Goal: Feedback & Contribution: Submit feedback/report problem

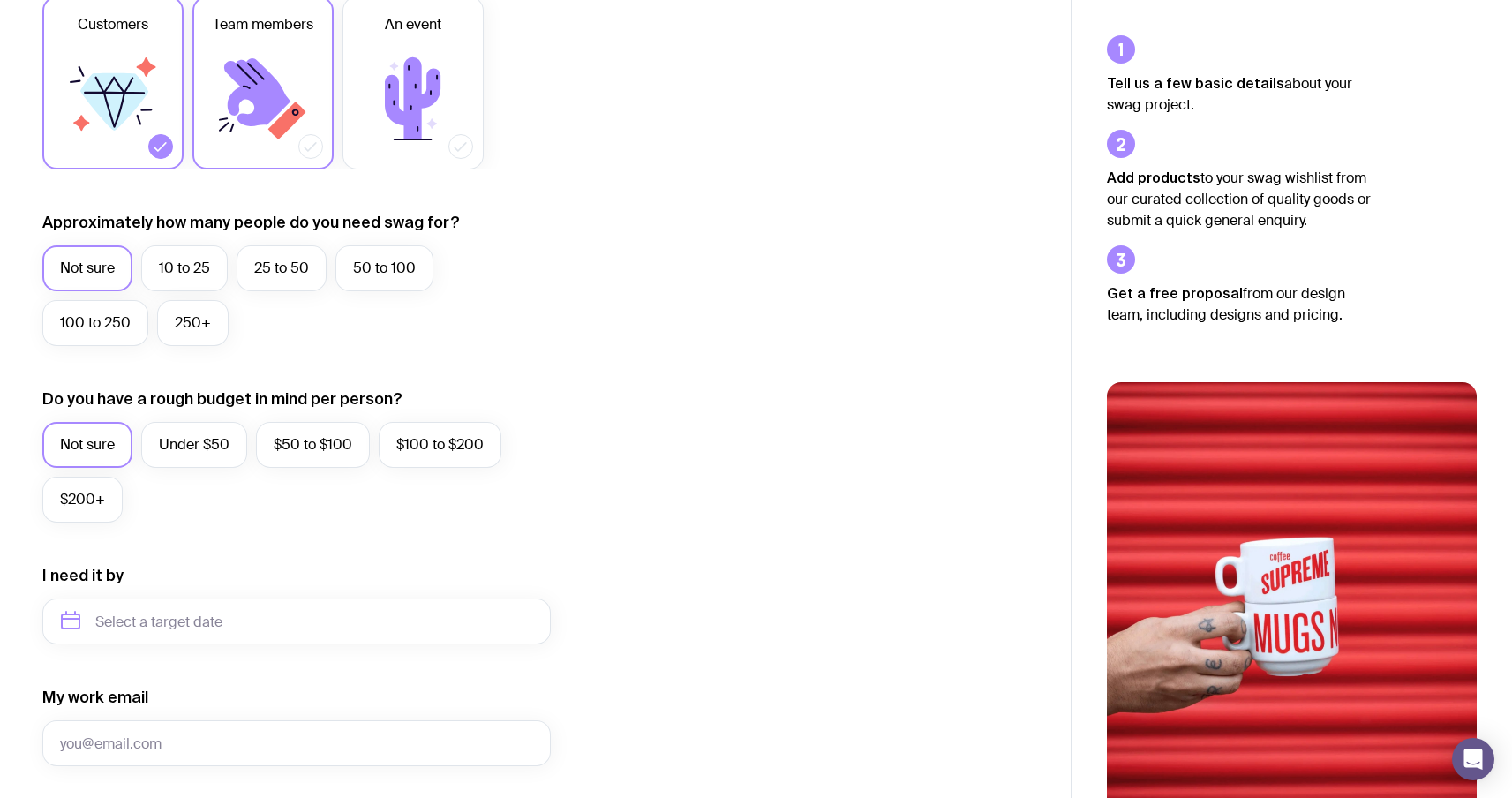
click at [279, 121] on icon at bounding box center [286, 120] width 38 height 38
click at [0, 0] on input "Team members" at bounding box center [0, 0] width 0 height 0
click at [378, 129] on icon at bounding box center [412, 98] width 106 height 106
click at [0, 0] on input "An event" at bounding box center [0, 0] width 0 height 0
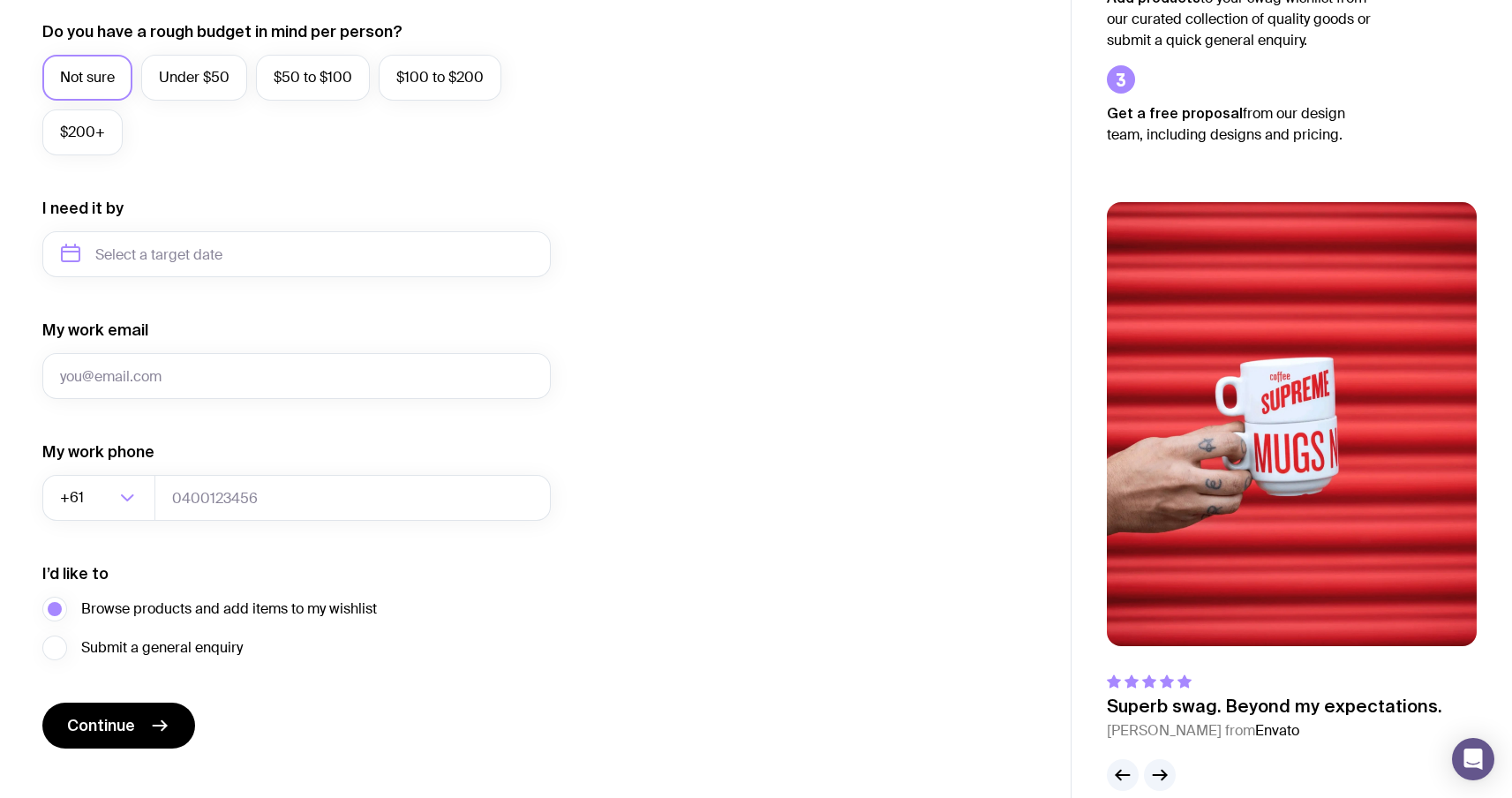
scroll to position [682, 0]
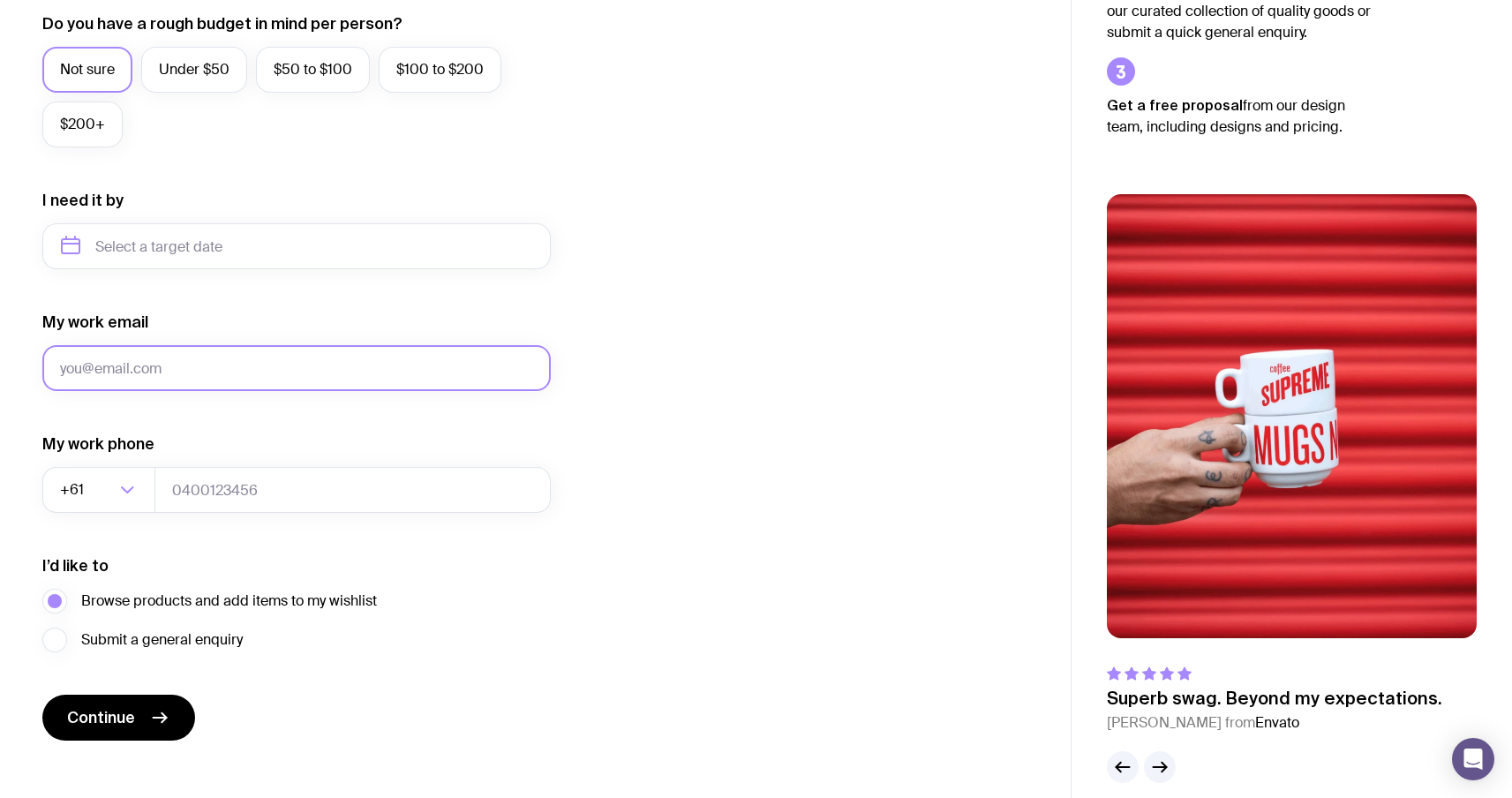
click at [358, 372] on input "My work email" at bounding box center [297, 368] width 509 height 46
type input "sergey.brykov@uinno.io"
drag, startPoint x: 73, startPoint y: 372, endPoint x: 233, endPoint y: 370, distance: 160.0
click at [234, 370] on input "sergey.brykov@uinno.io" at bounding box center [297, 368] width 509 height 46
click at [233, 370] on input "sergey.brykov@uinno.io" at bounding box center [297, 368] width 509 height 46
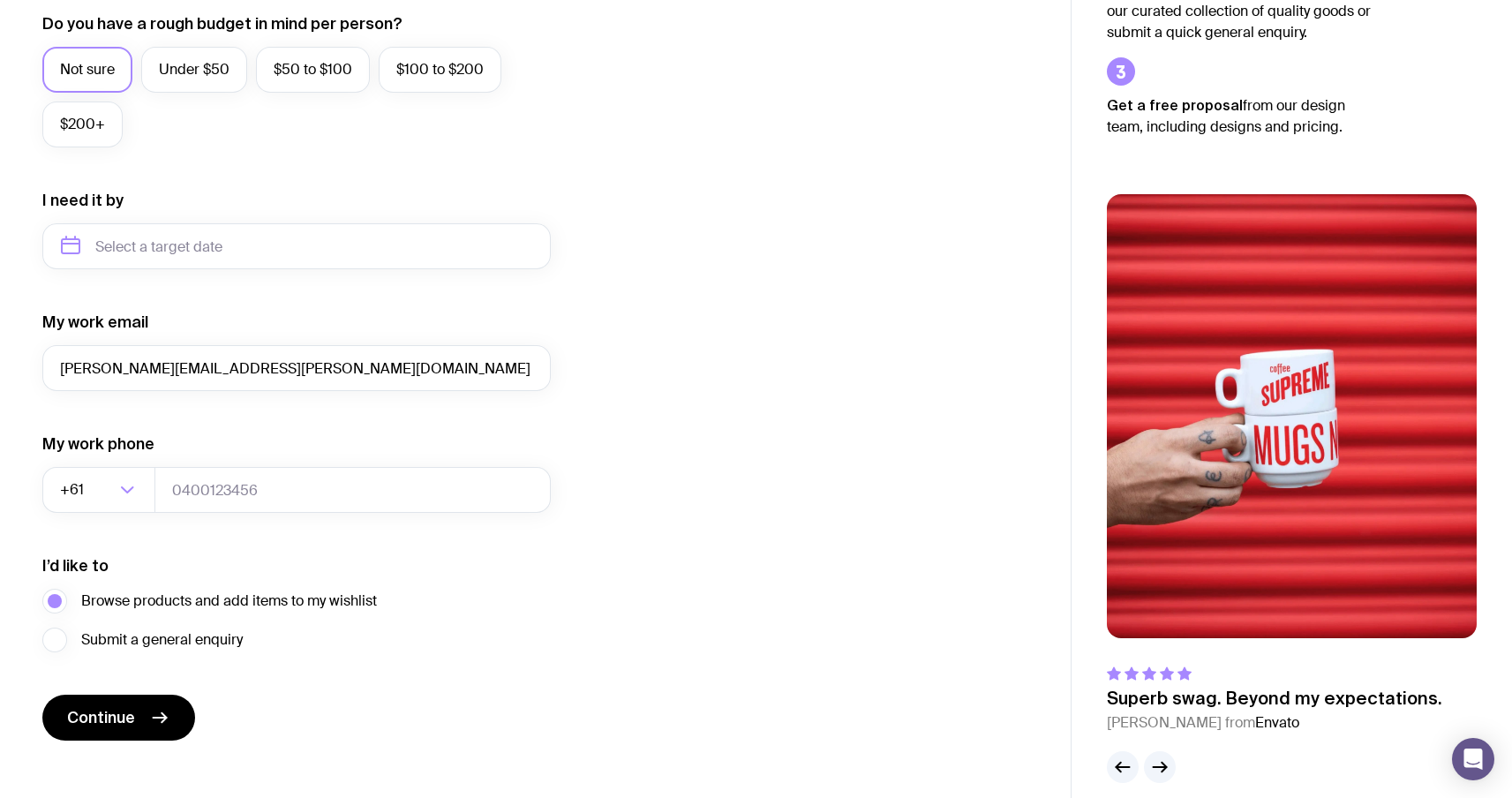
click at [44, 416] on form "I want swag for Customers Team members An event Approximately how many people d…" at bounding box center [297, 164] width 509 height 1153
drag, startPoint x: 47, startPoint y: 406, endPoint x: 255, endPoint y: 415, distance: 208.2
click at [261, 413] on form "I want swag for Customers Team members An event Approximately how many people d…" at bounding box center [297, 164] width 509 height 1153
click at [255, 415] on form "I want swag for Customers Team members An event Approximately how many people d…" at bounding box center [297, 164] width 509 height 1153
click at [292, 494] on input "tel" at bounding box center [353, 490] width 397 height 46
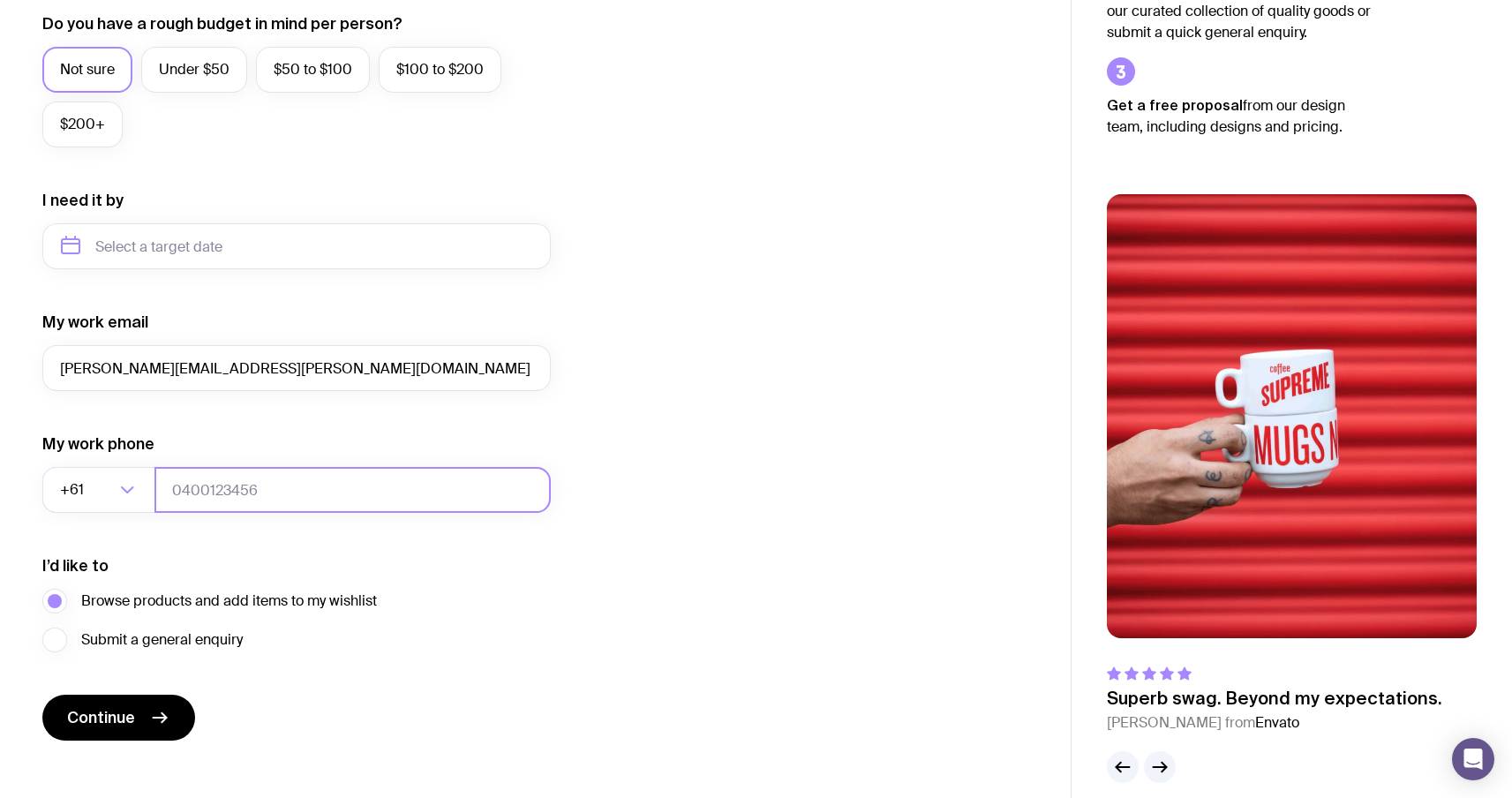
type input "0"
type input "12345678"
click at [137, 718] on button "Continue" at bounding box center [118, 718] width 152 height 46
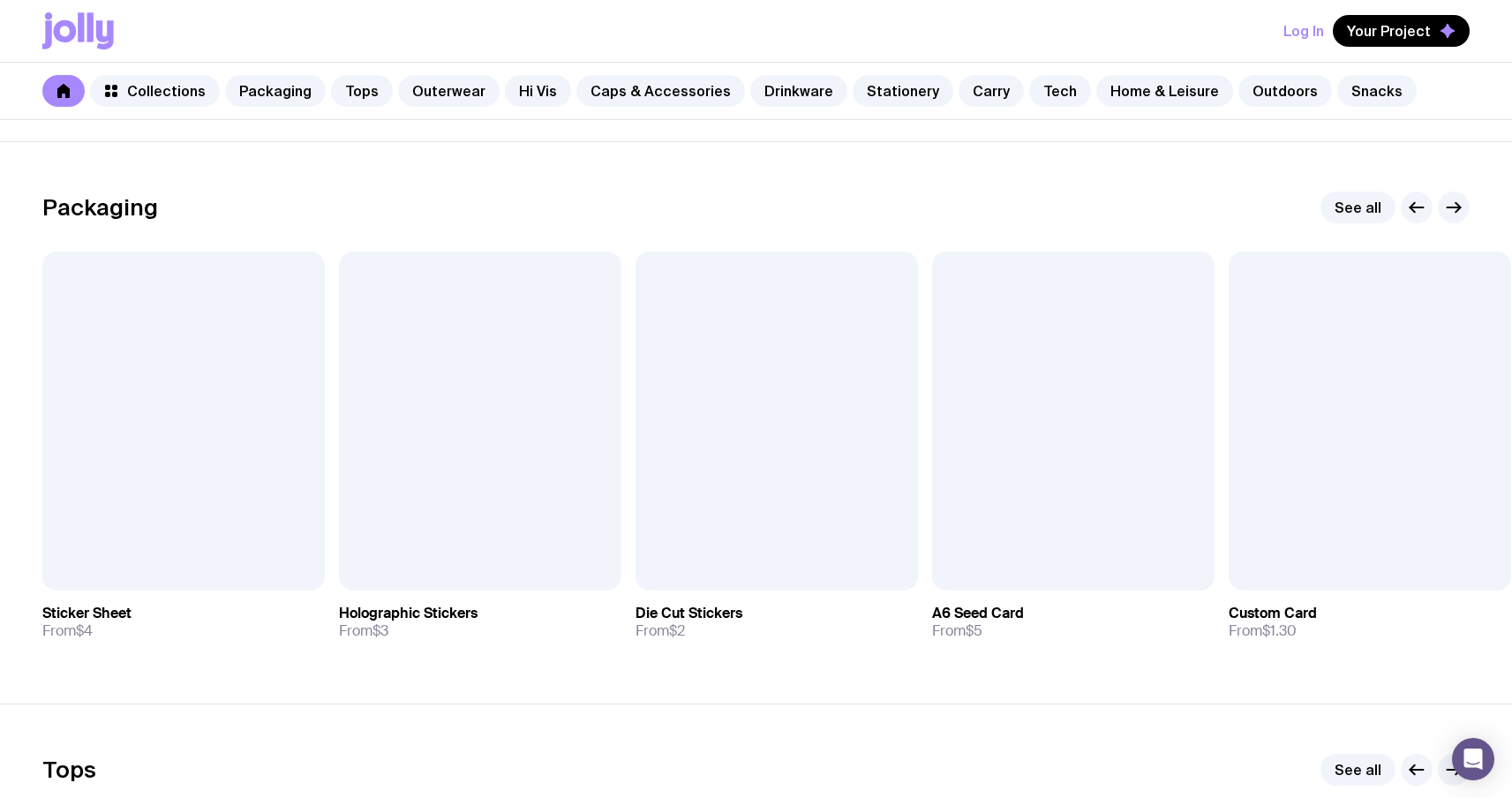
scroll to position [245, 0]
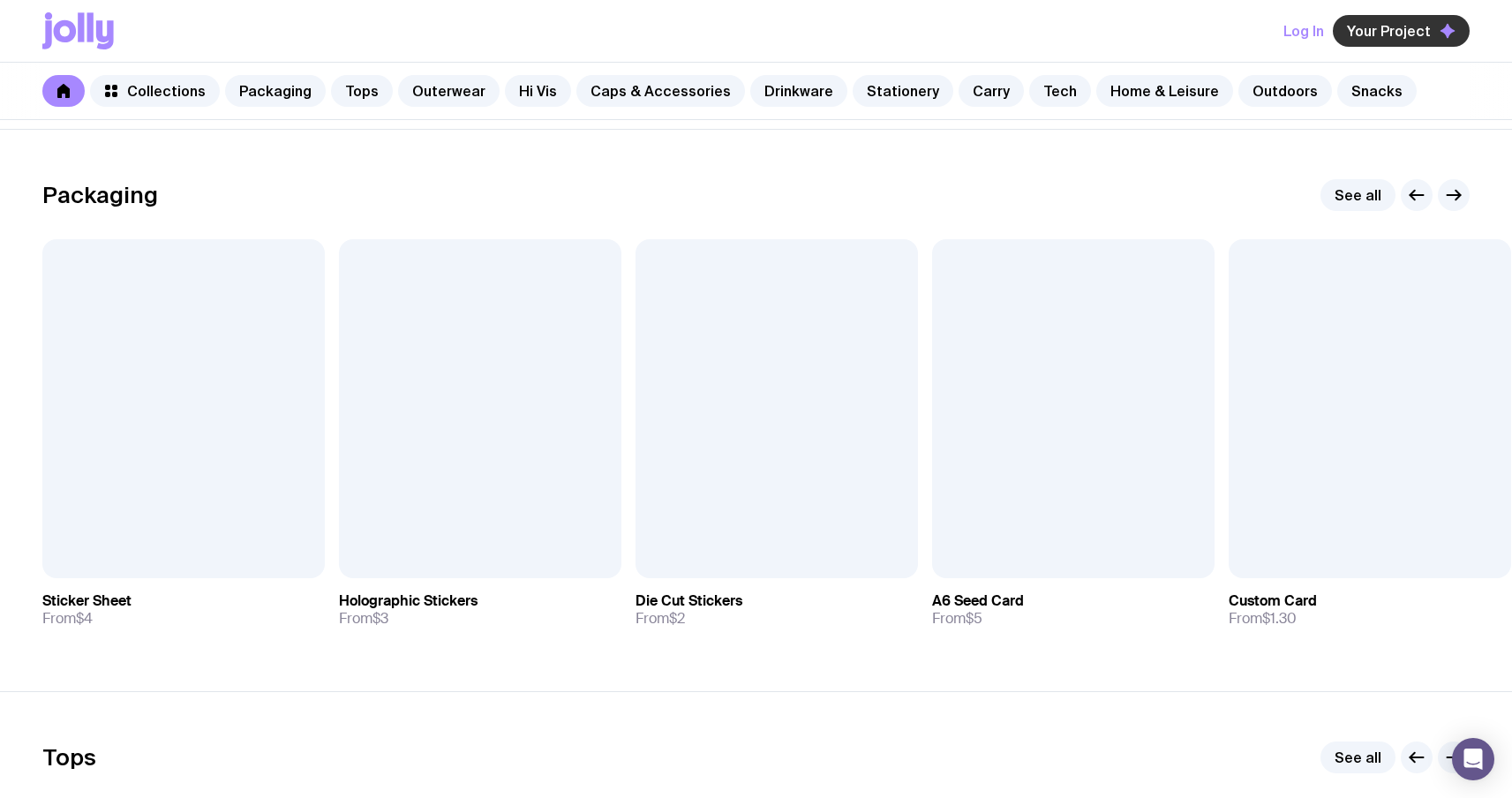
click at [1384, 17] on button "Your Project" at bounding box center [1401, 30] width 137 height 32
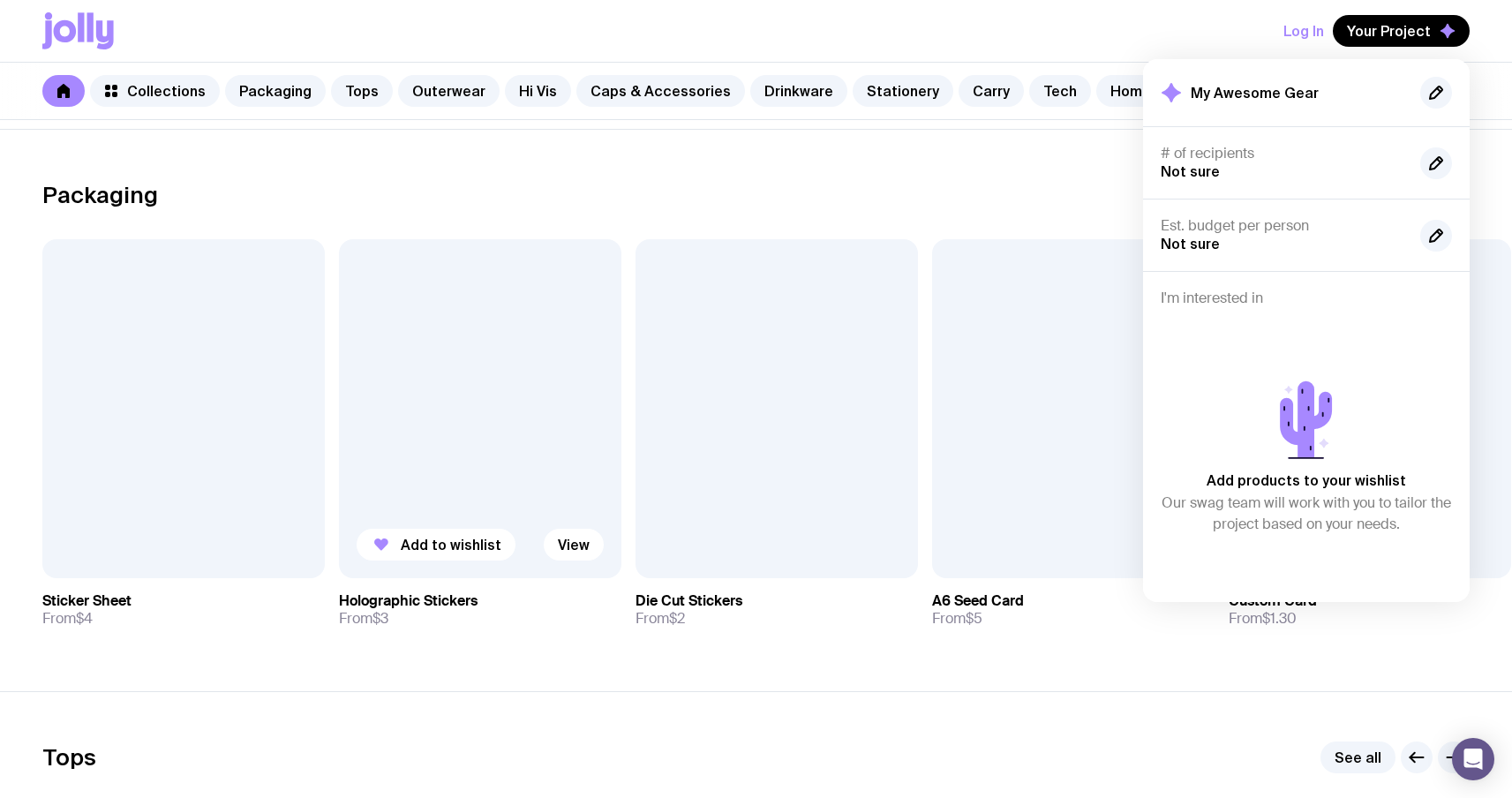
click at [520, 423] on div at bounding box center [480, 409] width 283 height 339
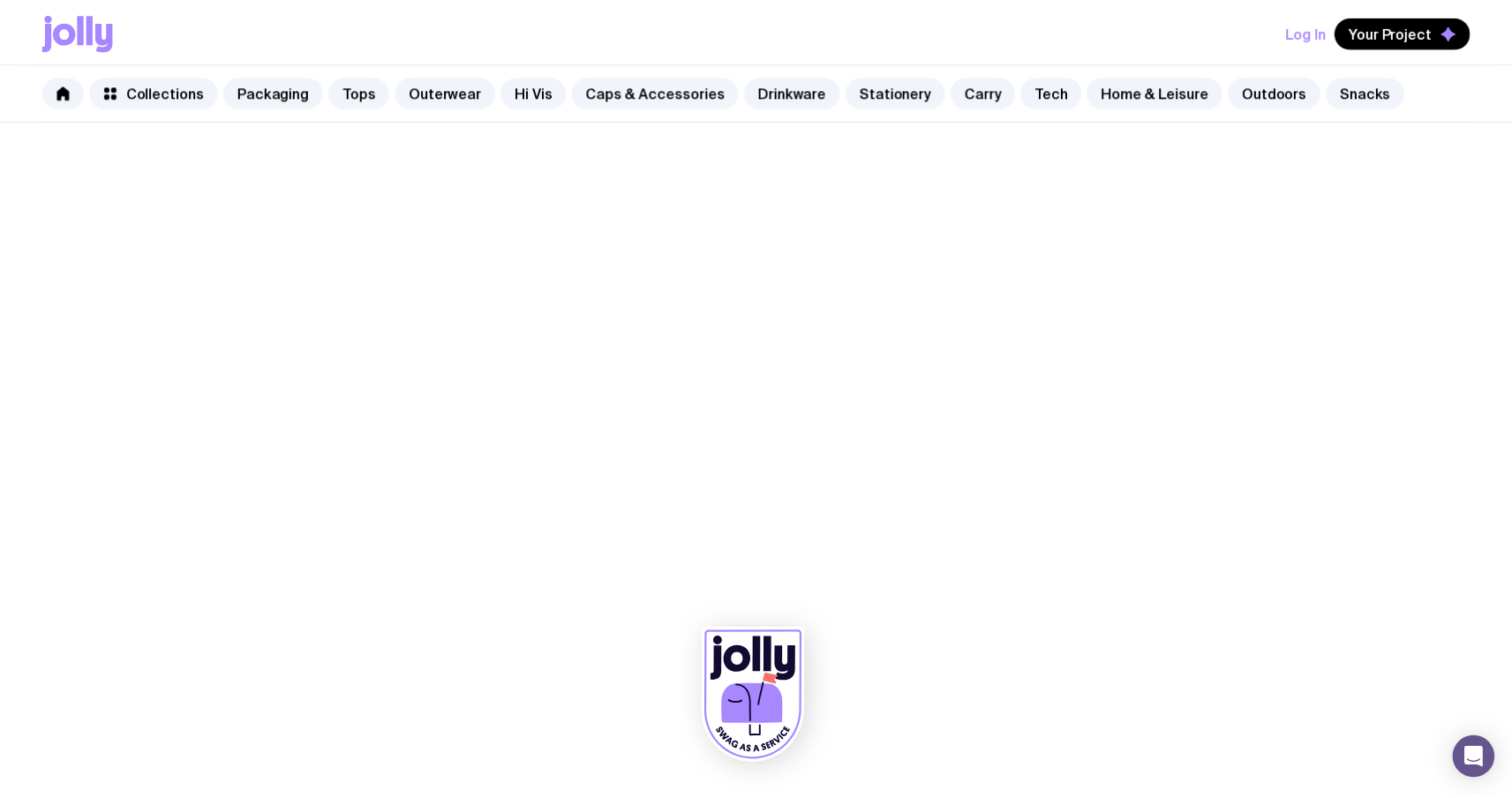
scroll to position [245, 0]
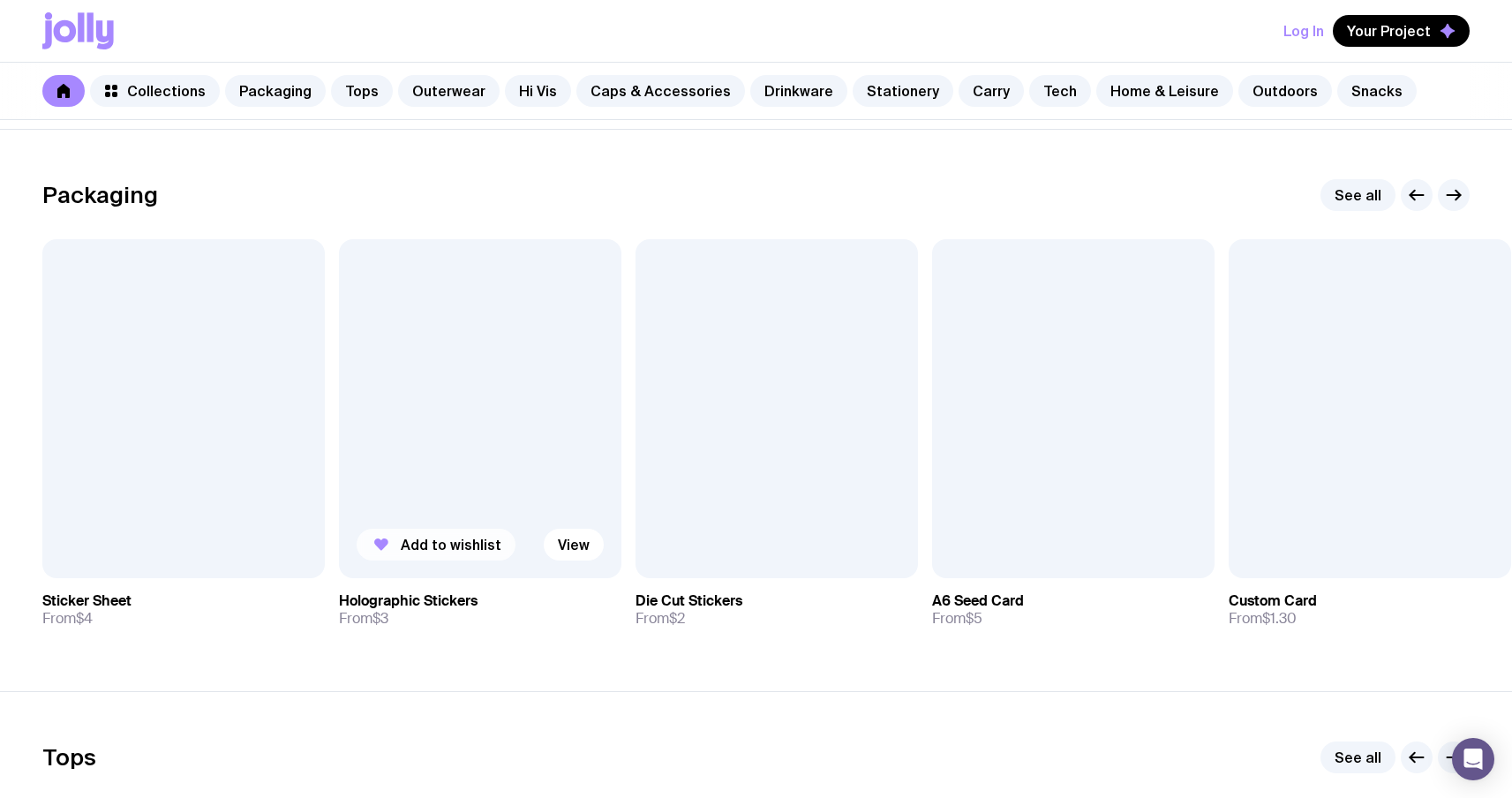
click at [443, 540] on span "Add to wishlist" at bounding box center [451, 545] width 101 height 17
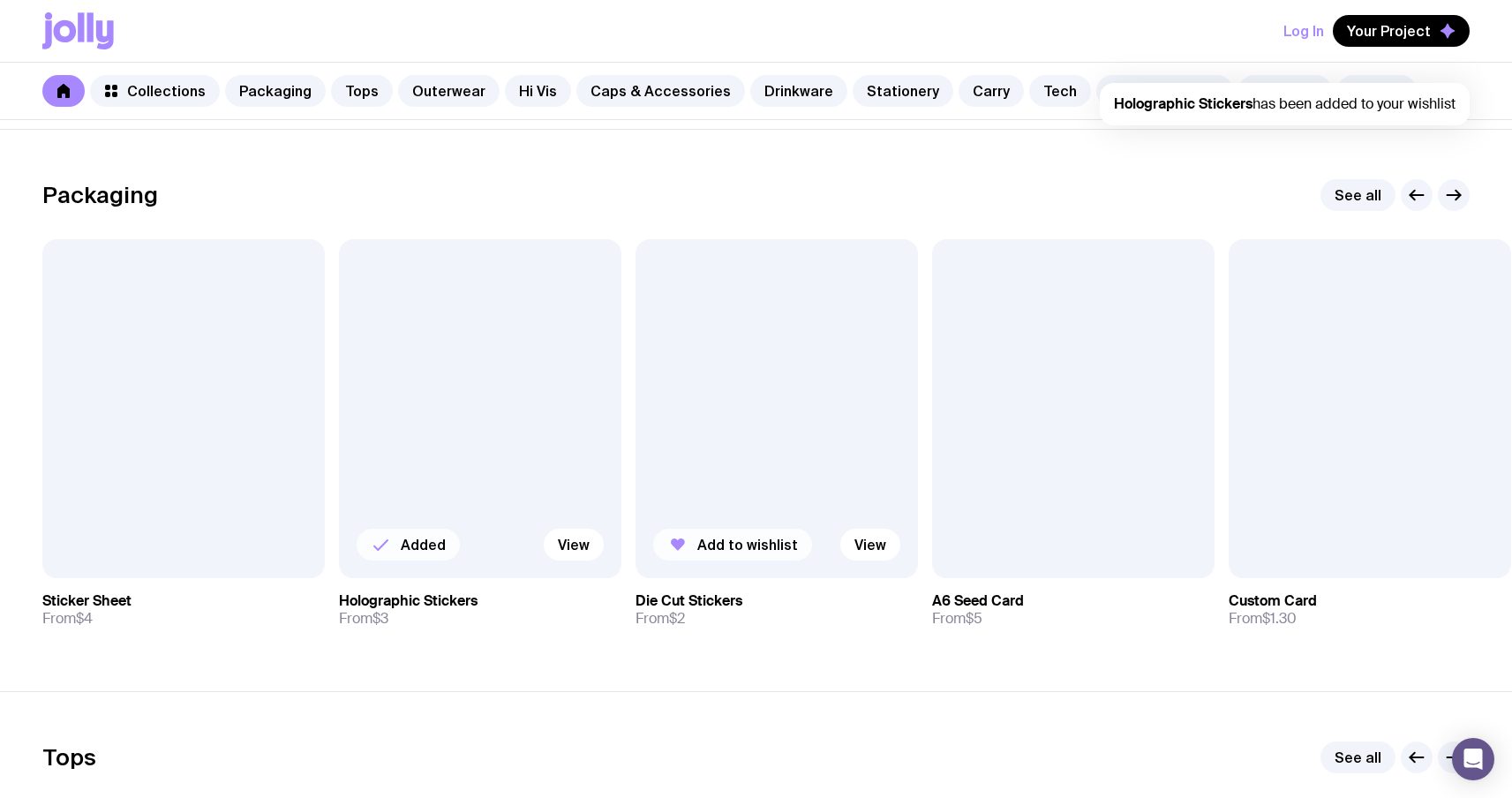
click at [708, 549] on span "Add to wishlist" at bounding box center [747, 545] width 101 height 17
click at [1383, 34] on span "Your Project" at bounding box center [1388, 30] width 84 height 17
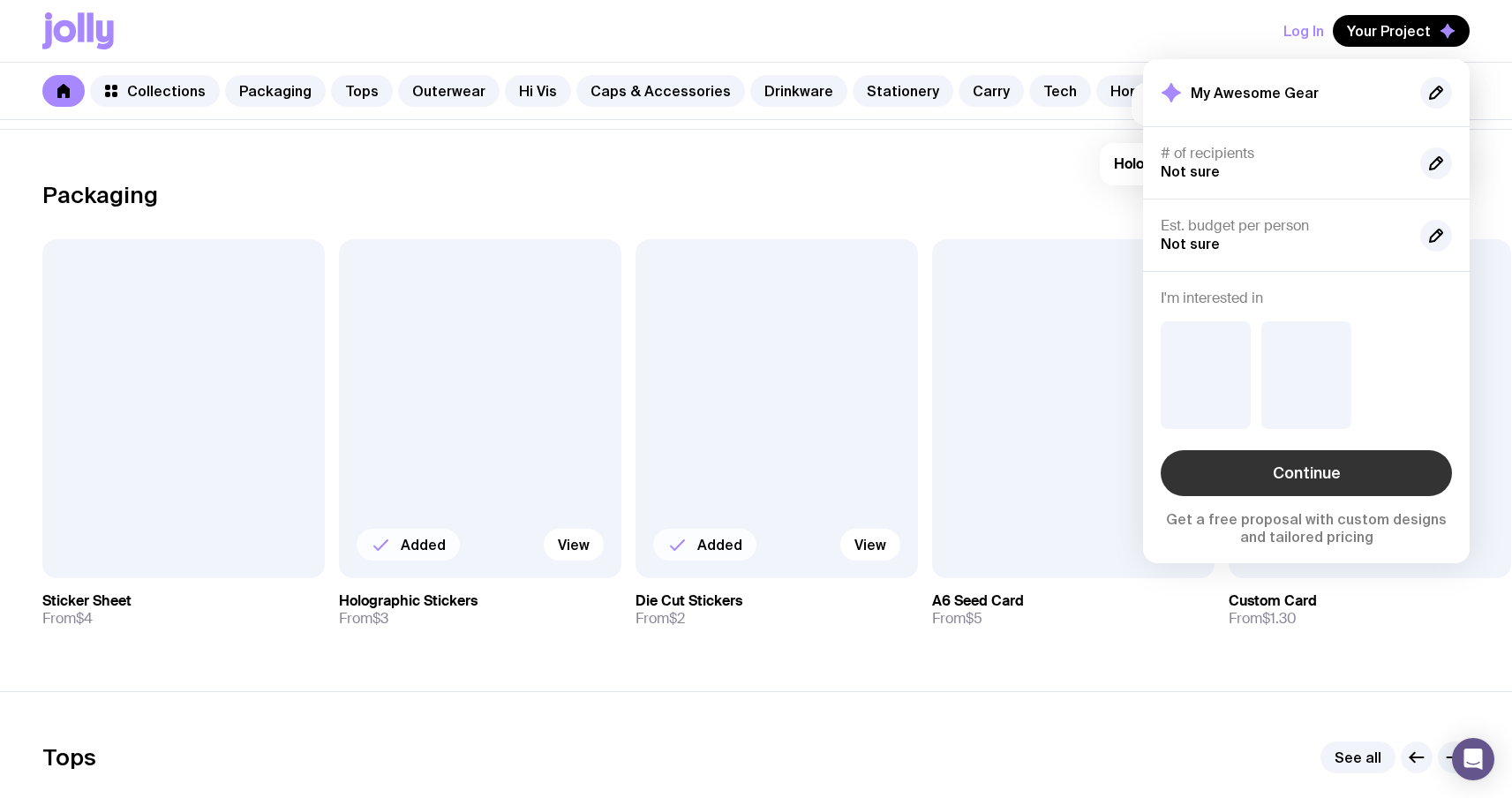
click at [1206, 461] on link "Continue" at bounding box center [1305, 473] width 291 height 46
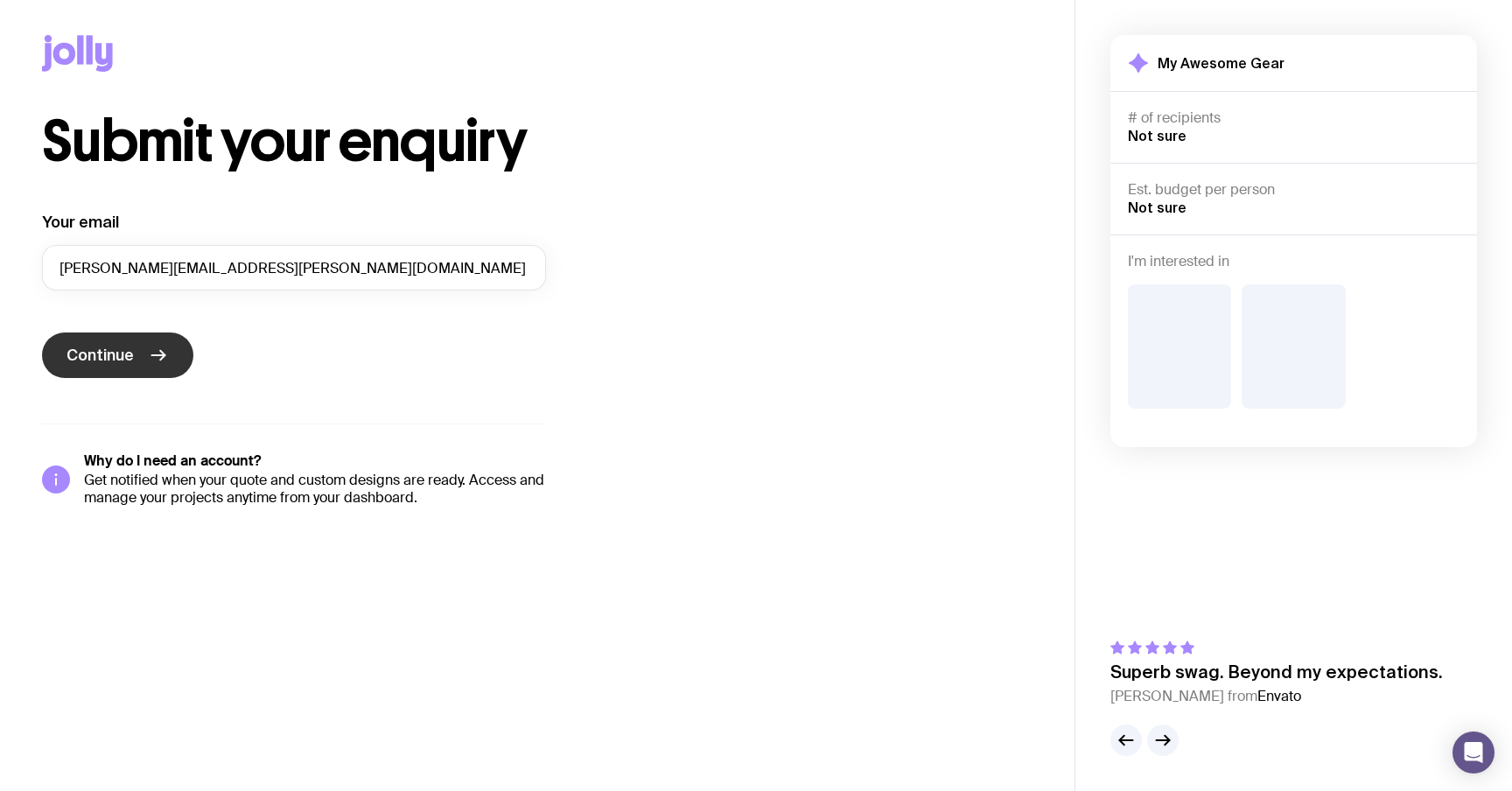
click at [113, 360] on span "Continue" at bounding box center [100, 355] width 67 height 21
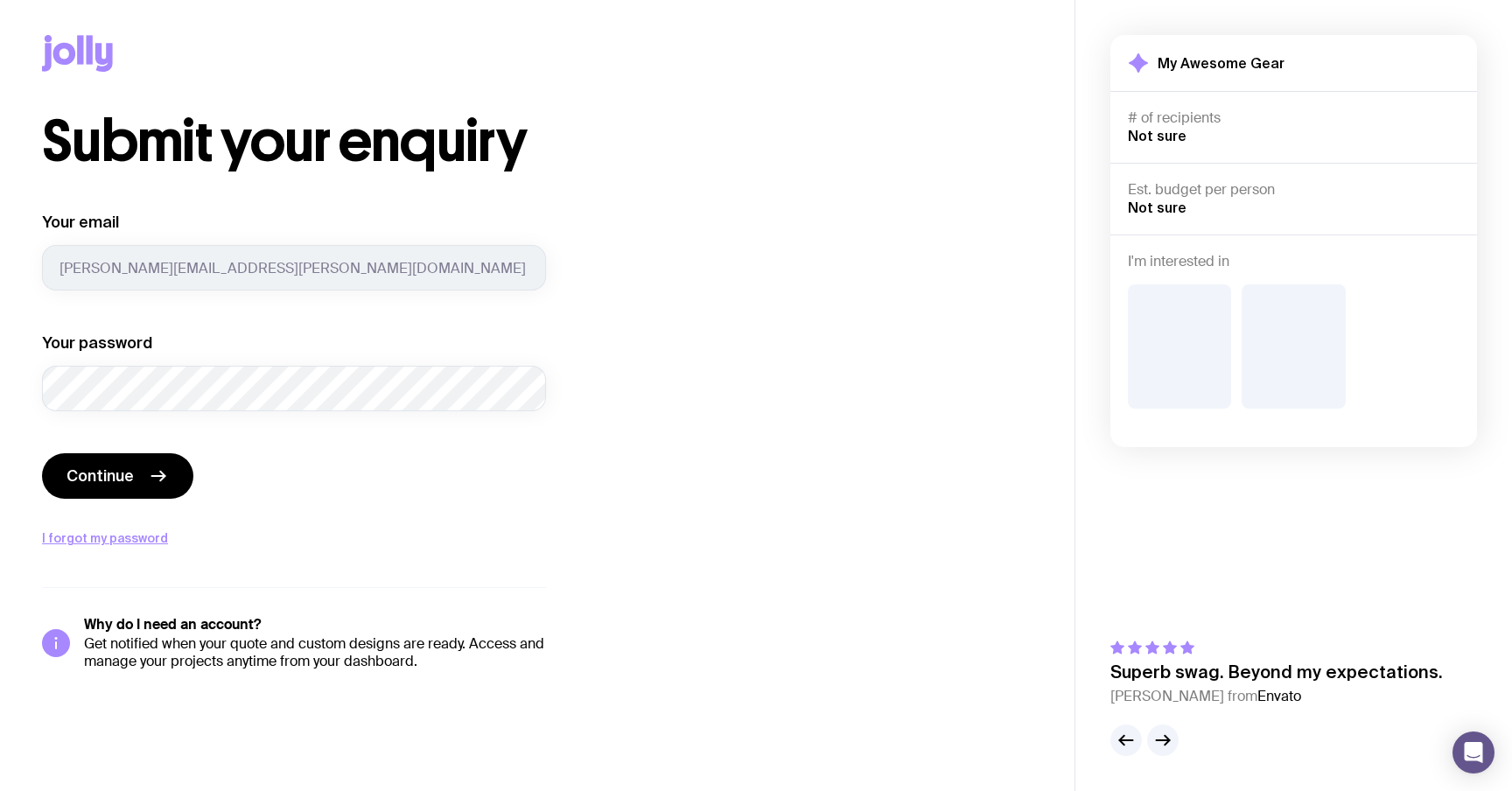
click at [215, 300] on div "Your email sergey.brykov@uinno.io Your password" at bounding box center [294, 311] width 504 height 199
click at [69, 464] on button "Continue" at bounding box center [117, 476] width 151 height 46
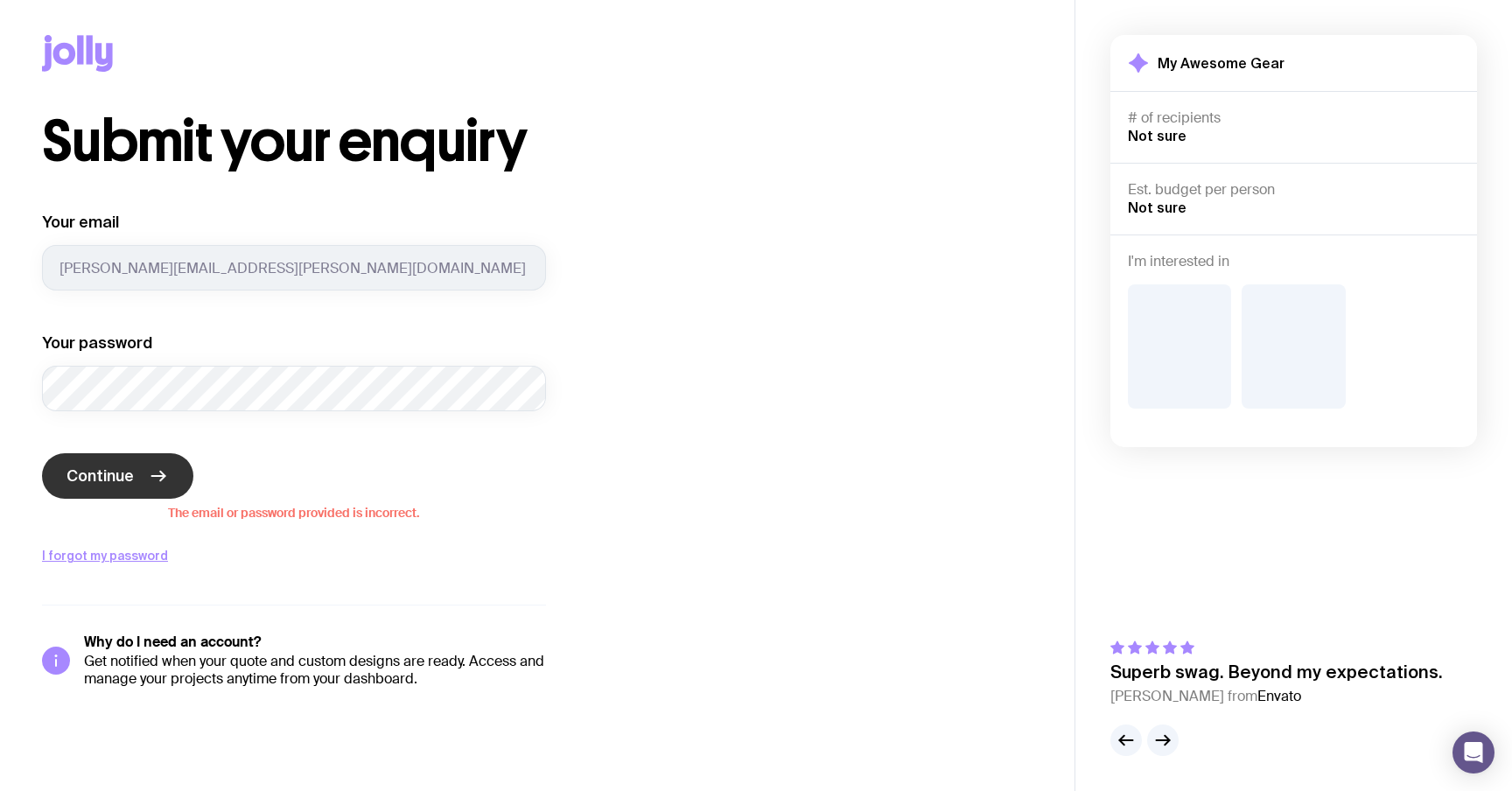
click at [424, 516] on span "The email or password provided is incorrect." at bounding box center [294, 511] width 504 height 17
click at [0, 377] on div "Submit your enquiry Your email sergey.brykov@uinno.io Your password Continue Th…" at bounding box center [537, 401] width 1075 height 574
click at [482, 532] on div "Your email sergey.brykov@uinno.io Your password Continue The email or password …" at bounding box center [294, 388] width 504 height 351
drag, startPoint x: 1244, startPoint y: 402, endPoint x: 1242, endPoint y: 253, distance: 149.0
click at [1260, 263] on div "I'm interested in" at bounding box center [1294, 341] width 367 height 213
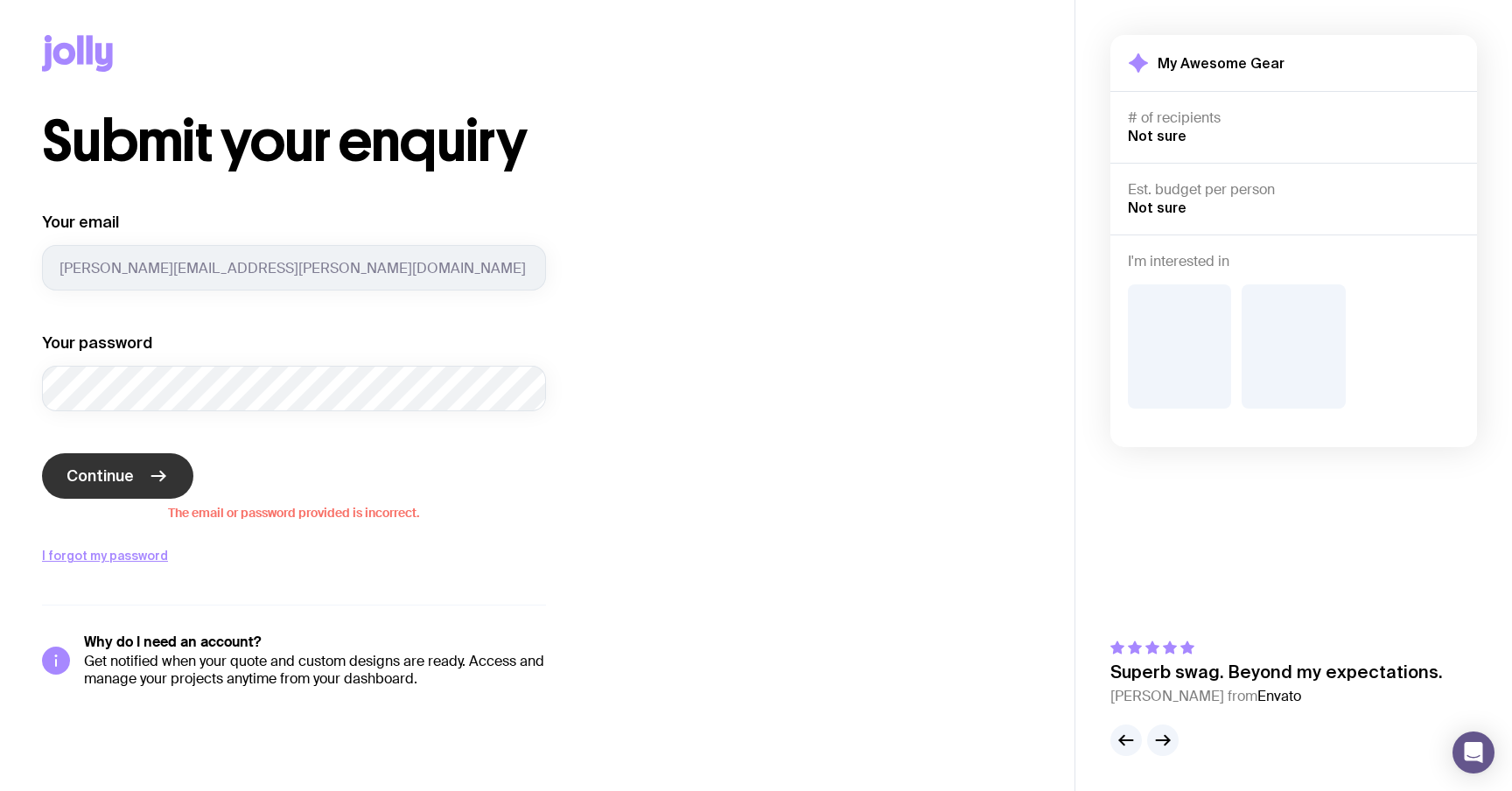
drag, startPoint x: 1165, startPoint y: 350, endPoint x: 1204, endPoint y: 348, distance: 39.1
click at [1192, 351] on div at bounding box center [1179, 346] width 103 height 125
drag, startPoint x: 1155, startPoint y: 137, endPoint x: 1172, endPoint y: 138, distance: 17.0
click at [1171, 138] on span "Not sure" at bounding box center [1157, 135] width 58 height 15
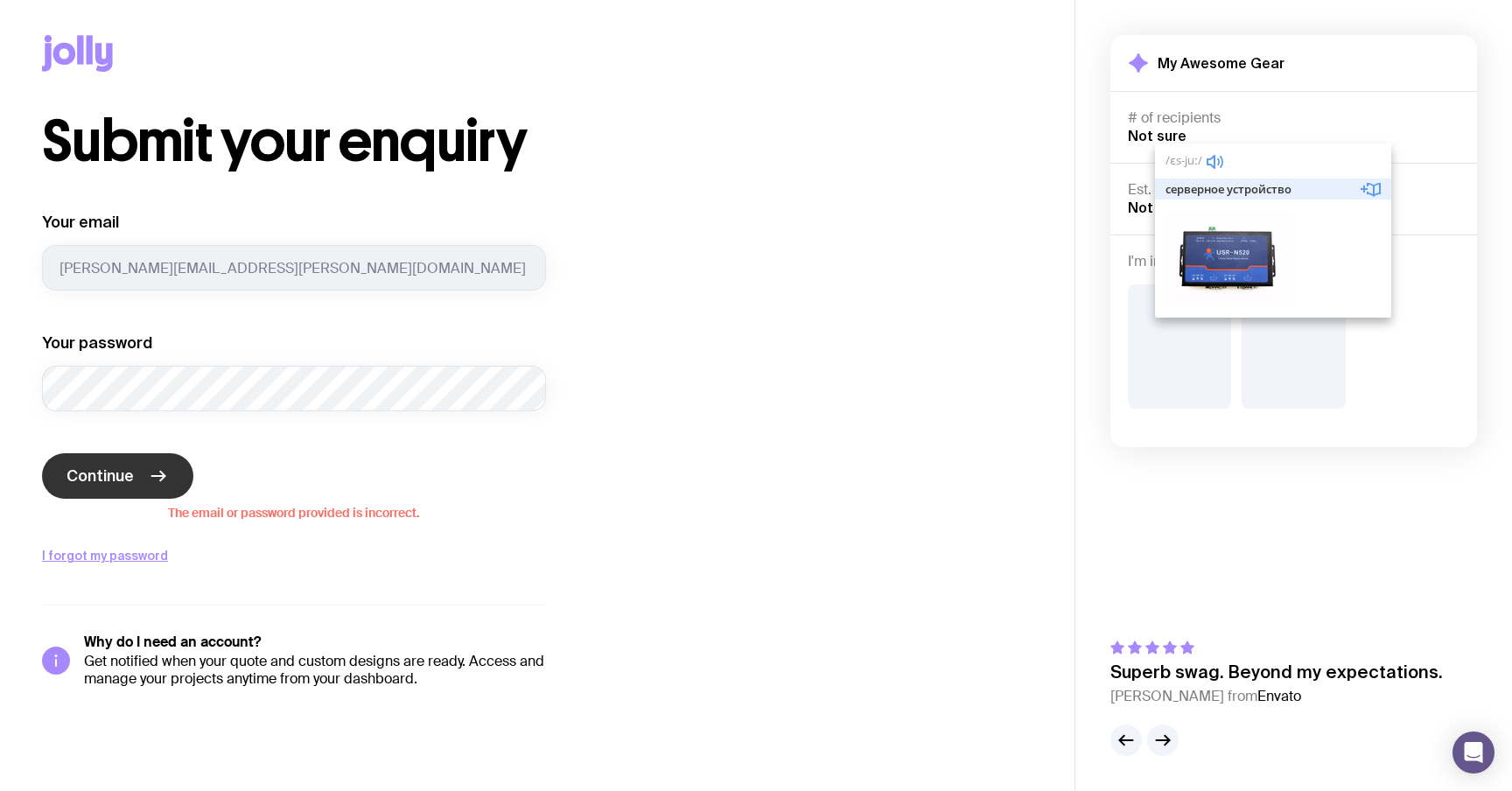
click at [147, 473] on icon "submit" at bounding box center [157, 475] width 21 height 21
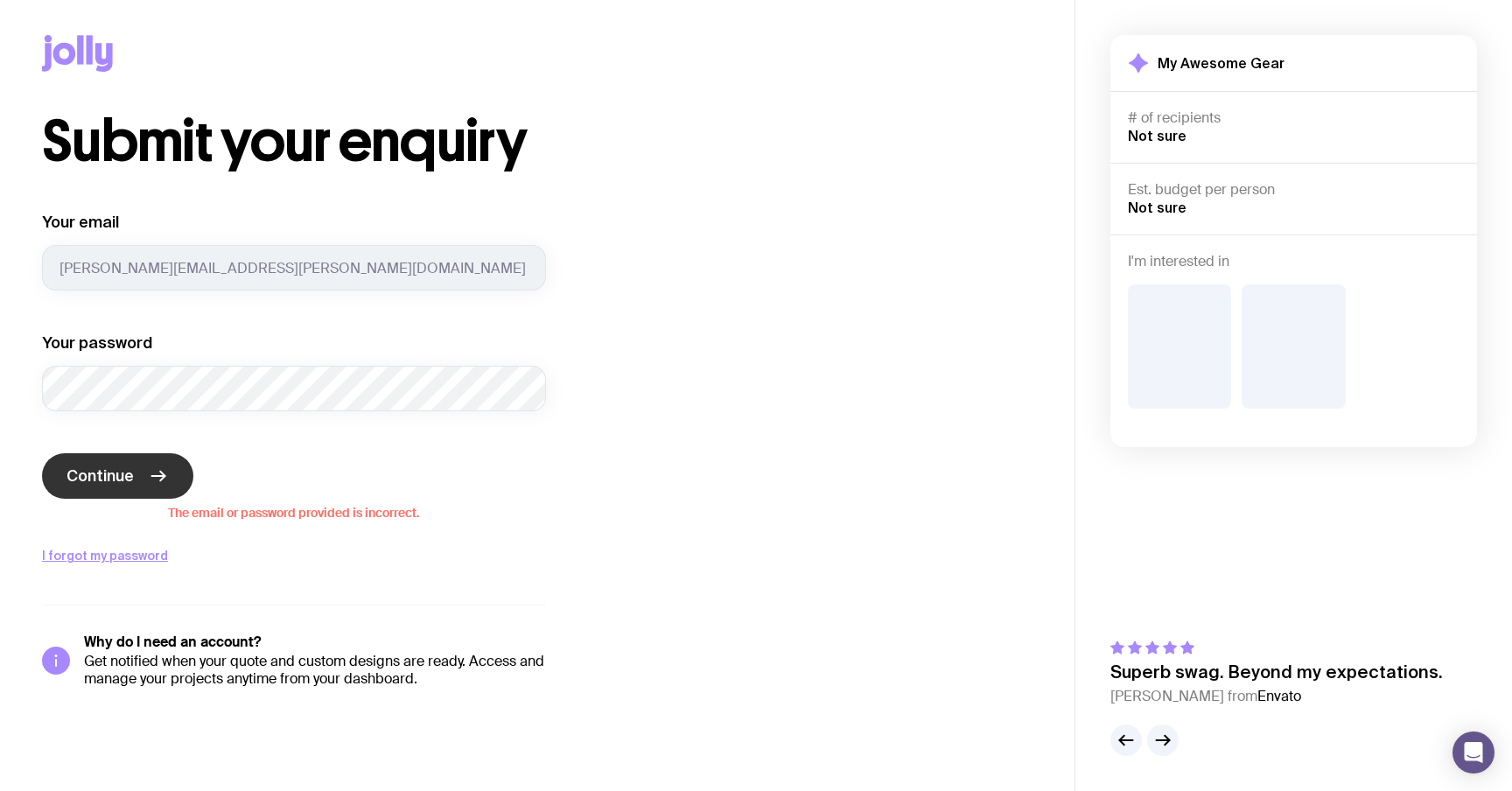
drag, startPoint x: 149, startPoint y: 511, endPoint x: 540, endPoint y: 505, distance: 391.0
click at [540, 505] on span "The email or password provided is incorrect." at bounding box center [294, 511] width 504 height 17
drag, startPoint x: 449, startPoint y: 512, endPoint x: 165, endPoint y: 517, distance: 284.0
click at [165, 517] on span "The email or password provided is incorrect." at bounding box center [294, 511] width 504 height 17
click at [598, 479] on div "Submit your enquiry Your email sergey.brykov@uinno.io Your password Continue Th…" at bounding box center [537, 401] width 990 height 574
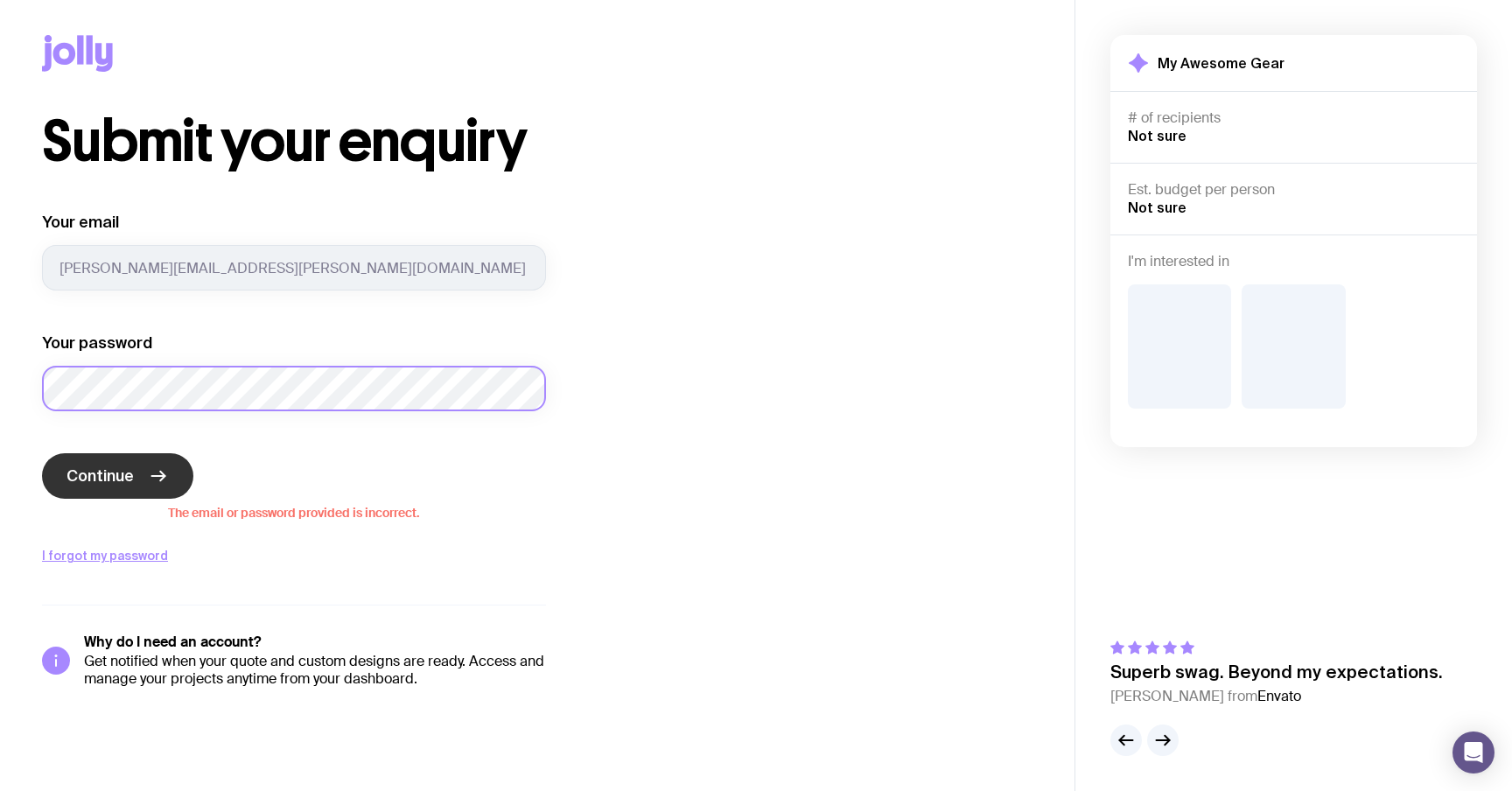
click at [0, 272] on div "Submit your enquiry Your email sergey.brykov@uinno.io Your password Continue Th…" at bounding box center [537, 401] width 1075 height 574
click at [42, 453] on button "Continue" at bounding box center [117, 476] width 151 height 46
click at [102, 472] on span "Continue" at bounding box center [100, 475] width 67 height 21
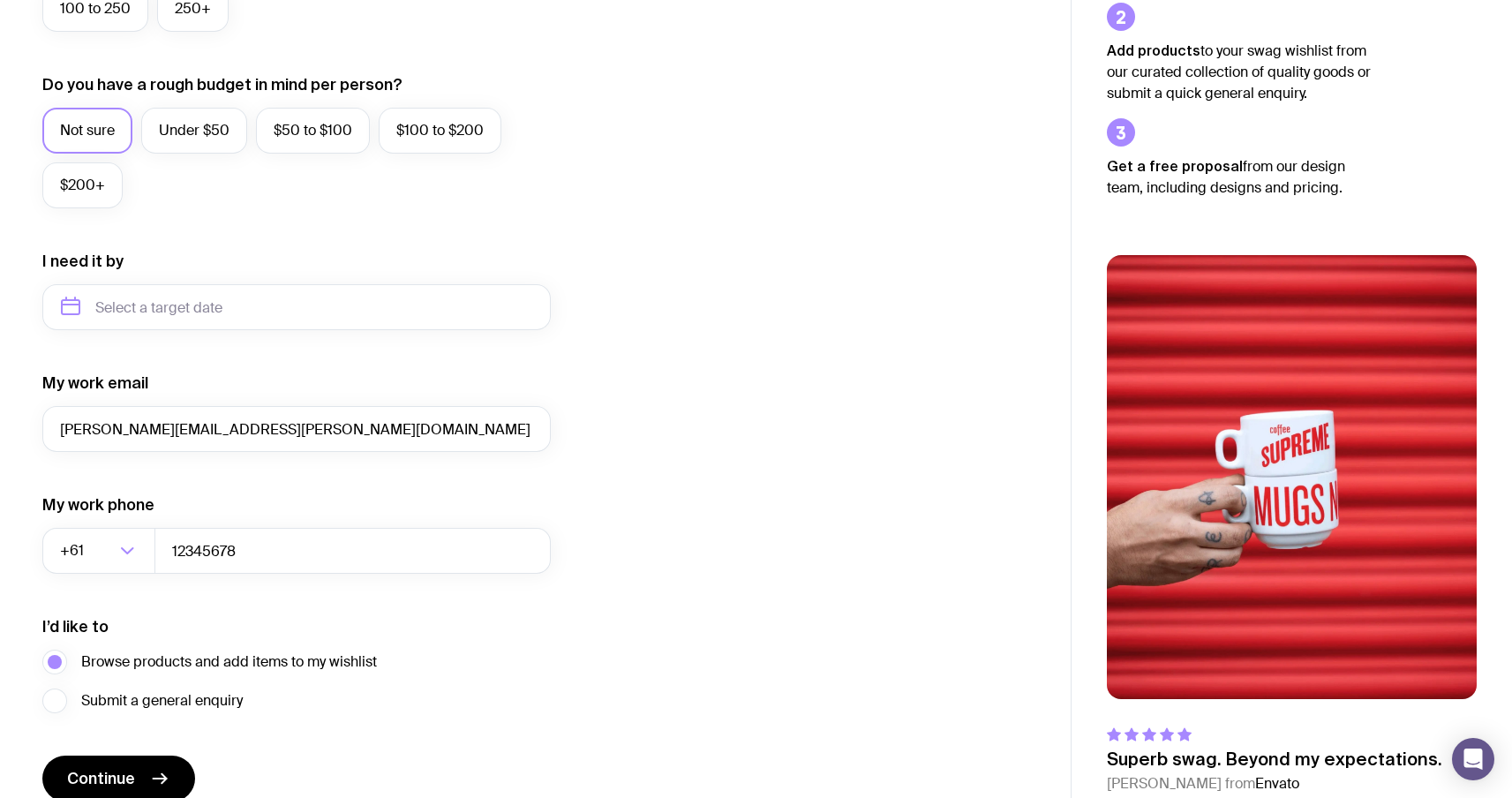
scroll to position [652, 0]
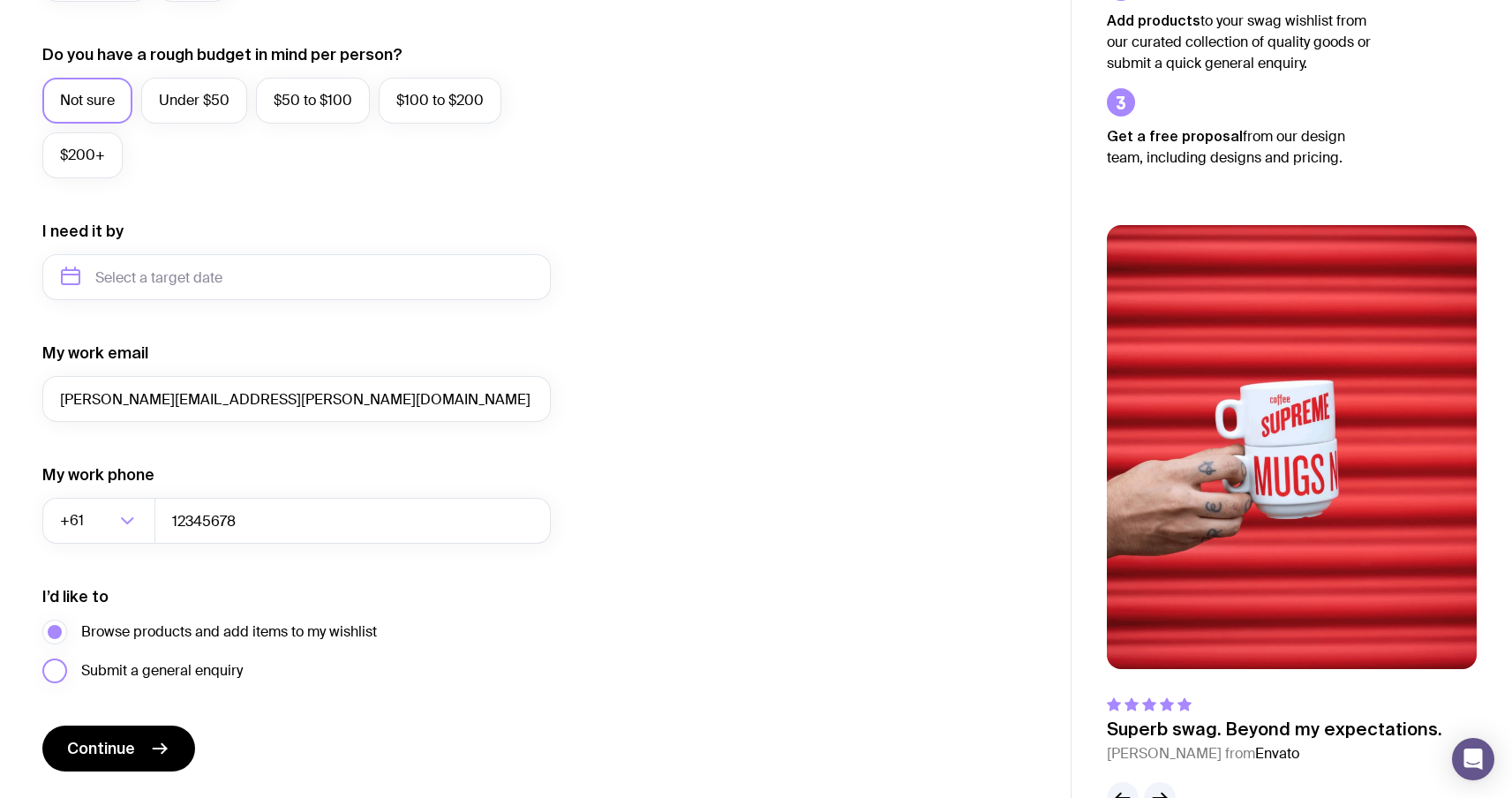
click at [56, 663] on label "Submit a general enquiry" at bounding box center [142, 670] width 200 height 25
click at [0, 0] on input "Submit a general enquiry" at bounding box center [0, 0] width 0 height 0
click at [112, 738] on span "Continue" at bounding box center [101, 748] width 68 height 21
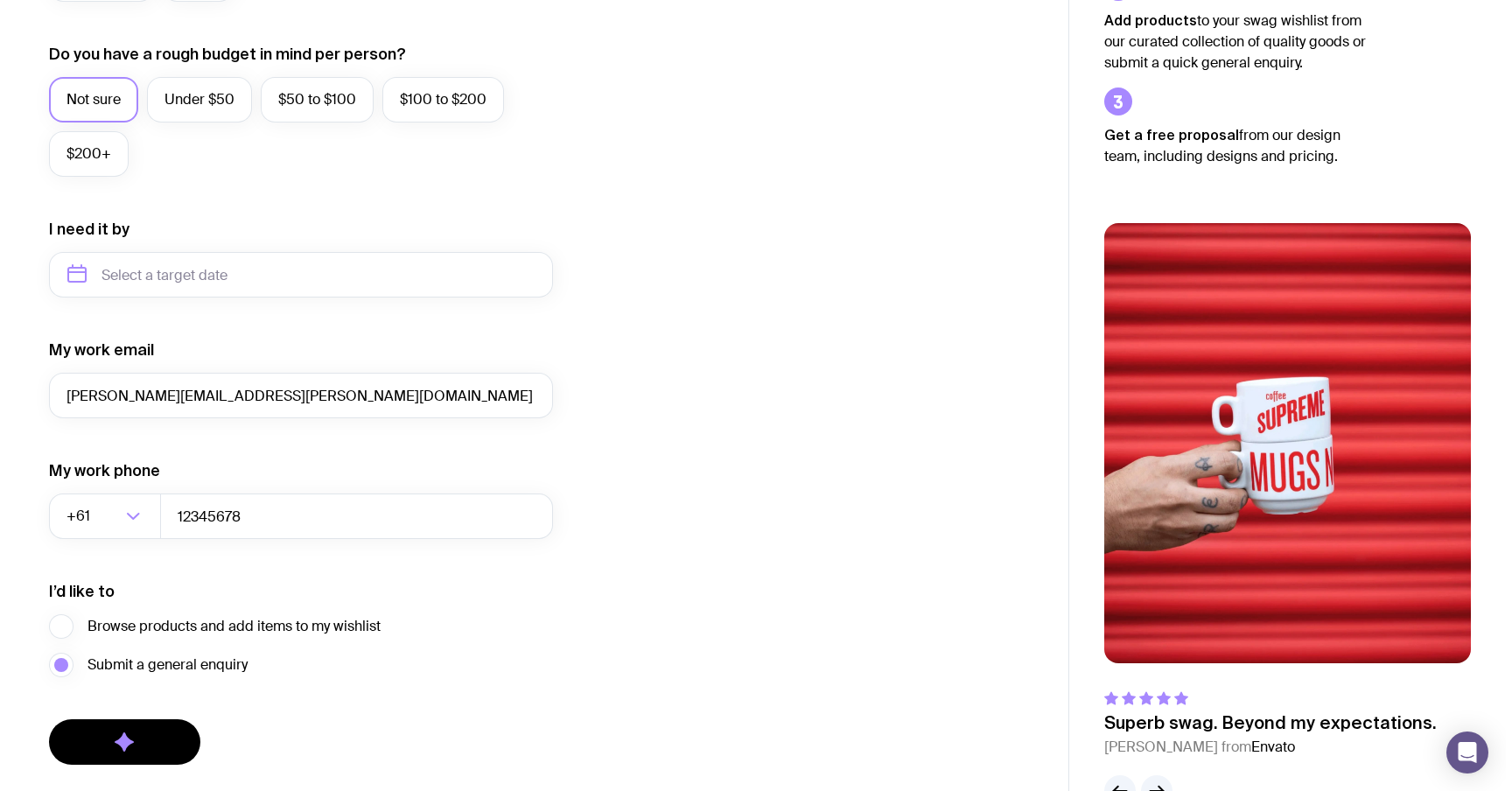
scroll to position [0, 0]
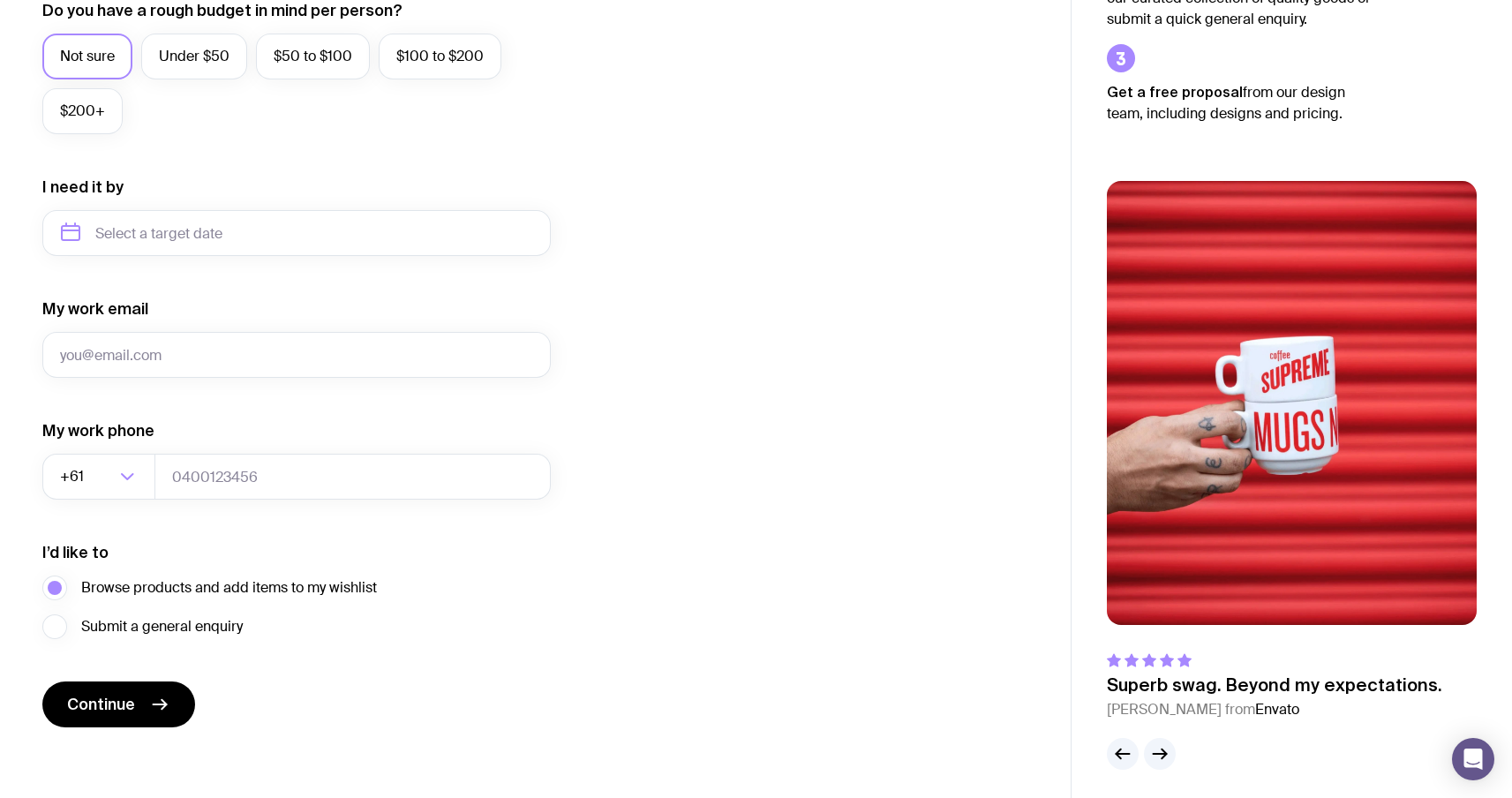
scroll to position [702, 0]
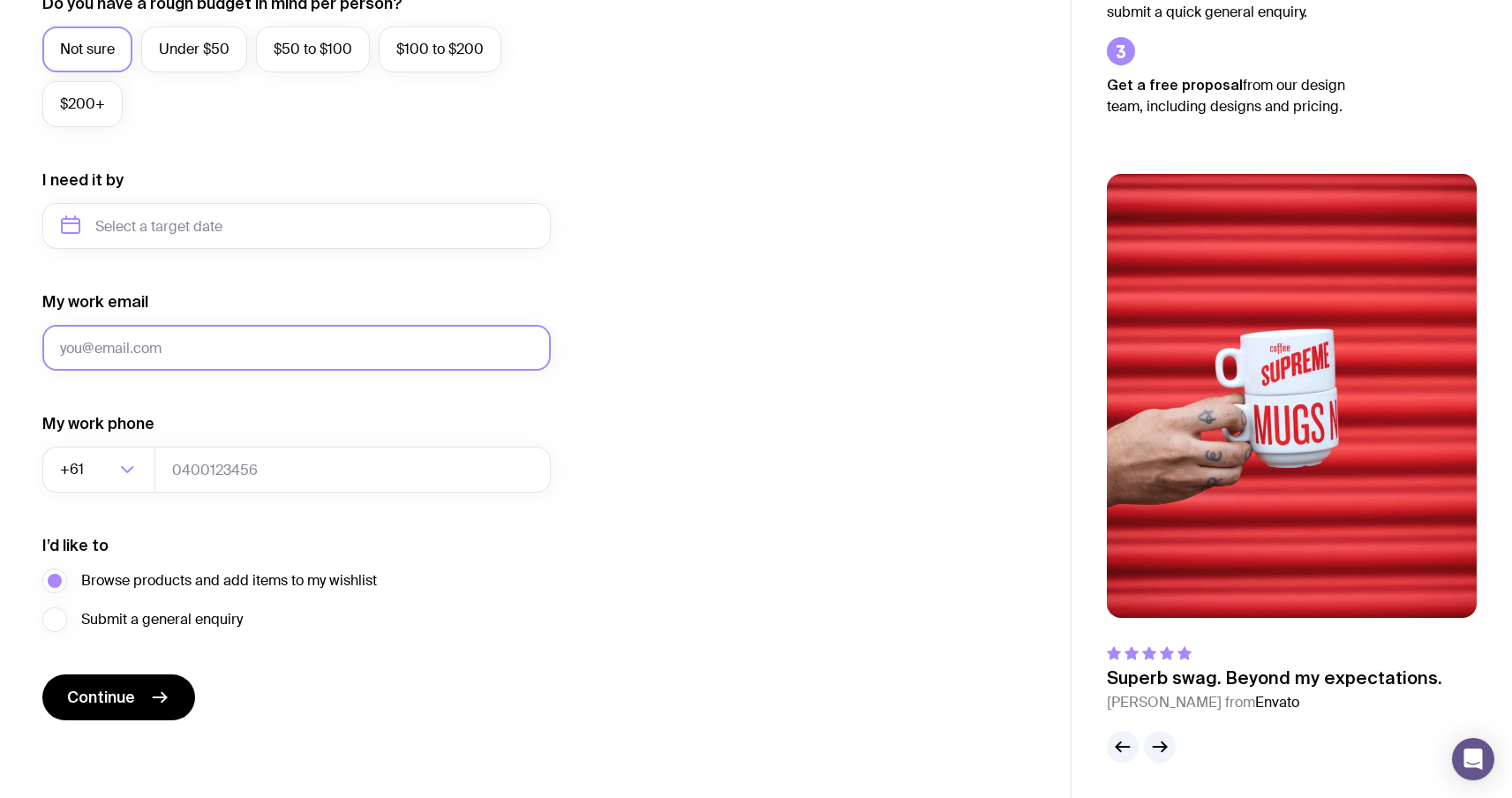
click at [241, 361] on input "My work email" at bounding box center [297, 348] width 509 height 46
type input "[PERSON_NAME][EMAIL_ADDRESS][PERSON_NAME][DOMAIN_NAME]"
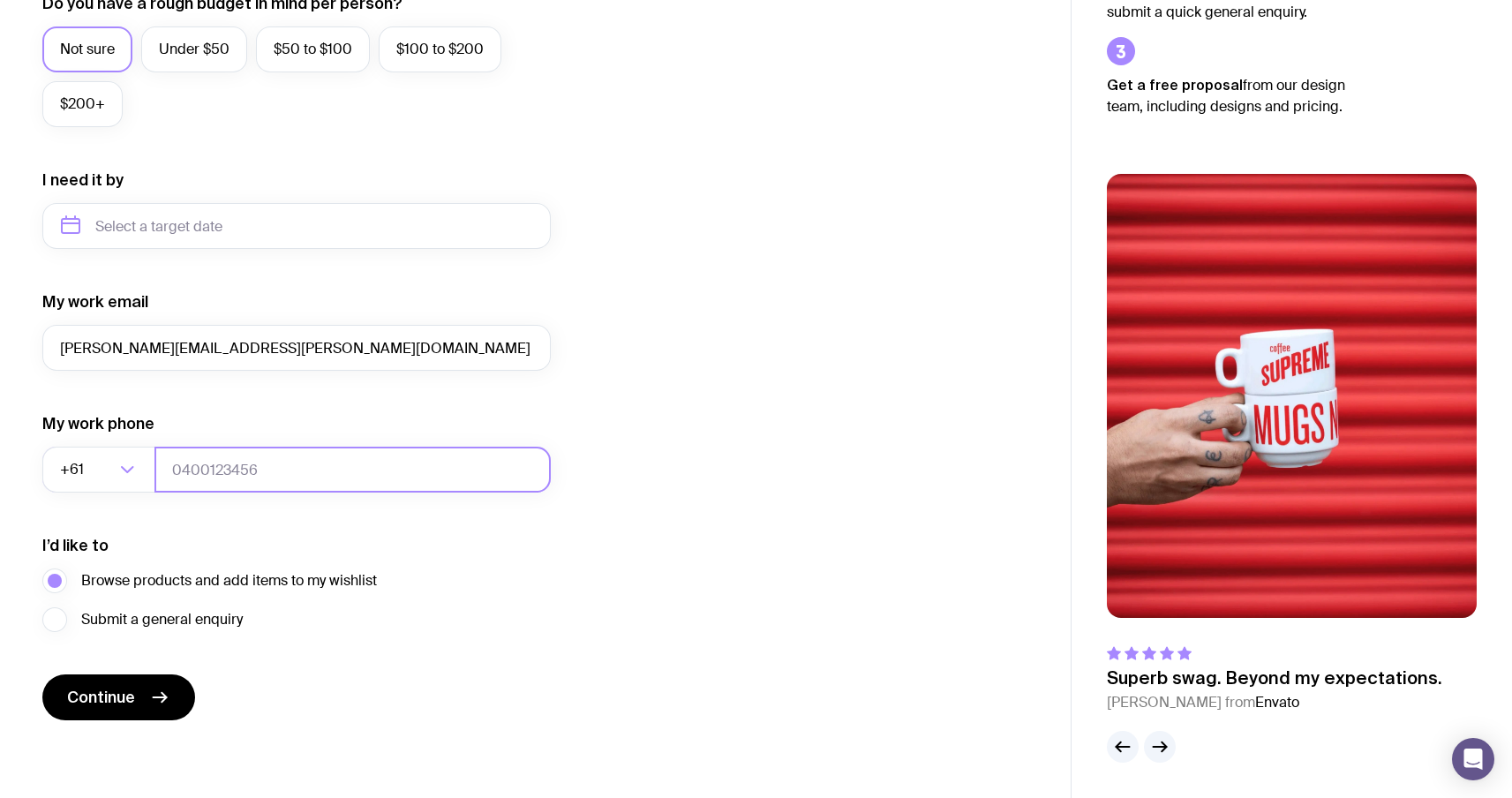
click at [252, 472] on input "tel" at bounding box center [353, 469] width 397 height 46
type input "0664130449"
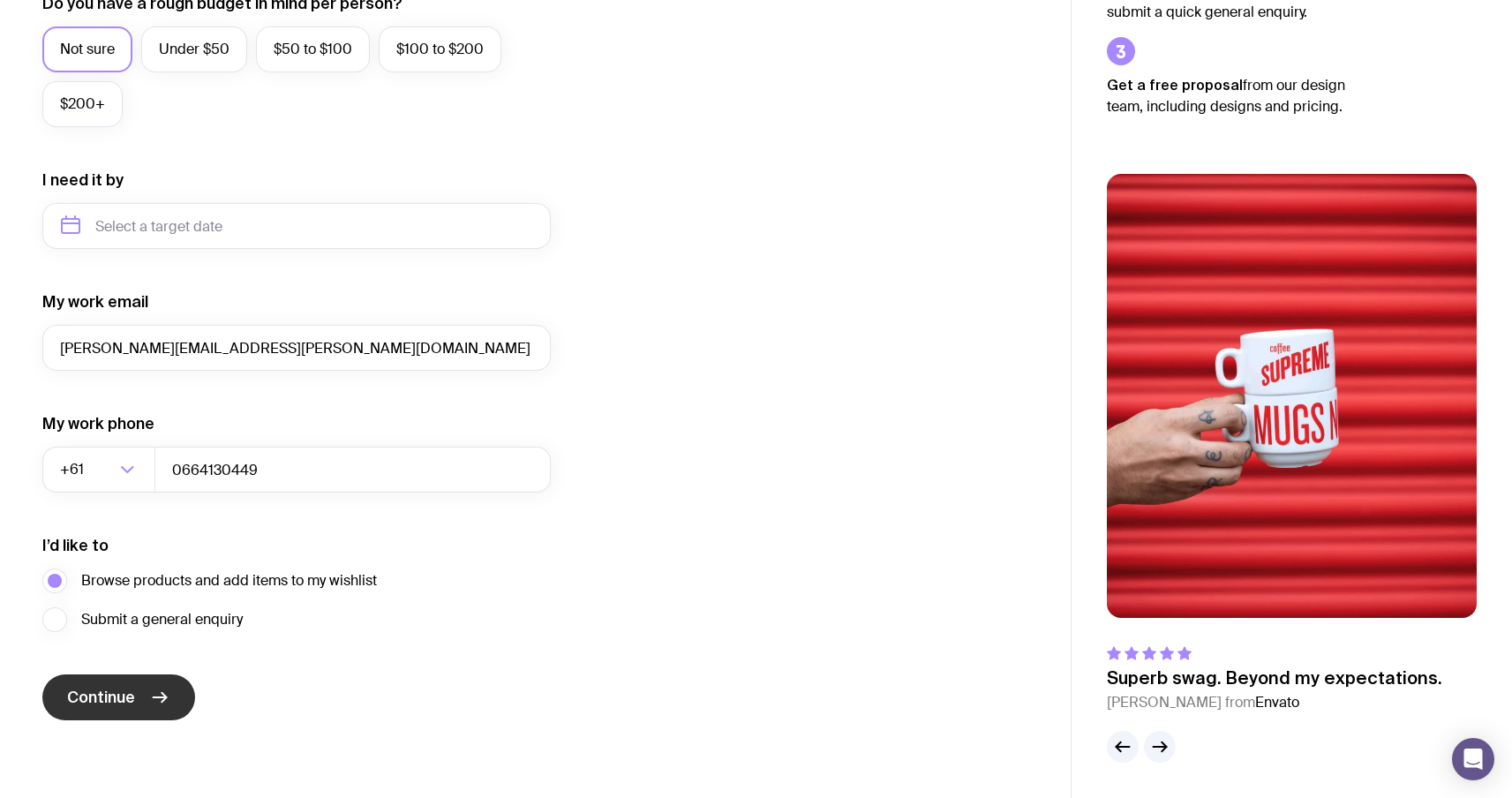
click at [137, 712] on button "Continue" at bounding box center [118, 697] width 152 height 46
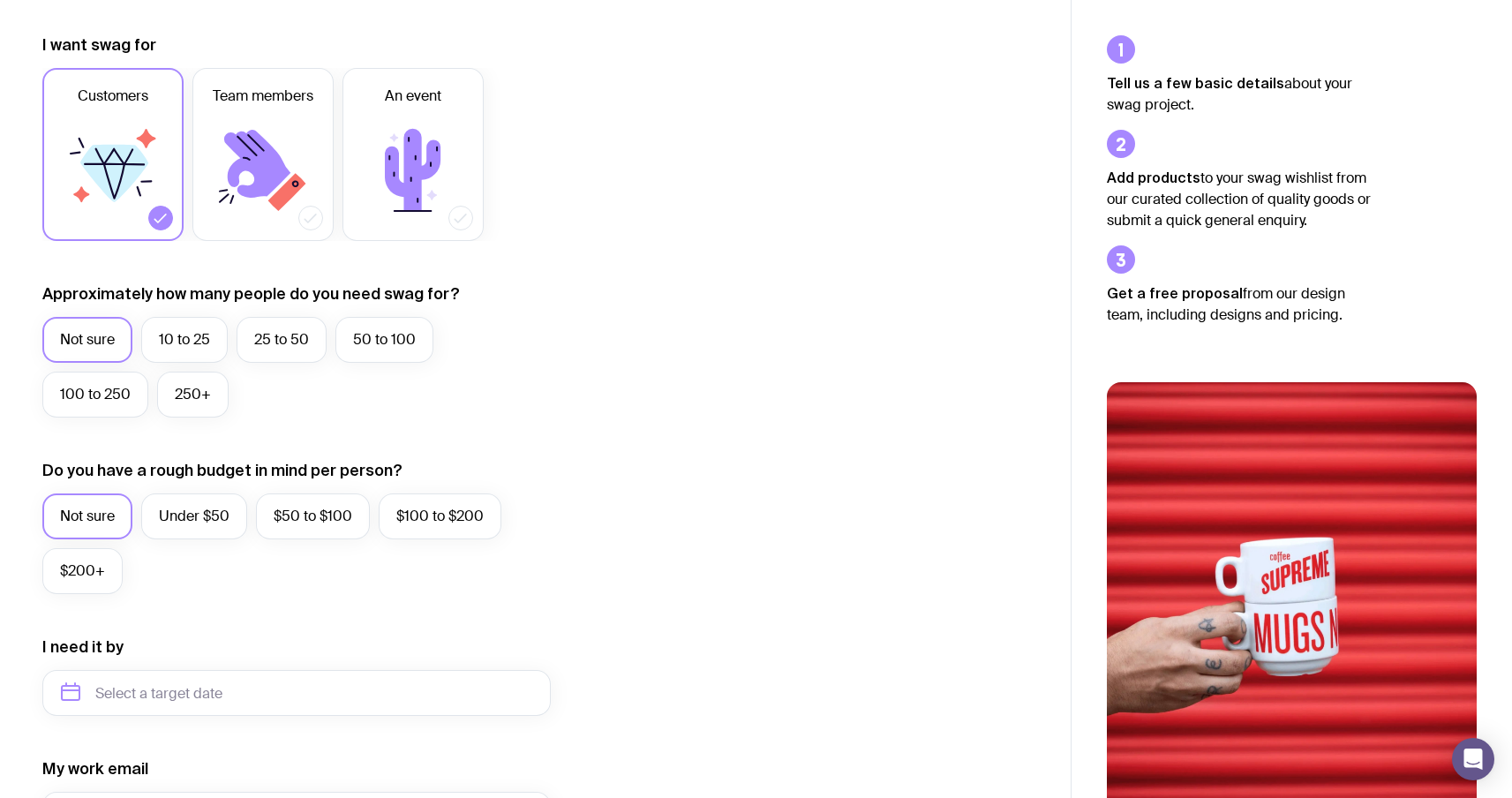
scroll to position [702, 0]
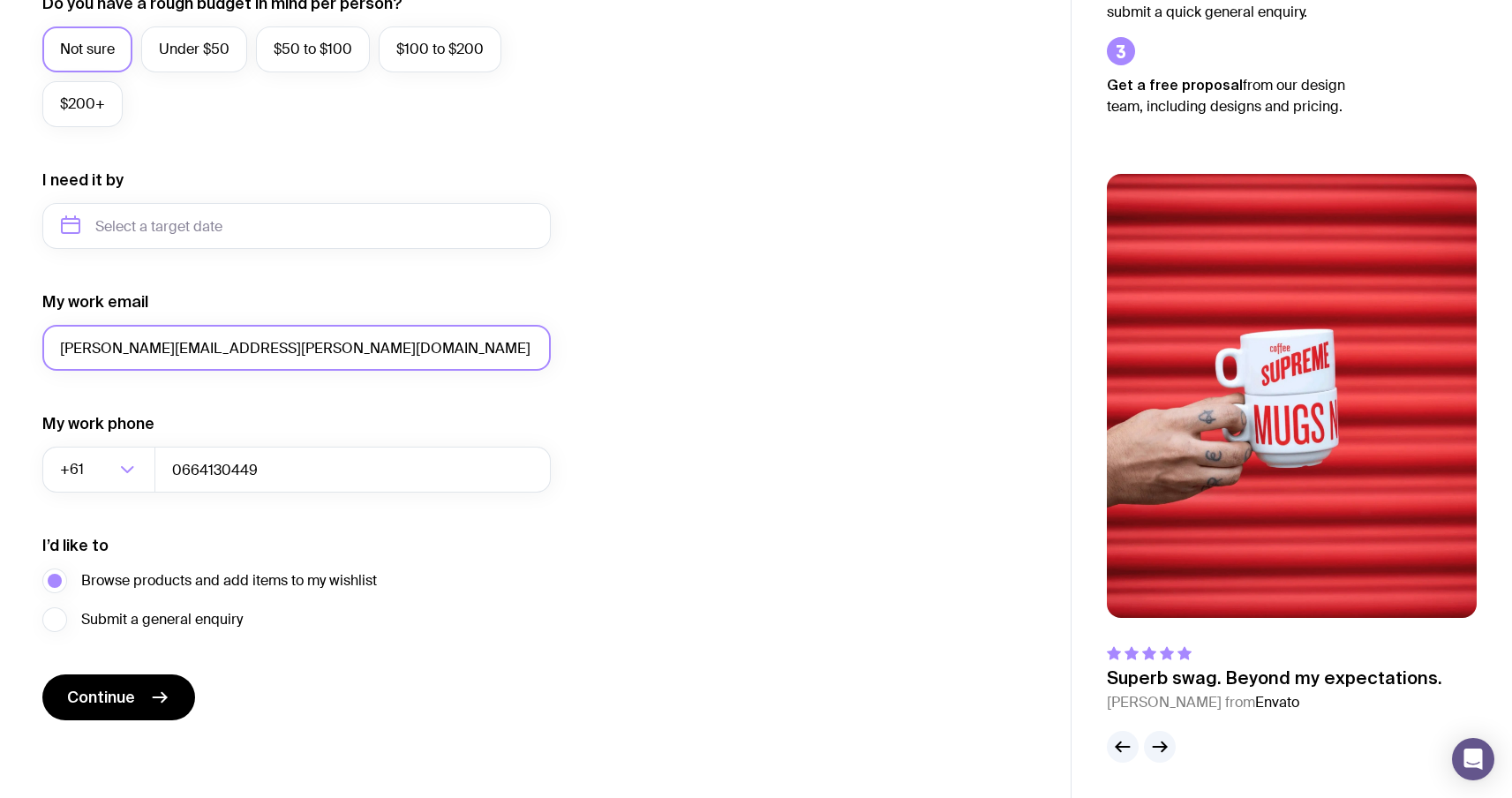
click at [145, 352] on input "[PERSON_NAME][EMAIL_ADDRESS][PERSON_NAME][DOMAIN_NAME]" at bounding box center [297, 348] width 509 height 46
type input "sergey.brykov+1@uinno.io"
click at [97, 697] on span "Continue" at bounding box center [101, 697] width 68 height 21
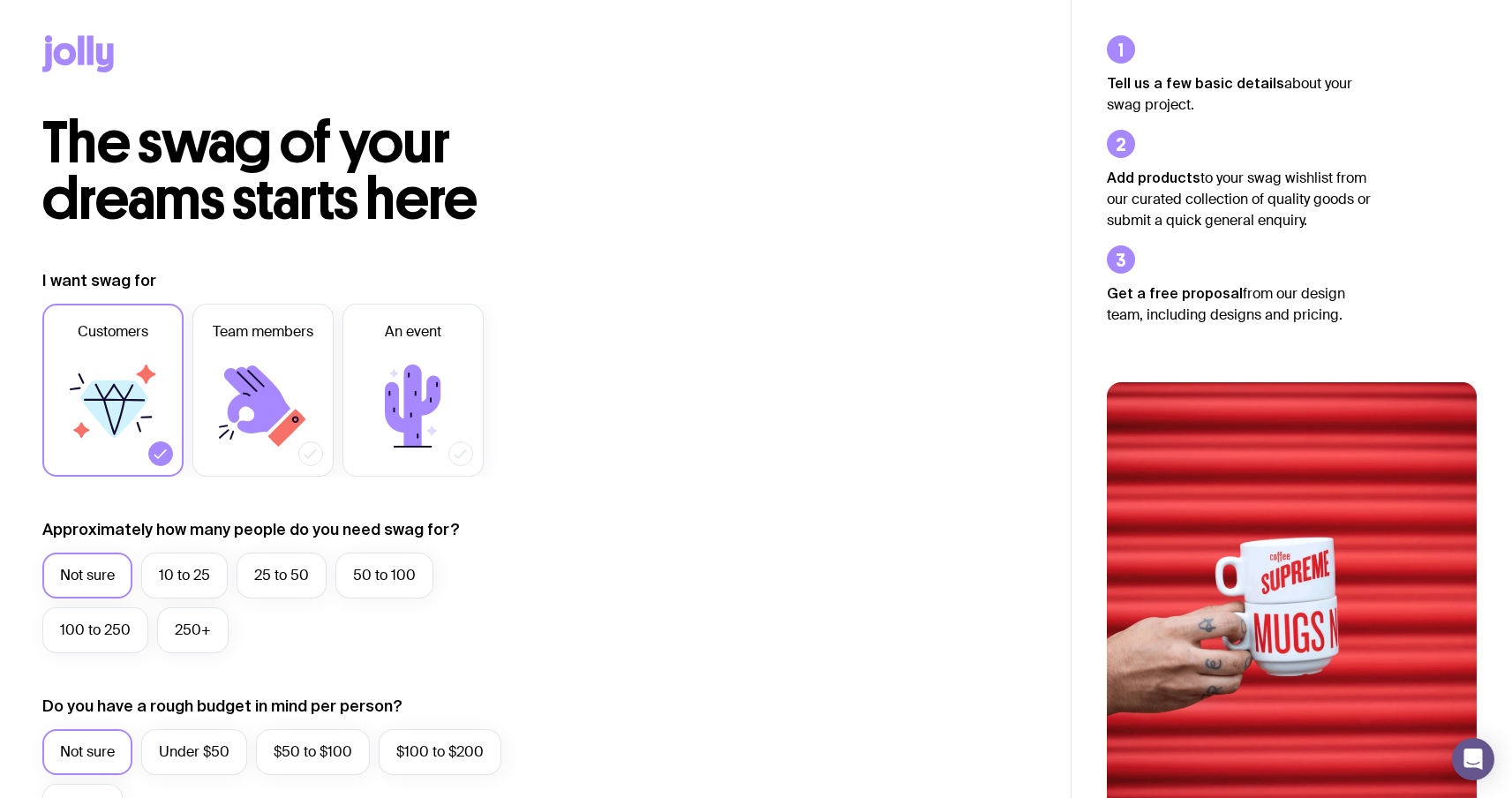
click at [543, 208] on h2 "The swag of your dreams starts here" at bounding box center [339, 171] width 593 height 113
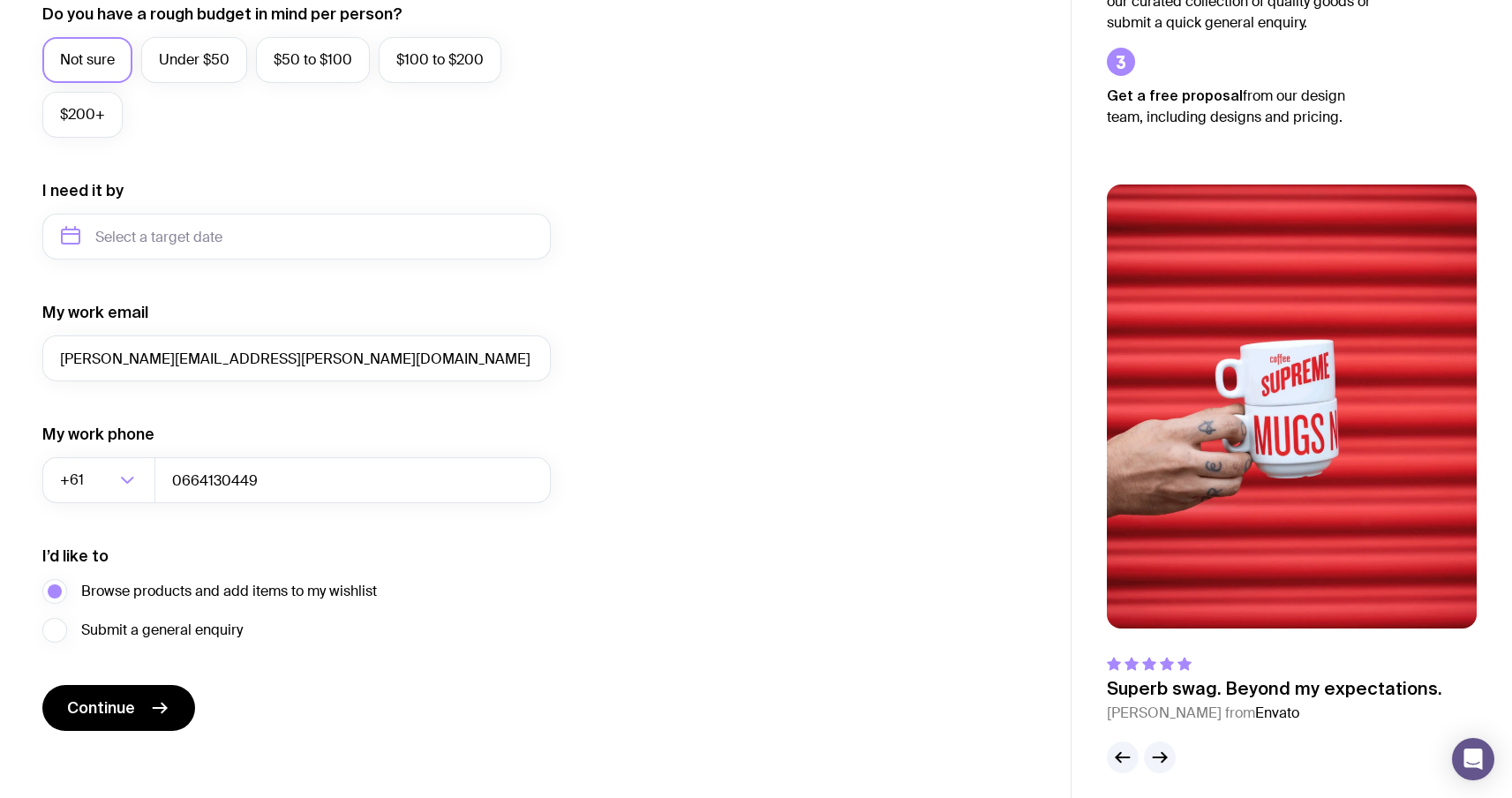
scroll to position [702, 0]
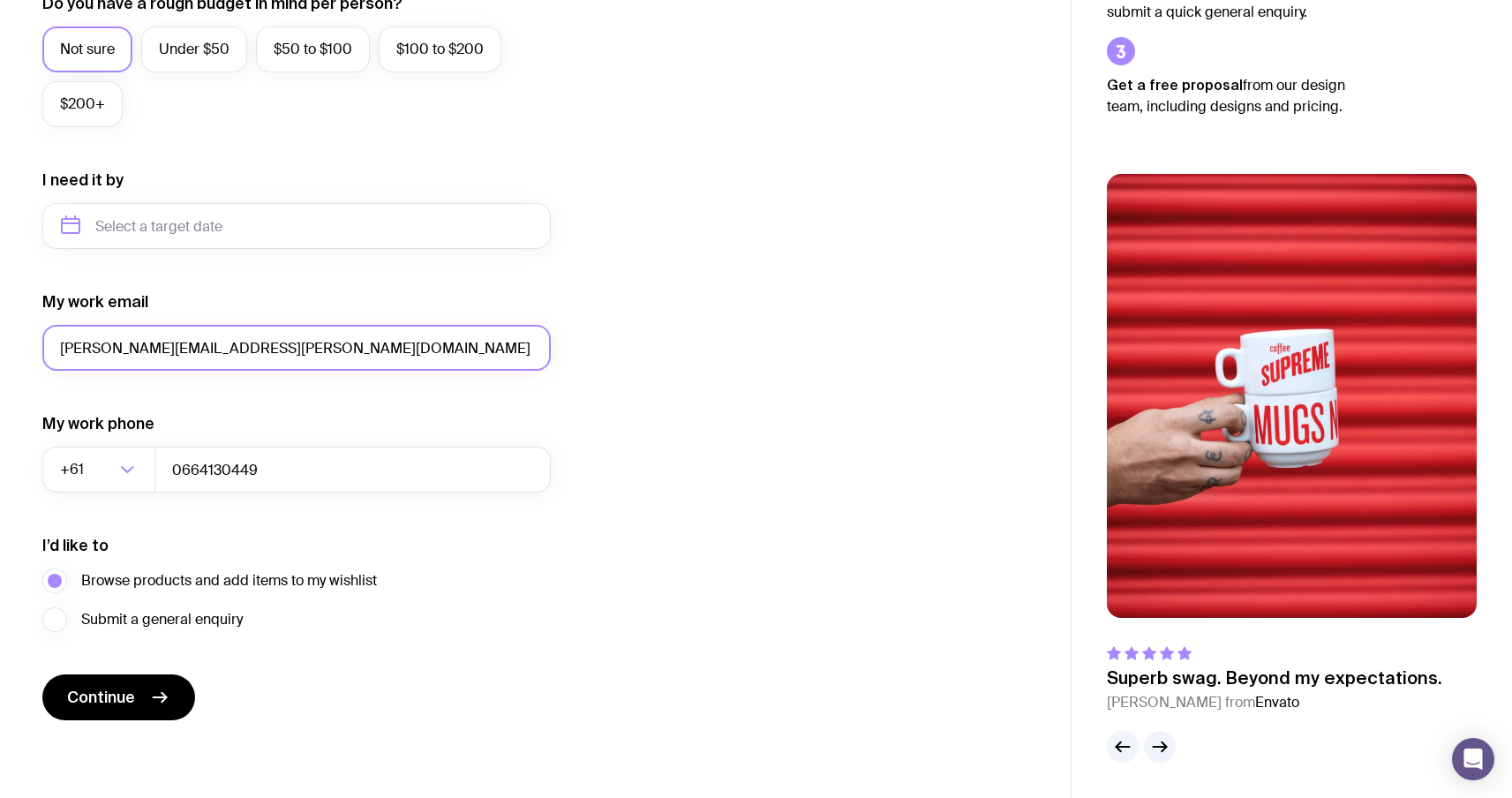
drag, startPoint x: 270, startPoint y: 354, endPoint x: 0, endPoint y: 332, distance: 270.9
click at [0, 332] on div "I want swag for Customers Team members An event Approximately how many people d…" at bounding box center [535, 144] width 1070 height 1153
paste input "text"
type input "[PERSON_NAME][EMAIL_ADDRESS][PERSON_NAME][DOMAIN_NAME]"
click at [812, 451] on div "I want swag for Customers Team members An event Approximately how many people d…" at bounding box center [535, 144] width 986 height 1153
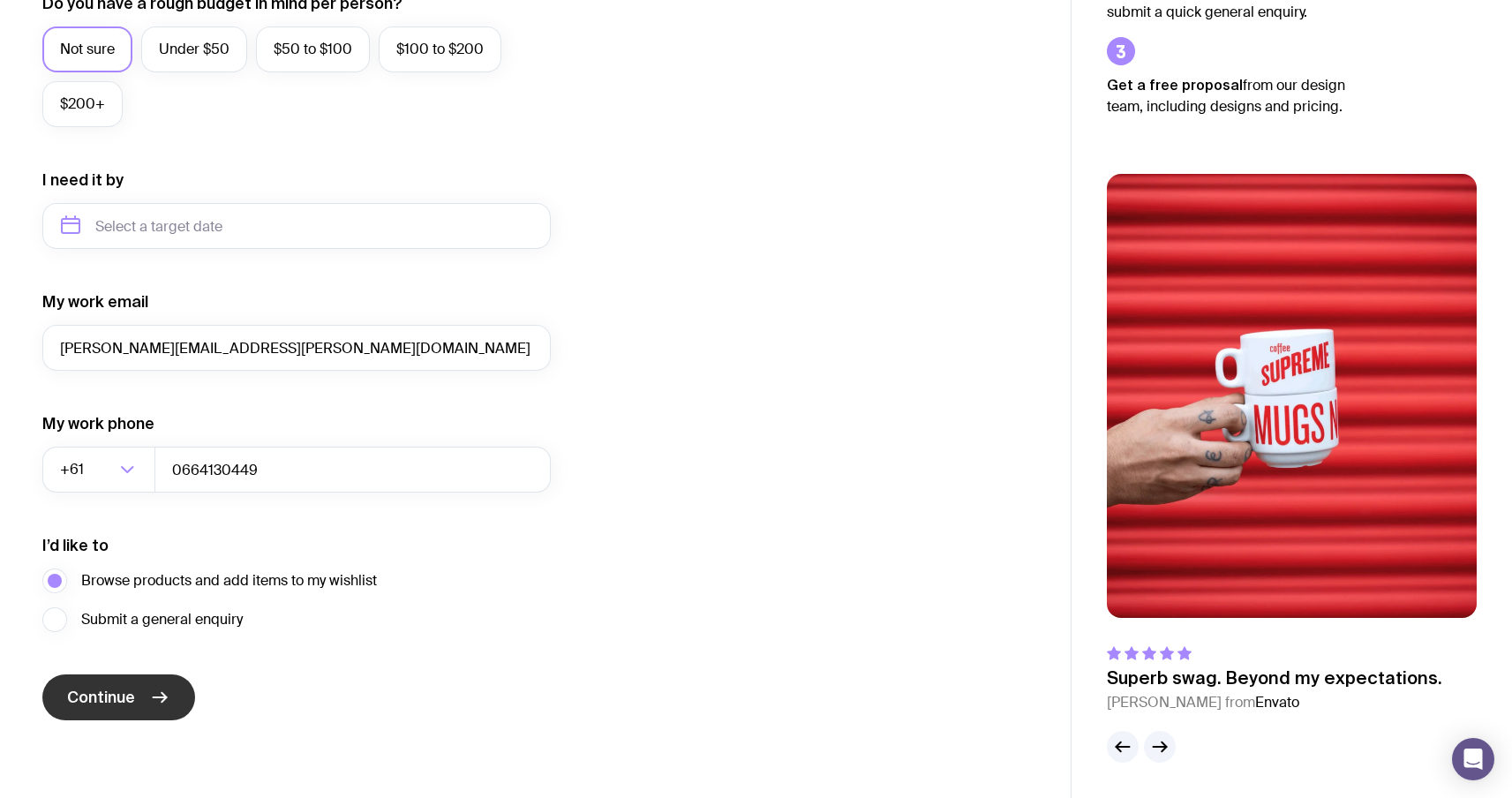
click at [151, 701] on icon "submit" at bounding box center [159, 697] width 21 height 21
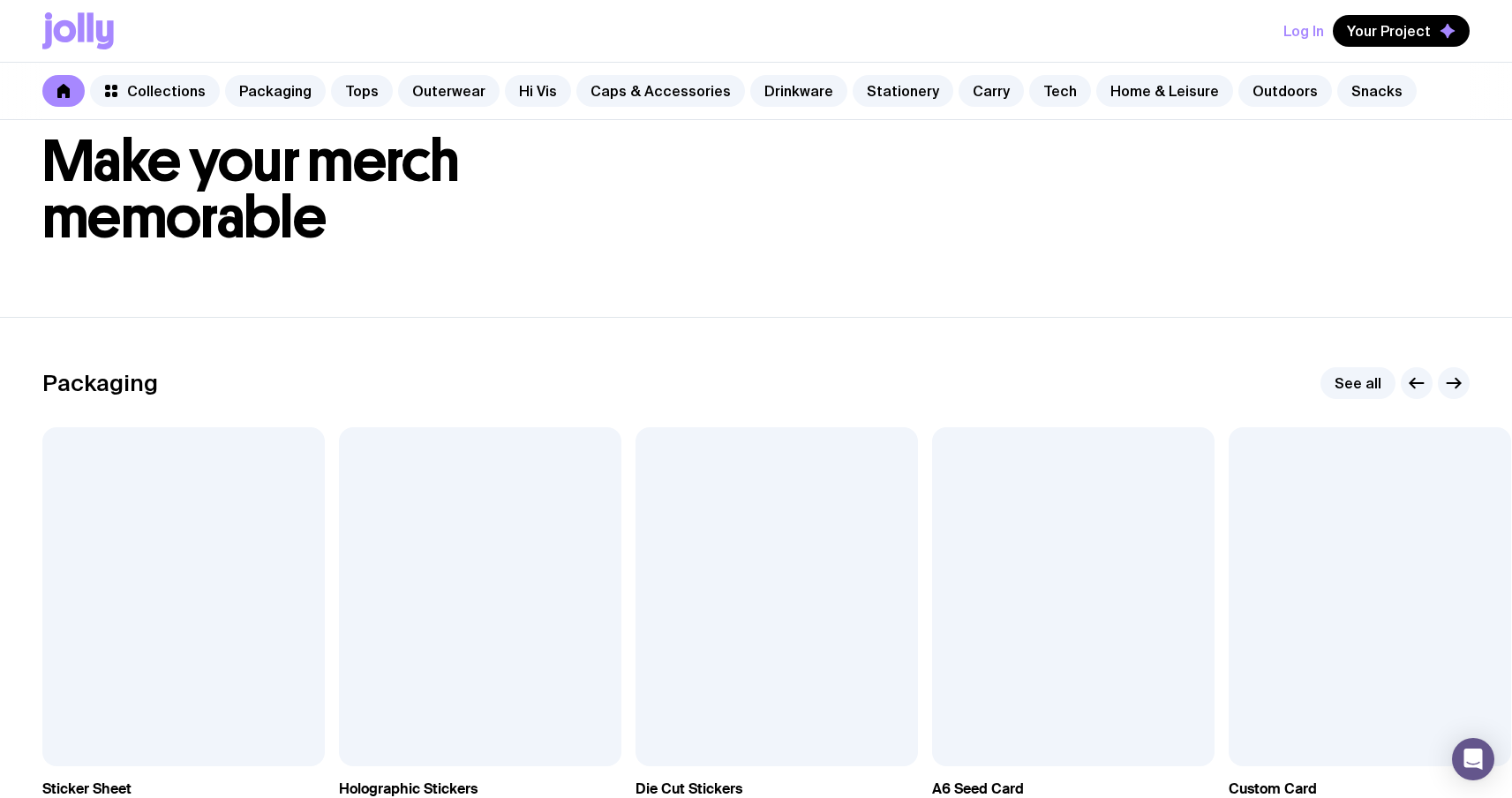
scroll to position [91, 0]
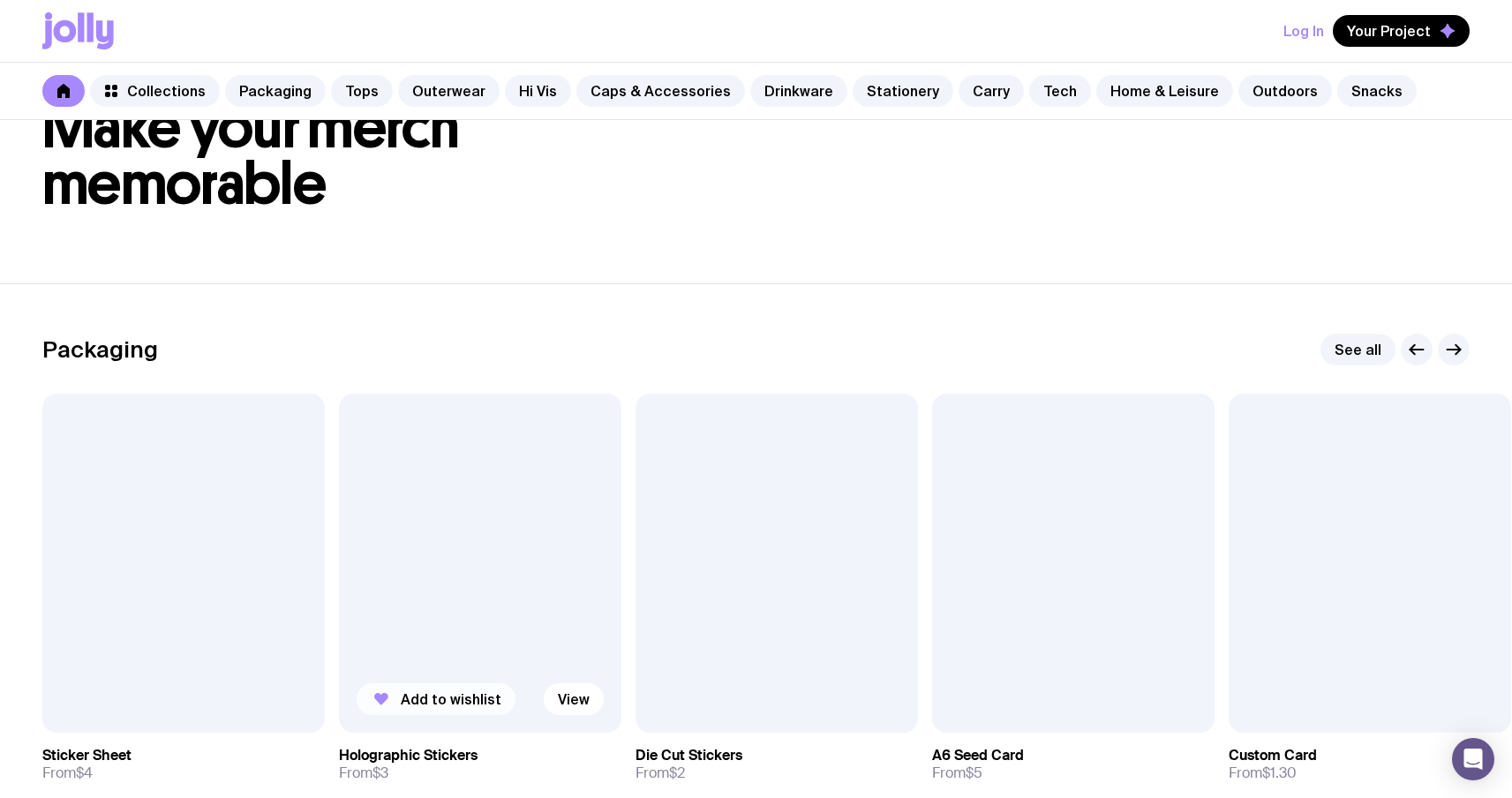
click at [406, 699] on span "Add to wishlist" at bounding box center [451, 699] width 101 height 17
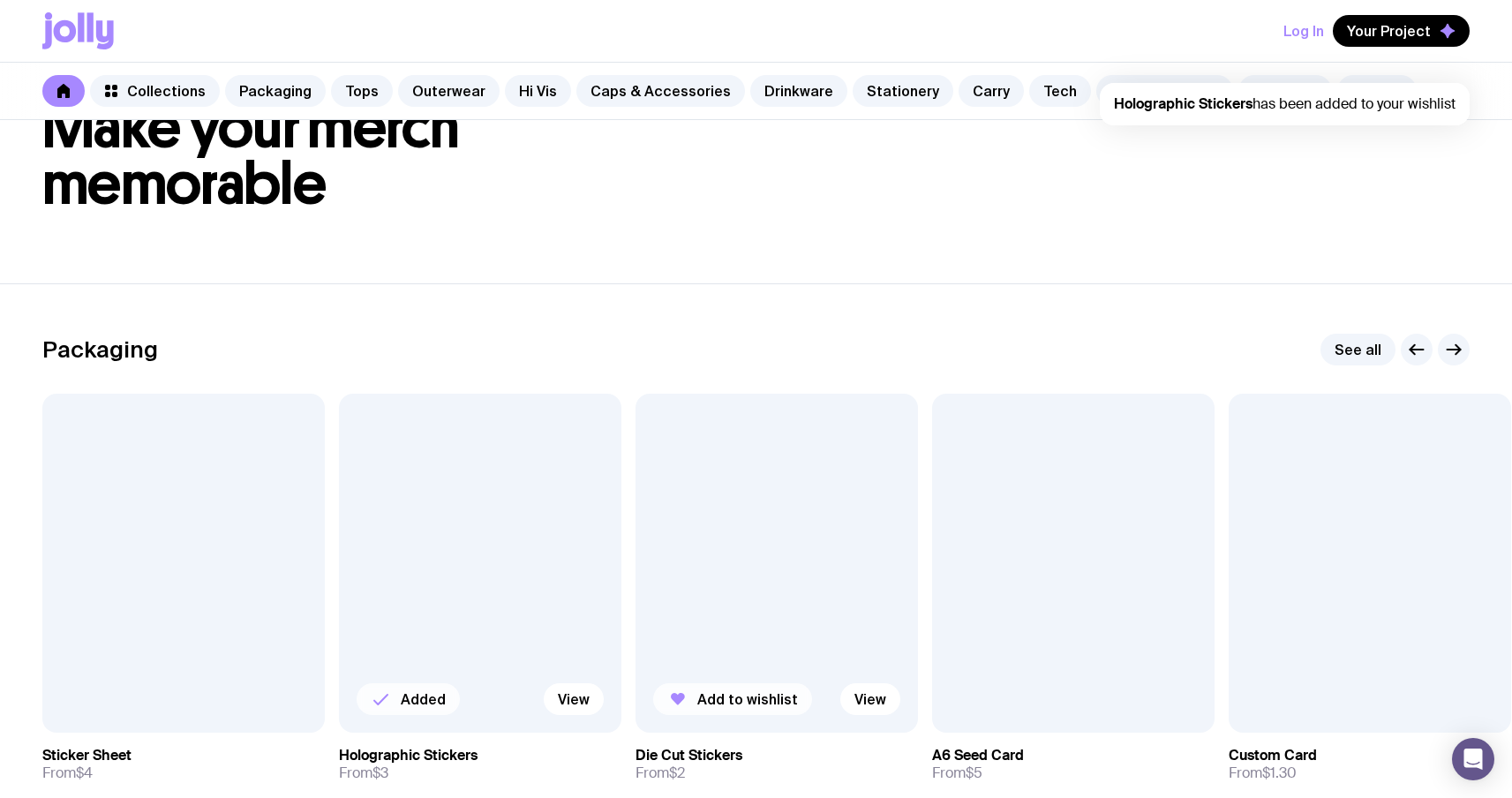
click at [682, 696] on icon "button" at bounding box center [678, 699] width 14 height 12
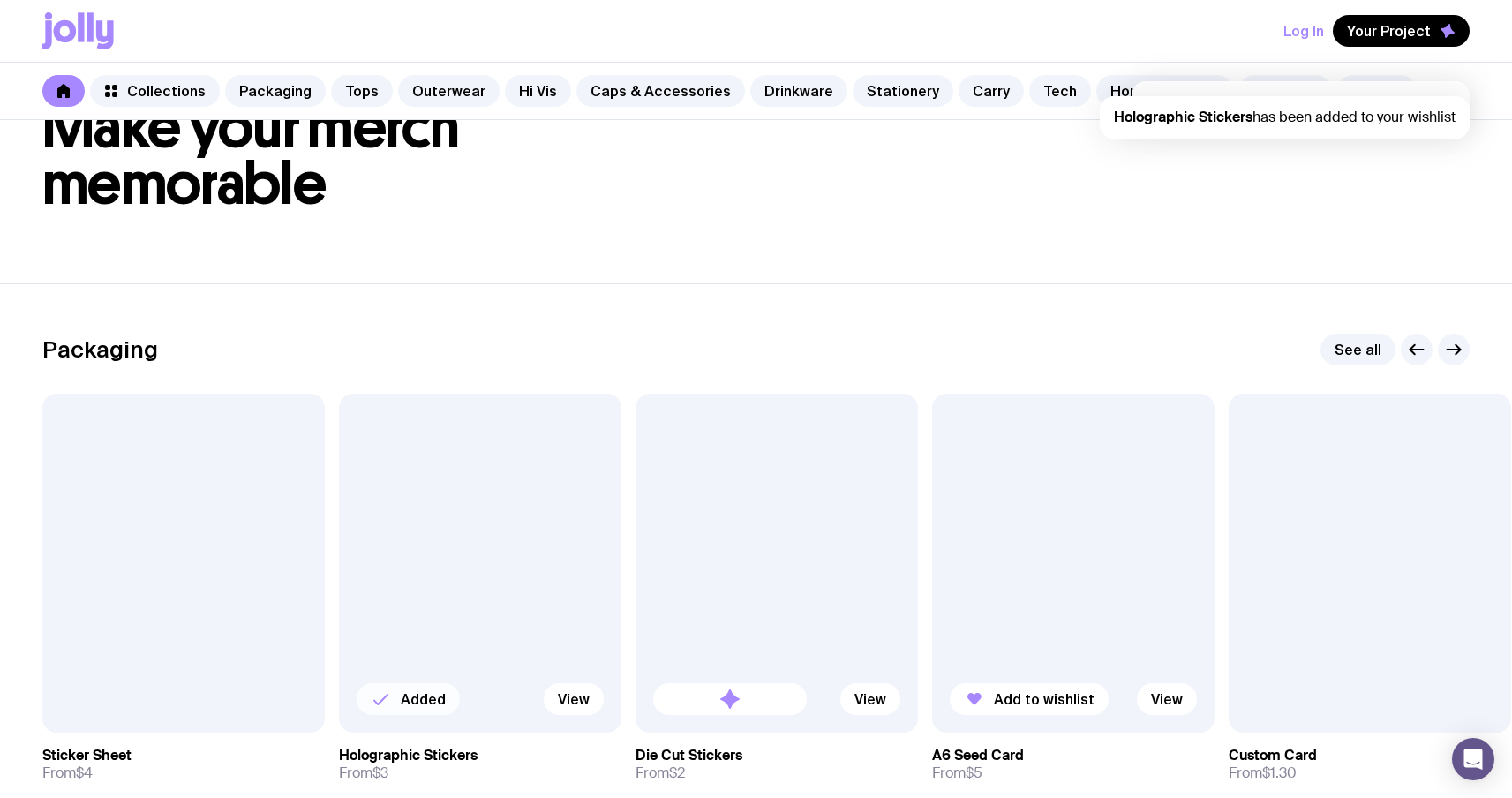
scroll to position [0, 0]
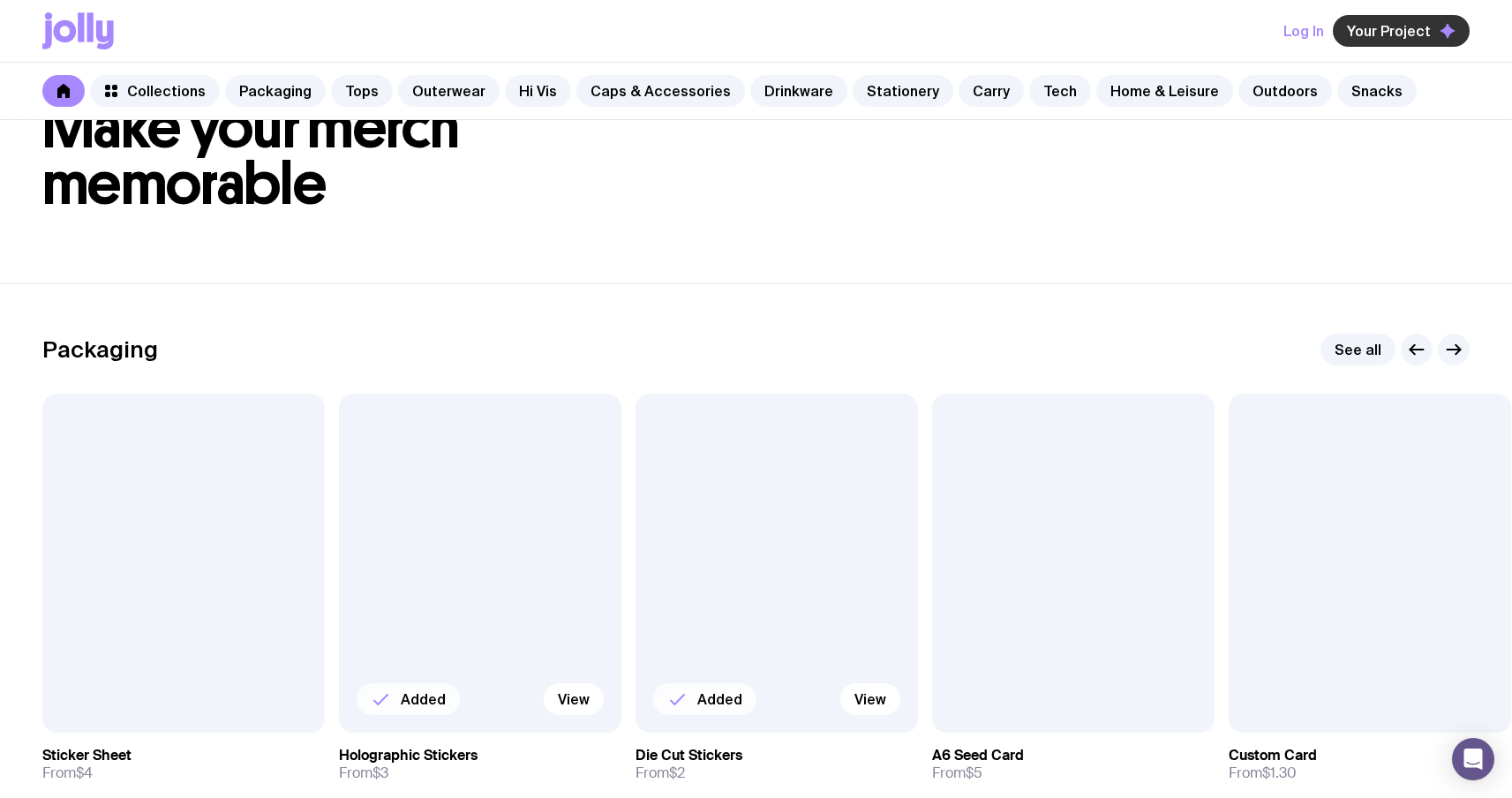
click at [1380, 39] on button "Your Project" at bounding box center [1401, 30] width 137 height 32
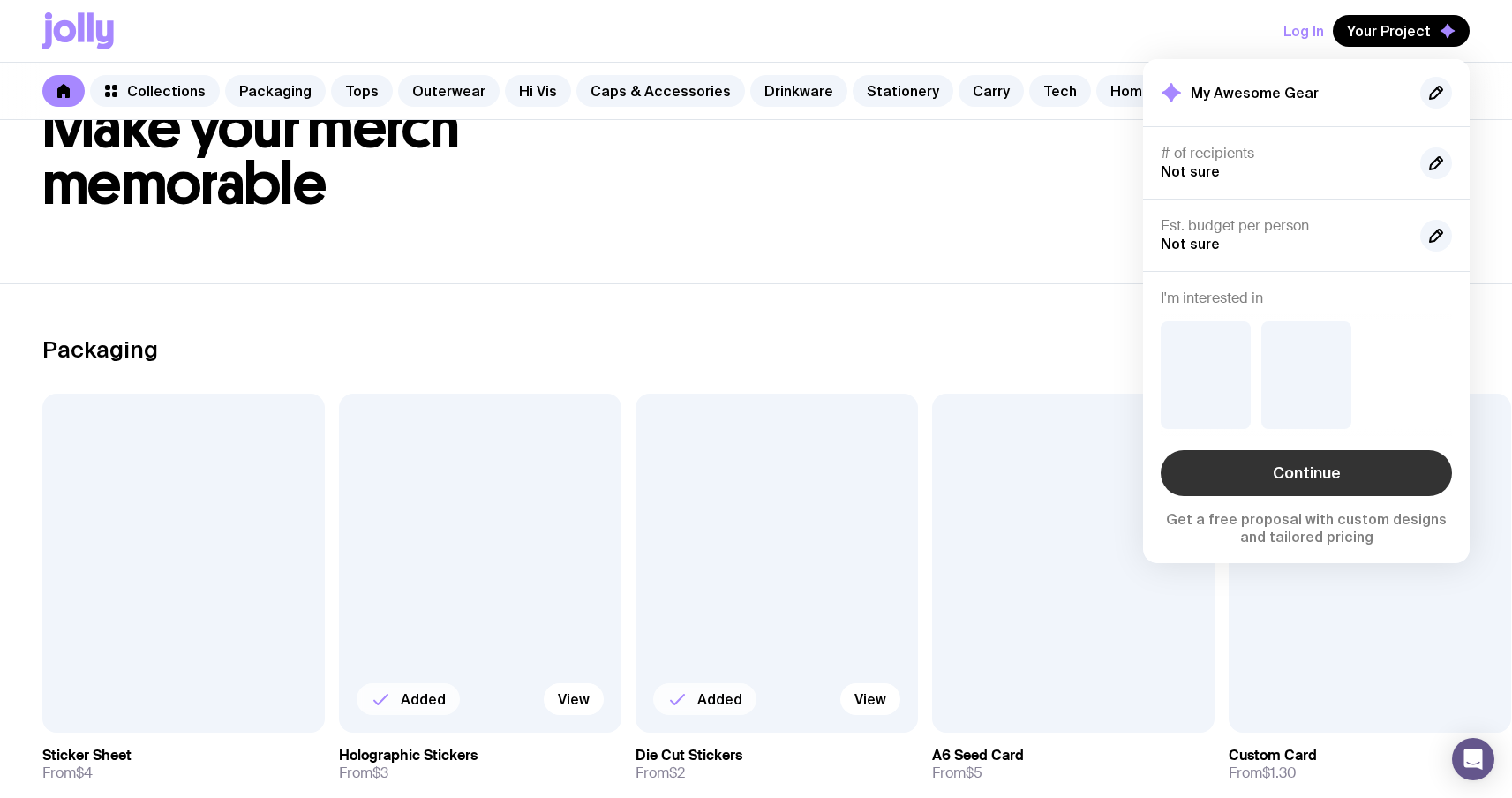
click at [1334, 484] on link "Continue" at bounding box center [1305, 473] width 291 height 46
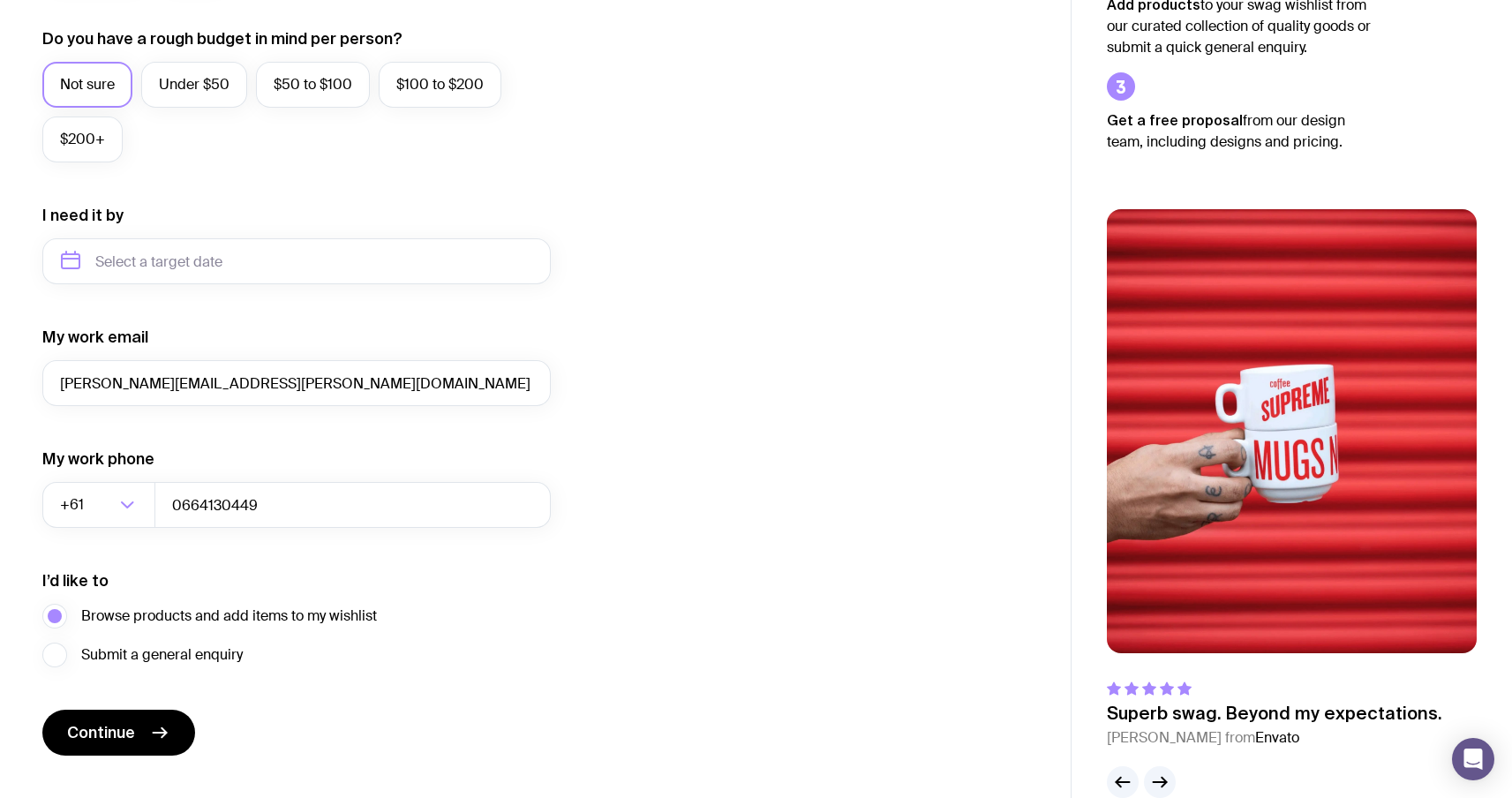
scroll to position [702, 0]
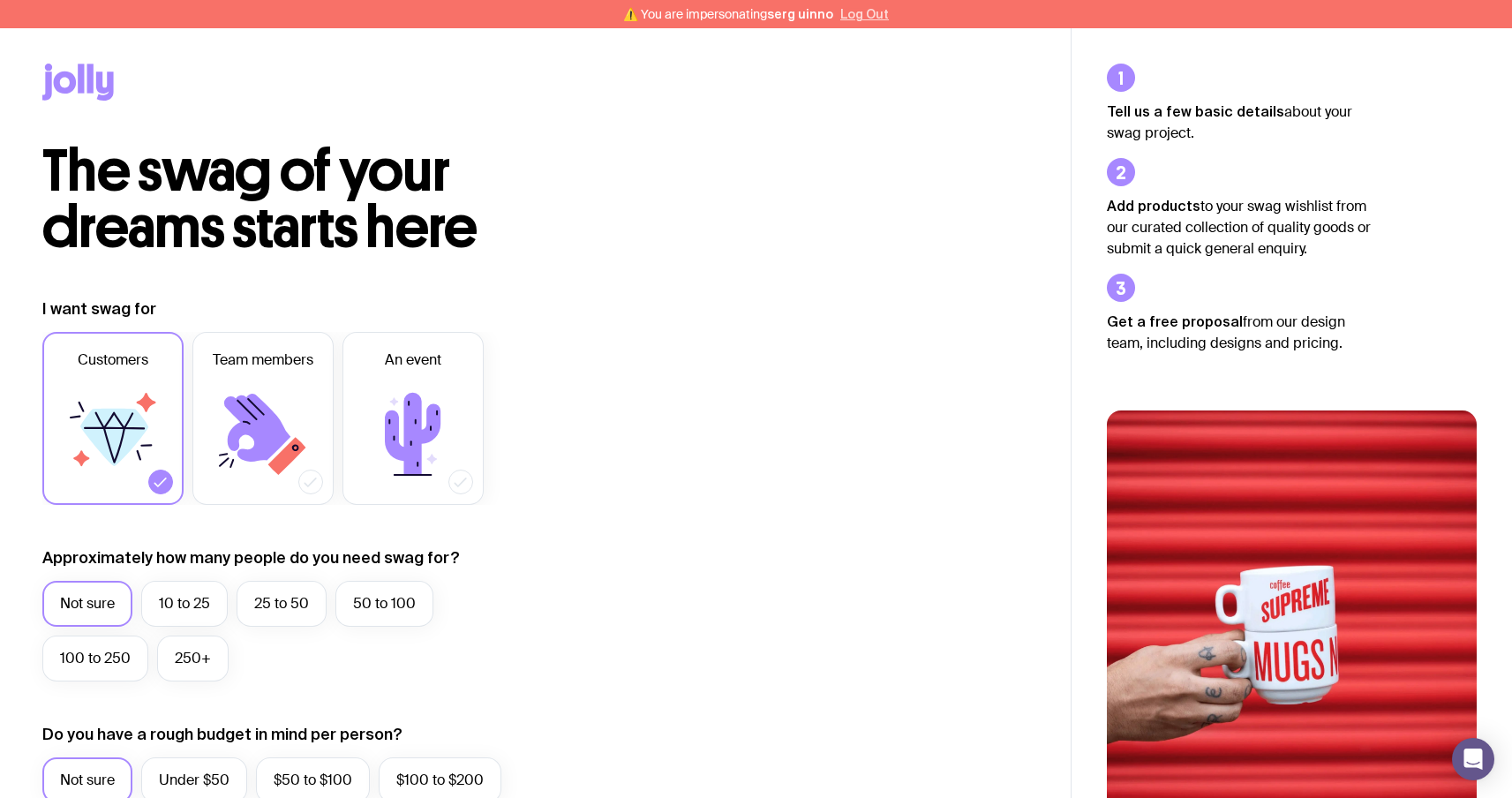
click at [868, 14] on button "Log Out" at bounding box center [864, 14] width 49 height 14
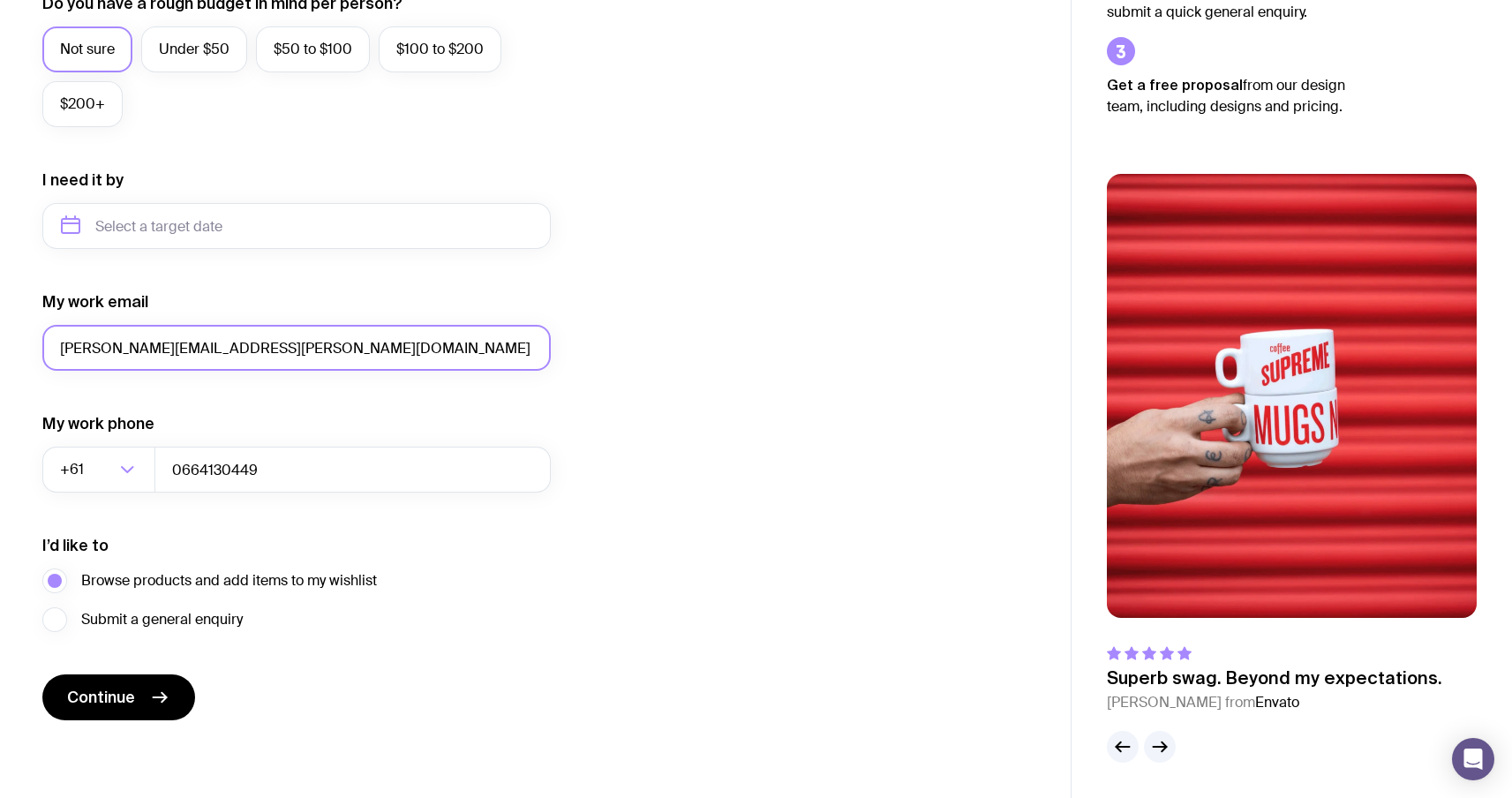
click at [354, 347] on input "[PERSON_NAME][EMAIL_ADDRESS][PERSON_NAME][DOMAIN_NAME]" at bounding box center [297, 348] width 509 height 46
drag, startPoint x: 329, startPoint y: 337, endPoint x: 95, endPoint y: 329, distance: 234.1
click at [95, 329] on input "[PERSON_NAME][EMAIL_ADDRESS][PERSON_NAME][DOMAIN_NAME]" at bounding box center [297, 348] width 509 height 46
drag, startPoint x: 62, startPoint y: 348, endPoint x: 282, endPoint y: 343, distance: 220.1
click at [282, 343] on input "[PERSON_NAME][EMAIL_ADDRESS][PERSON_NAME][DOMAIN_NAME]" at bounding box center [297, 348] width 509 height 46
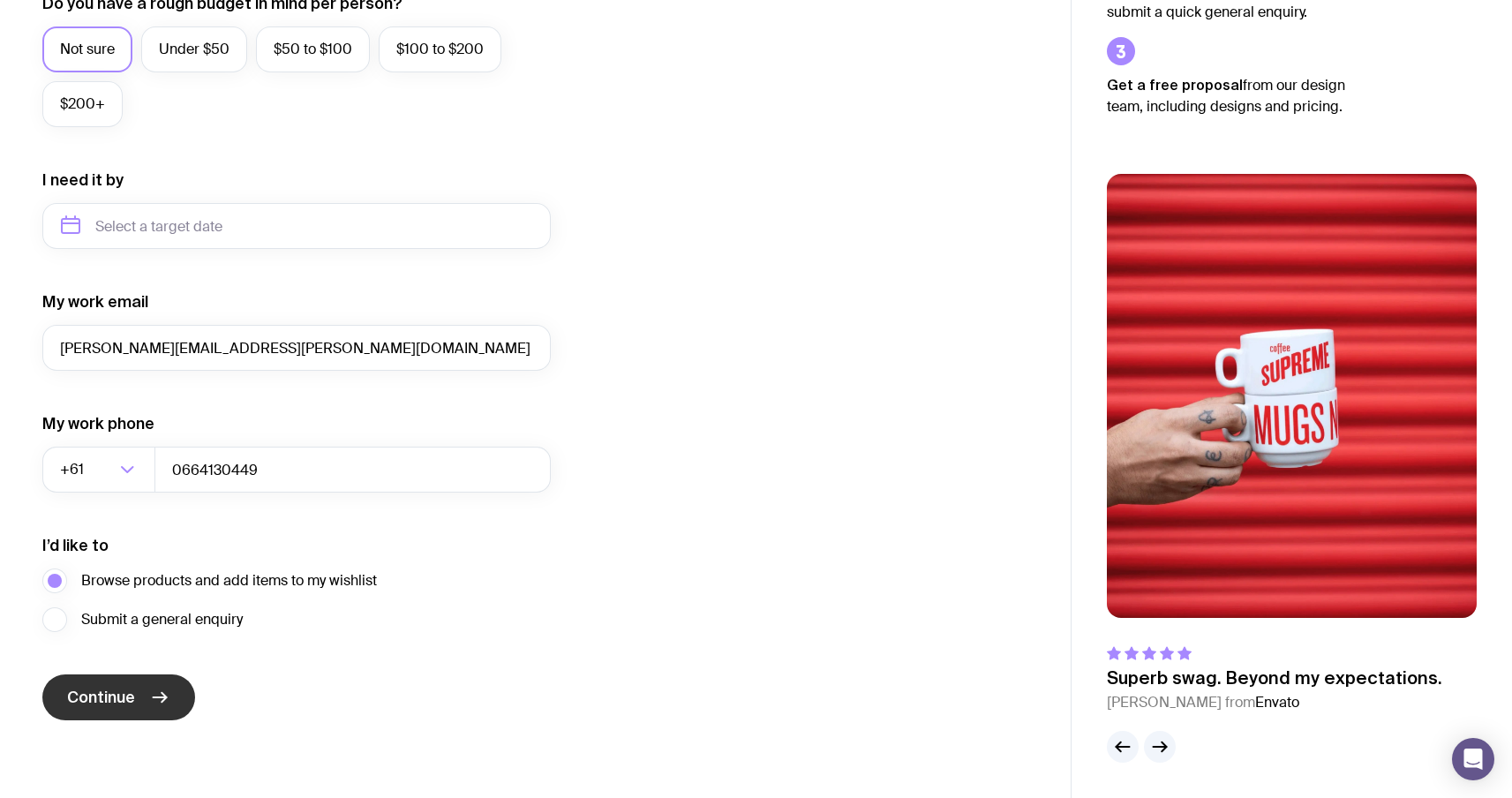
click at [143, 702] on button "Continue" at bounding box center [118, 697] width 152 height 46
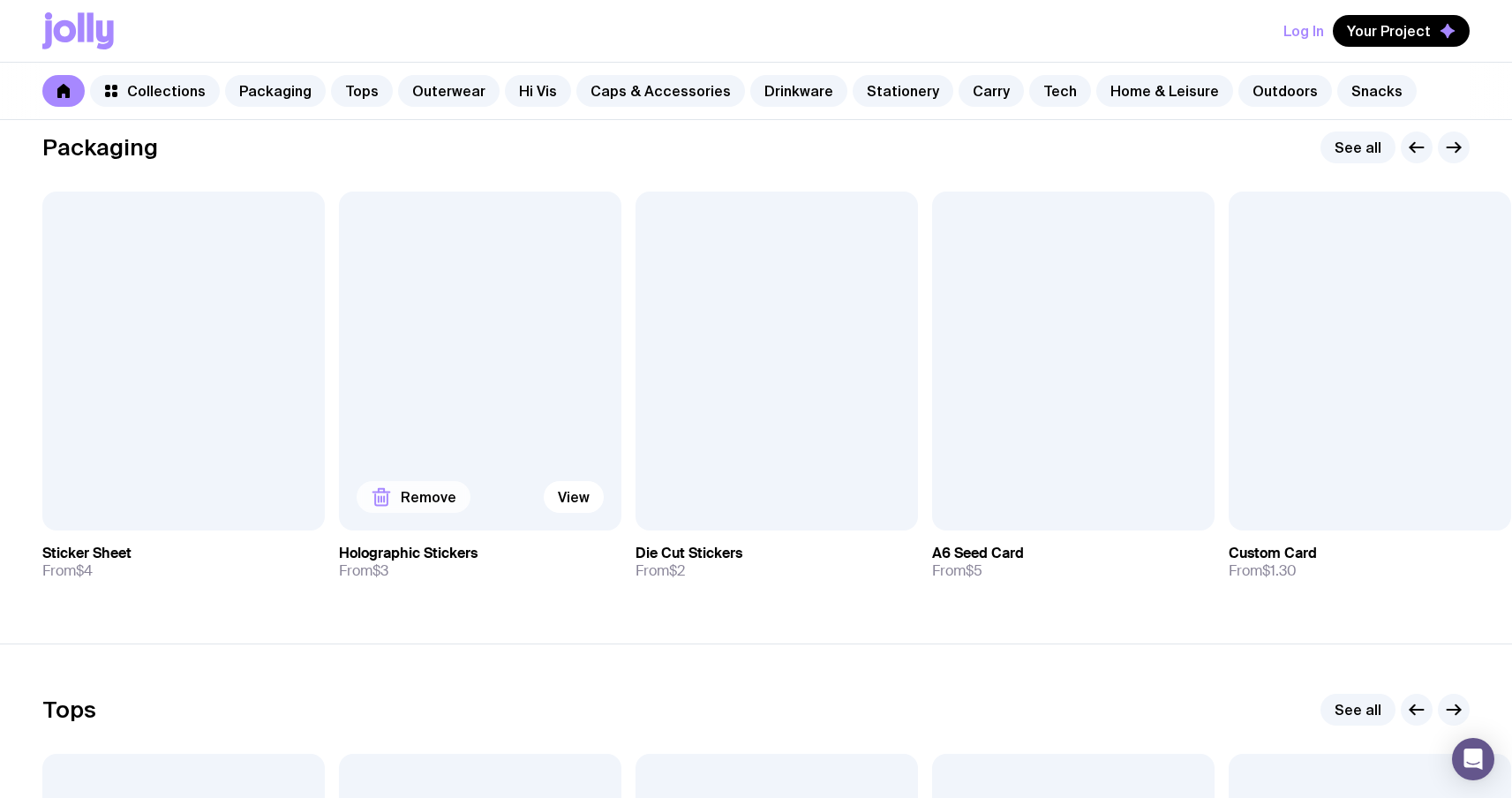
scroll to position [301, 0]
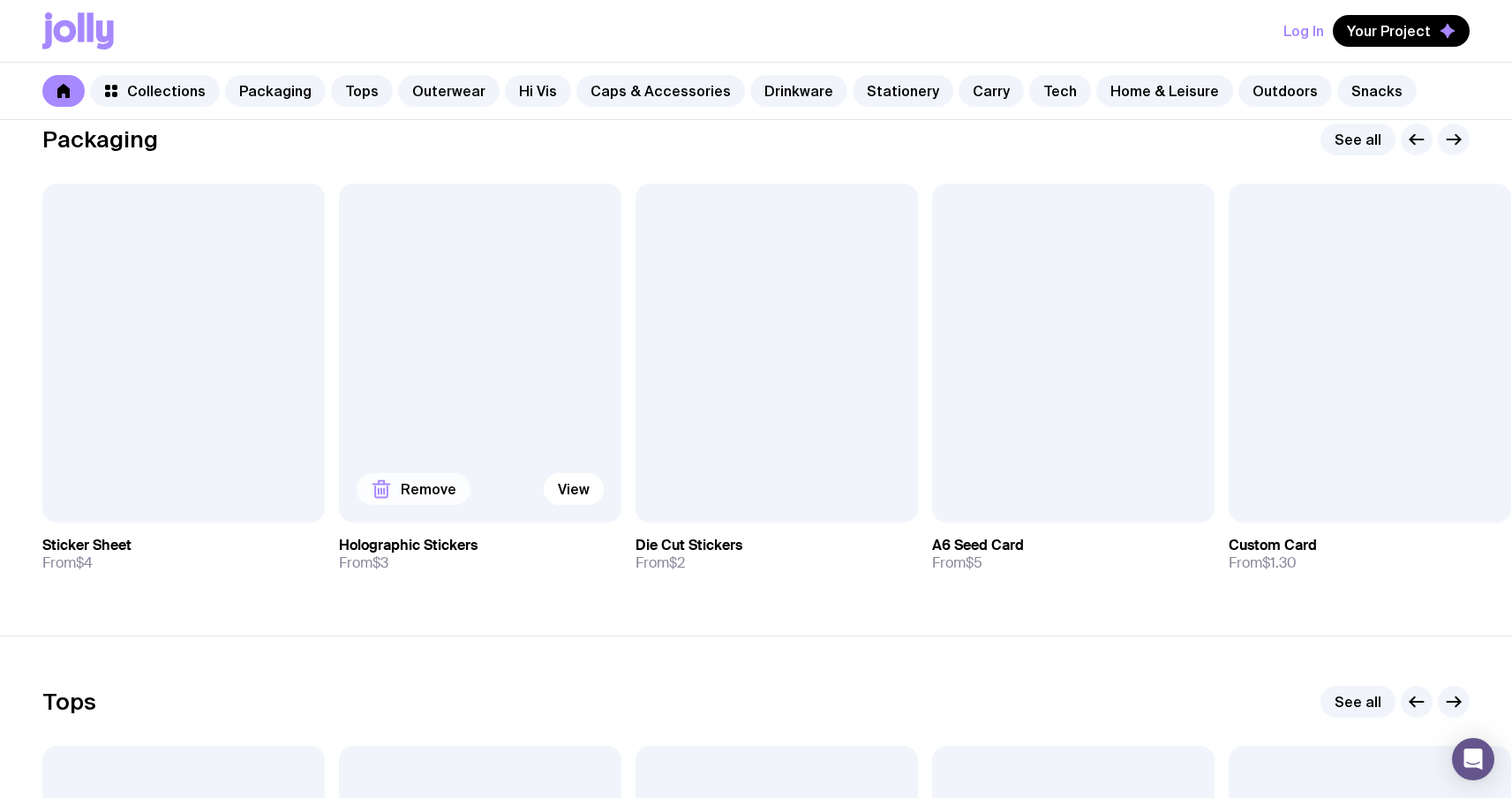
click at [423, 495] on span "Remove" at bounding box center [428, 489] width 56 height 17
click at [743, 487] on span "Remove" at bounding box center [724, 489] width 56 height 17
click at [1406, 36] on span "Your Project" at bounding box center [1388, 30] width 84 height 17
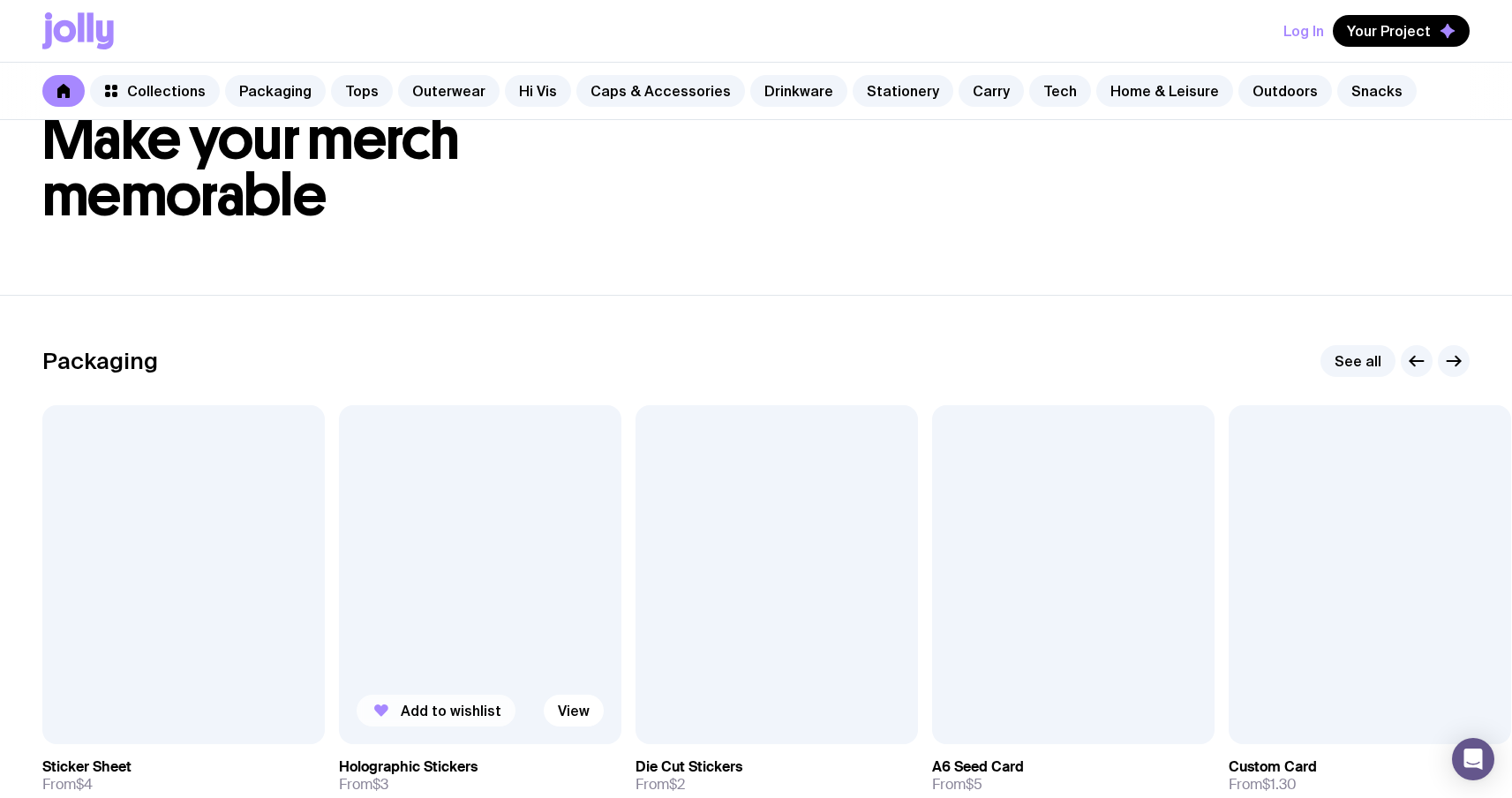
click at [403, 719] on span "Add to wishlist" at bounding box center [451, 710] width 101 height 17
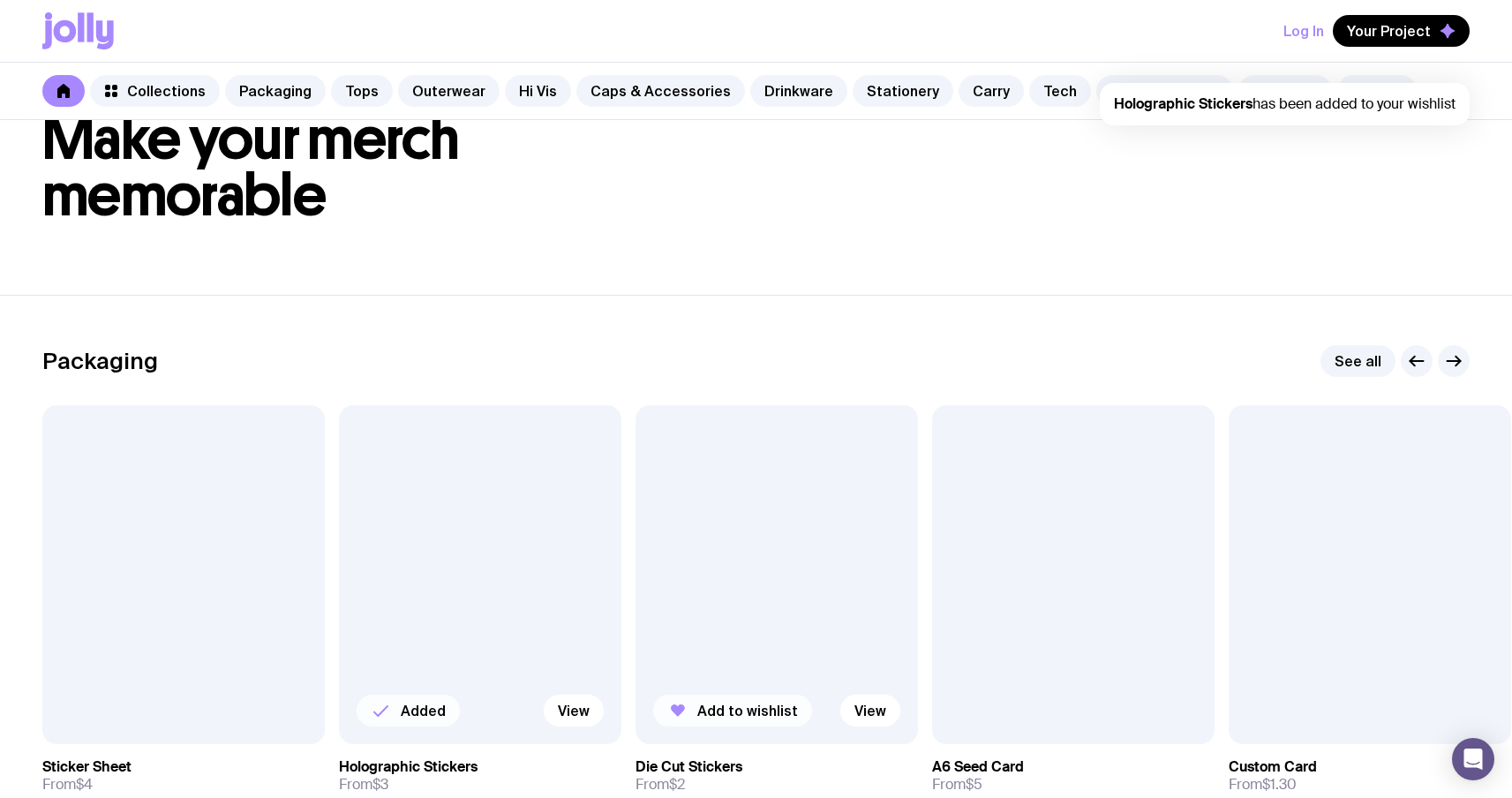
click at [713, 702] on span "Add to wishlist" at bounding box center [747, 710] width 101 height 17
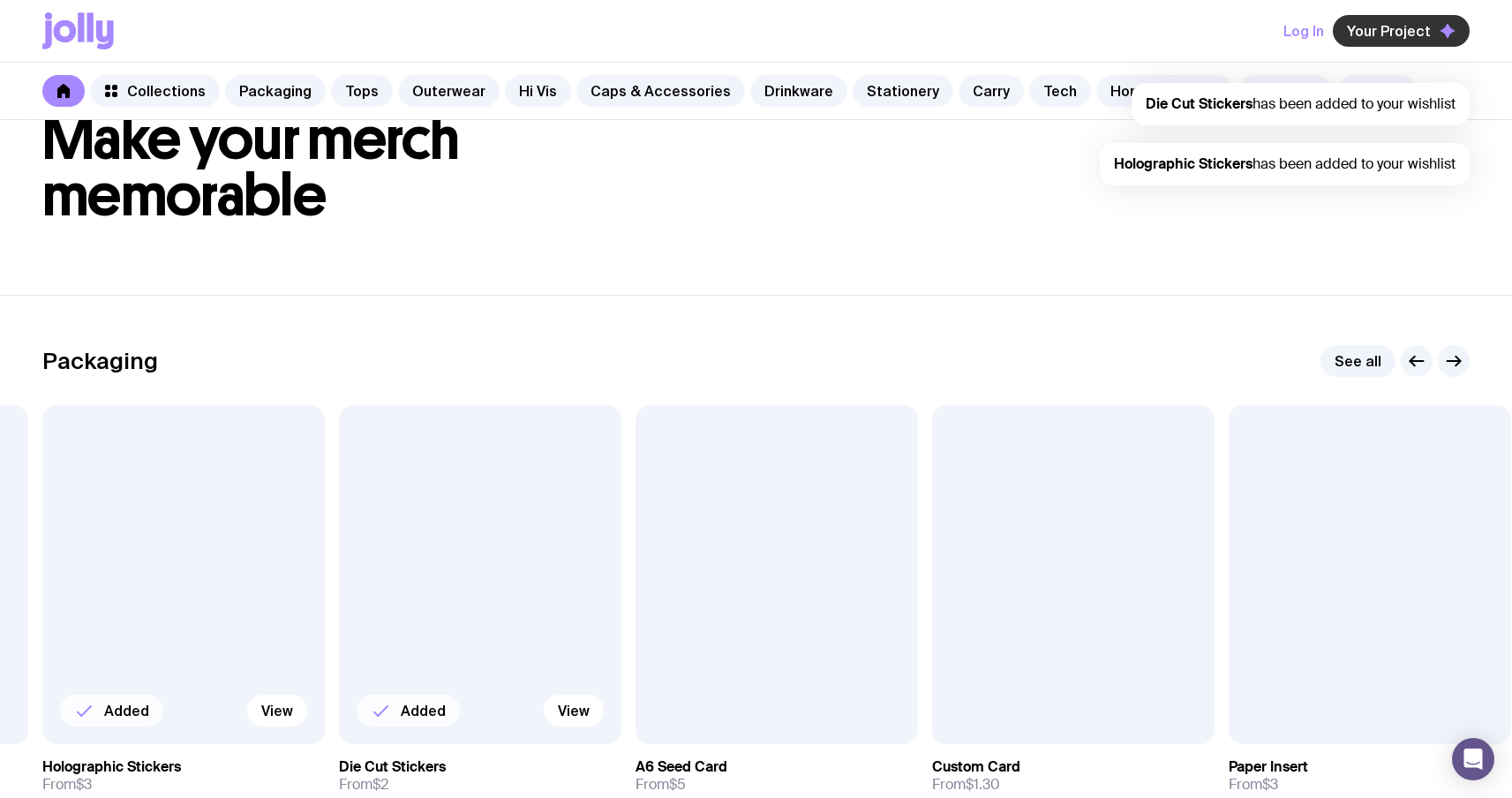
click at [1428, 30] on span "Your Project" at bounding box center [1388, 30] width 84 height 17
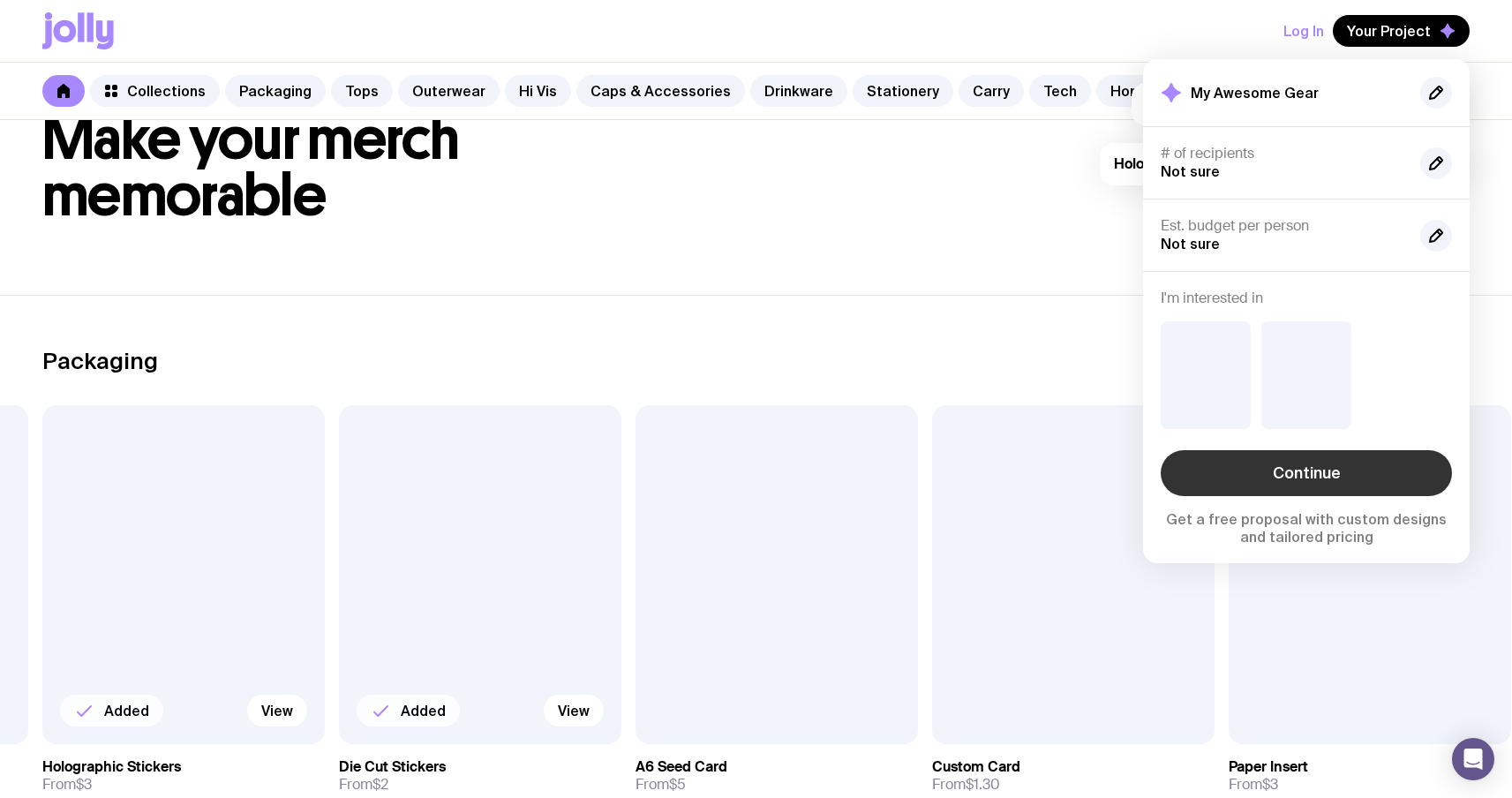
click at [1379, 468] on link "Continue" at bounding box center [1305, 473] width 291 height 46
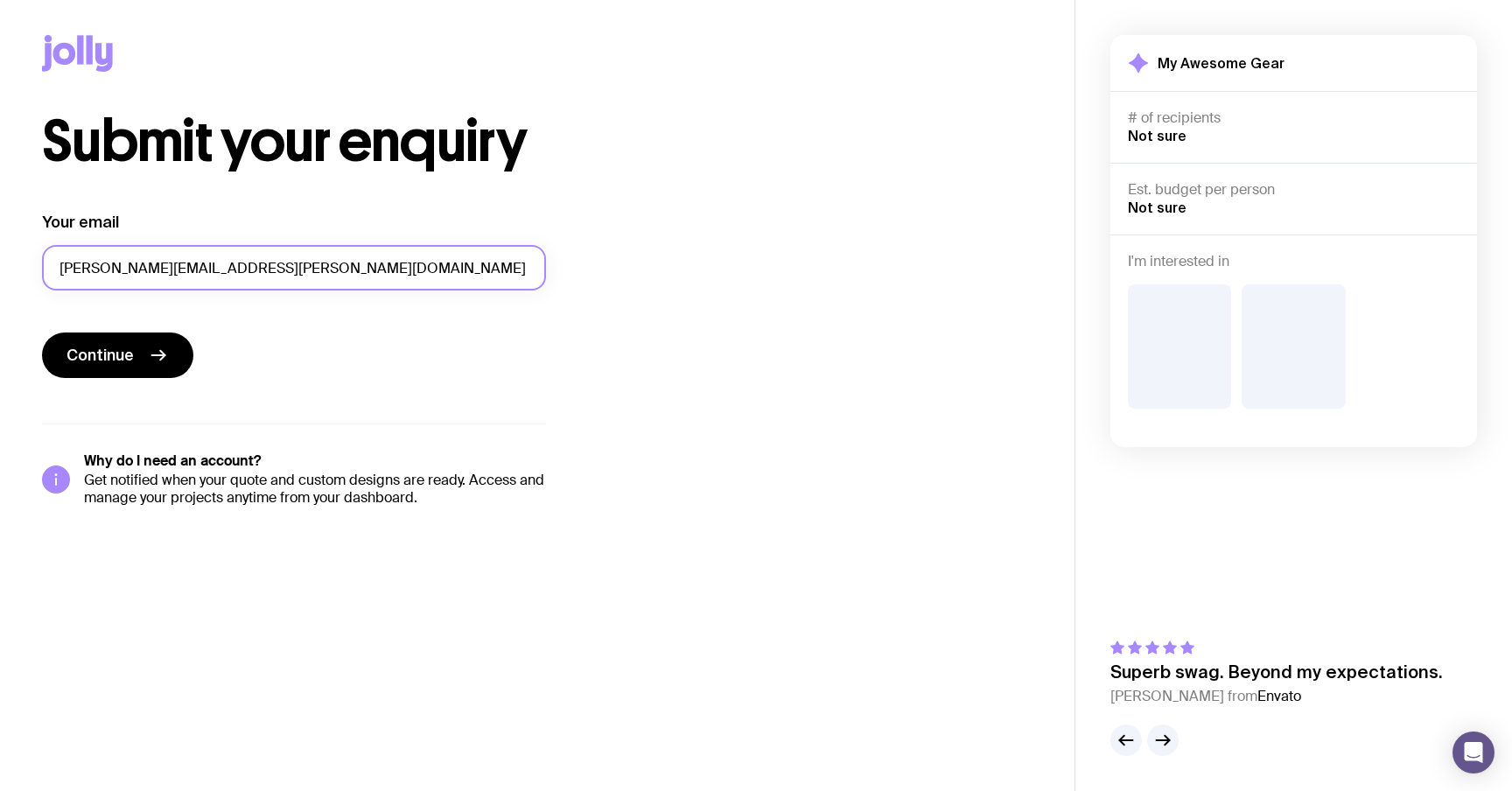
drag, startPoint x: 221, startPoint y: 264, endPoint x: 0, endPoint y: 246, distance: 221.7
click at [0, 246] on div "Submit your enquiry Your email sergey.brykov@uinno.io Continue Why do I need an…" at bounding box center [537, 310] width 1075 height 393
click at [757, 331] on div "Submit your enquiry Your email sergey.brykov@uinno.io Continue Why do I need an…" at bounding box center [537, 310] width 990 height 393
click at [118, 360] on span "Continue" at bounding box center [100, 355] width 67 height 21
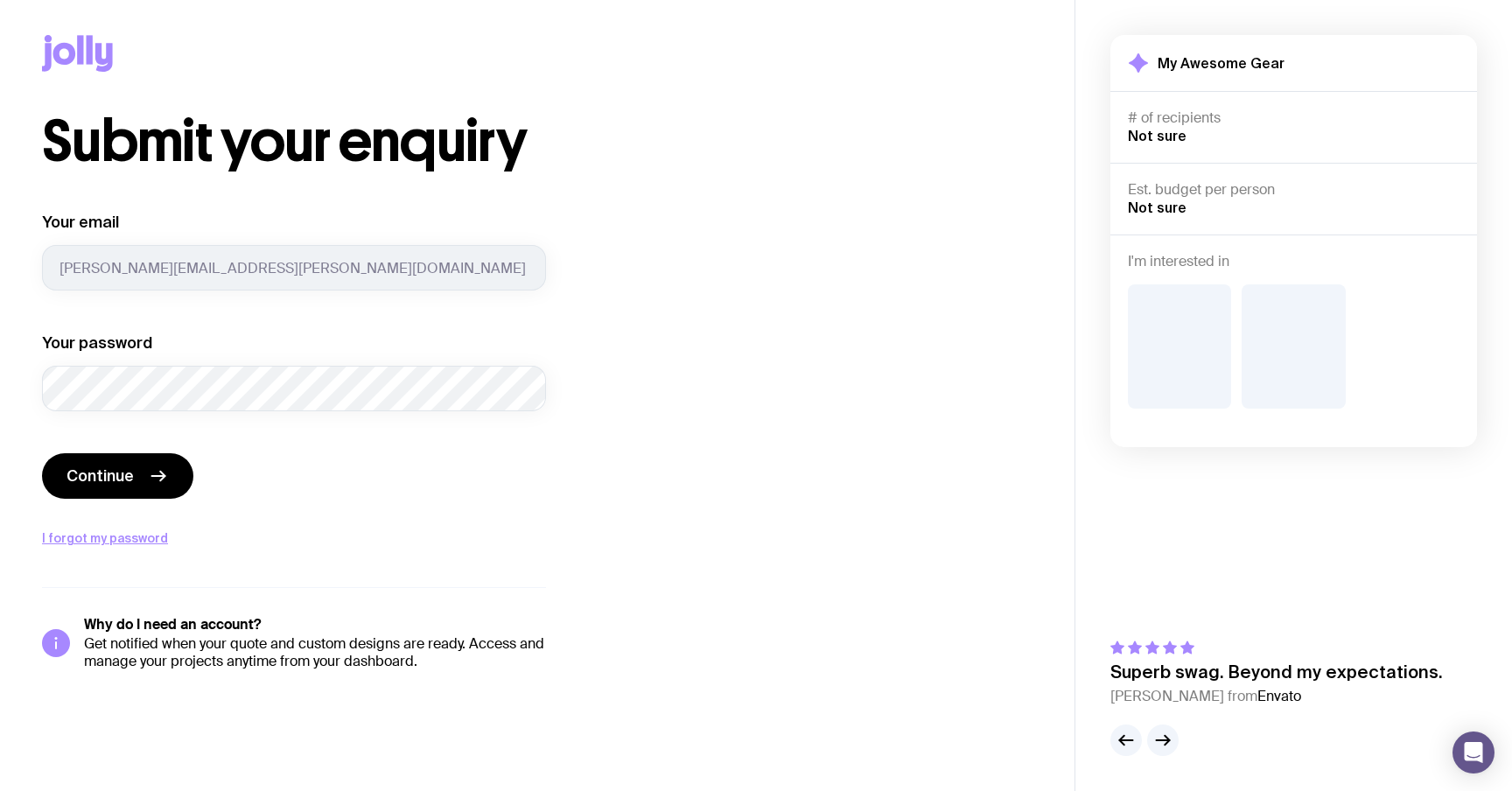
click at [679, 340] on div "Submit your enquiry Your email sergey.brykov@uinno.io Your password Continue I …" at bounding box center [537, 391] width 990 height 556
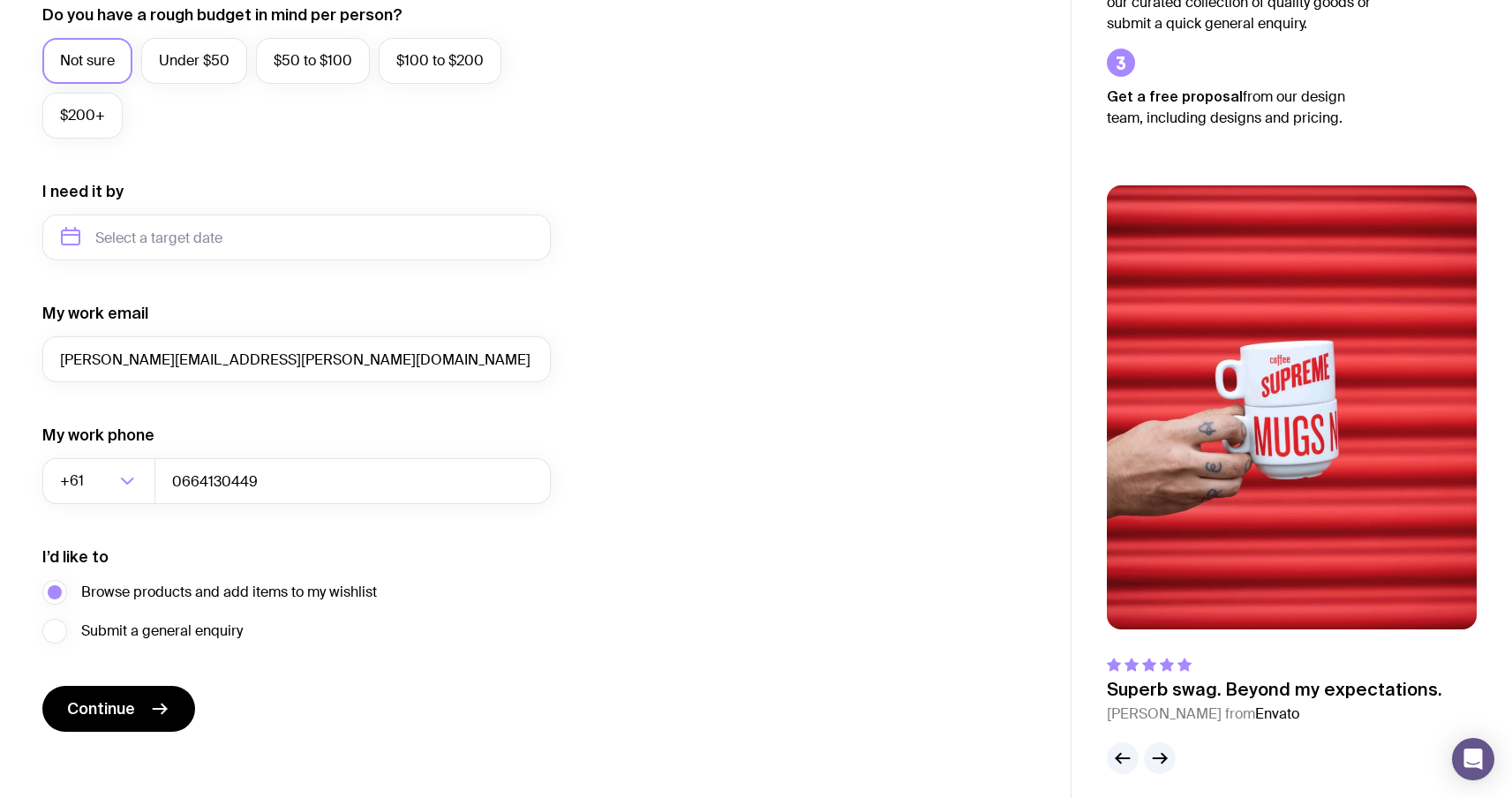
scroll to position [702, 0]
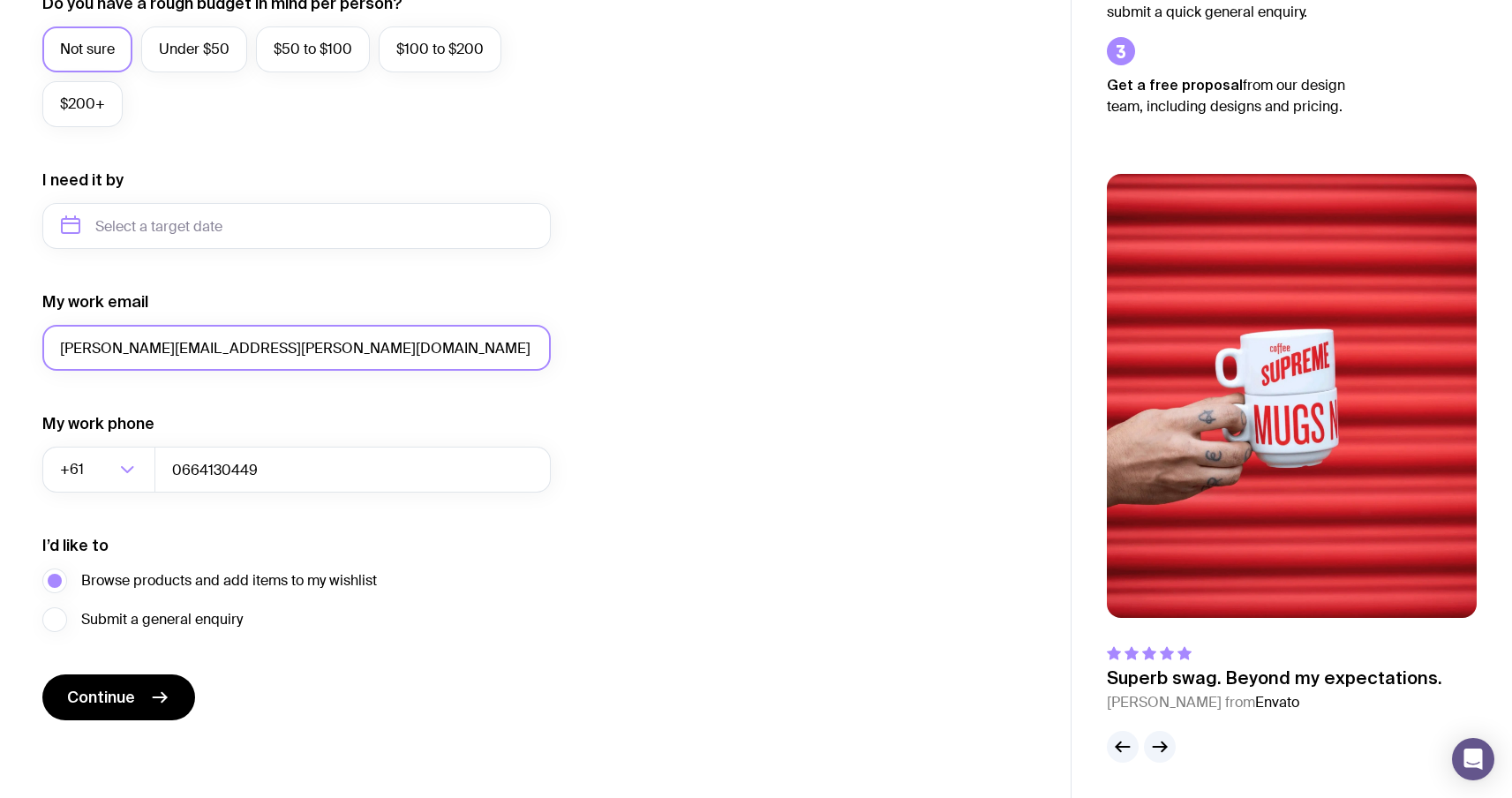
click at [148, 347] on input "[PERSON_NAME][EMAIL_ADDRESS][PERSON_NAME][DOMAIN_NAME]" at bounding box center [297, 348] width 509 height 46
type input "sergey.brykov+11@uinno.io"
click at [151, 691] on icon "submit" at bounding box center [159, 697] width 21 height 21
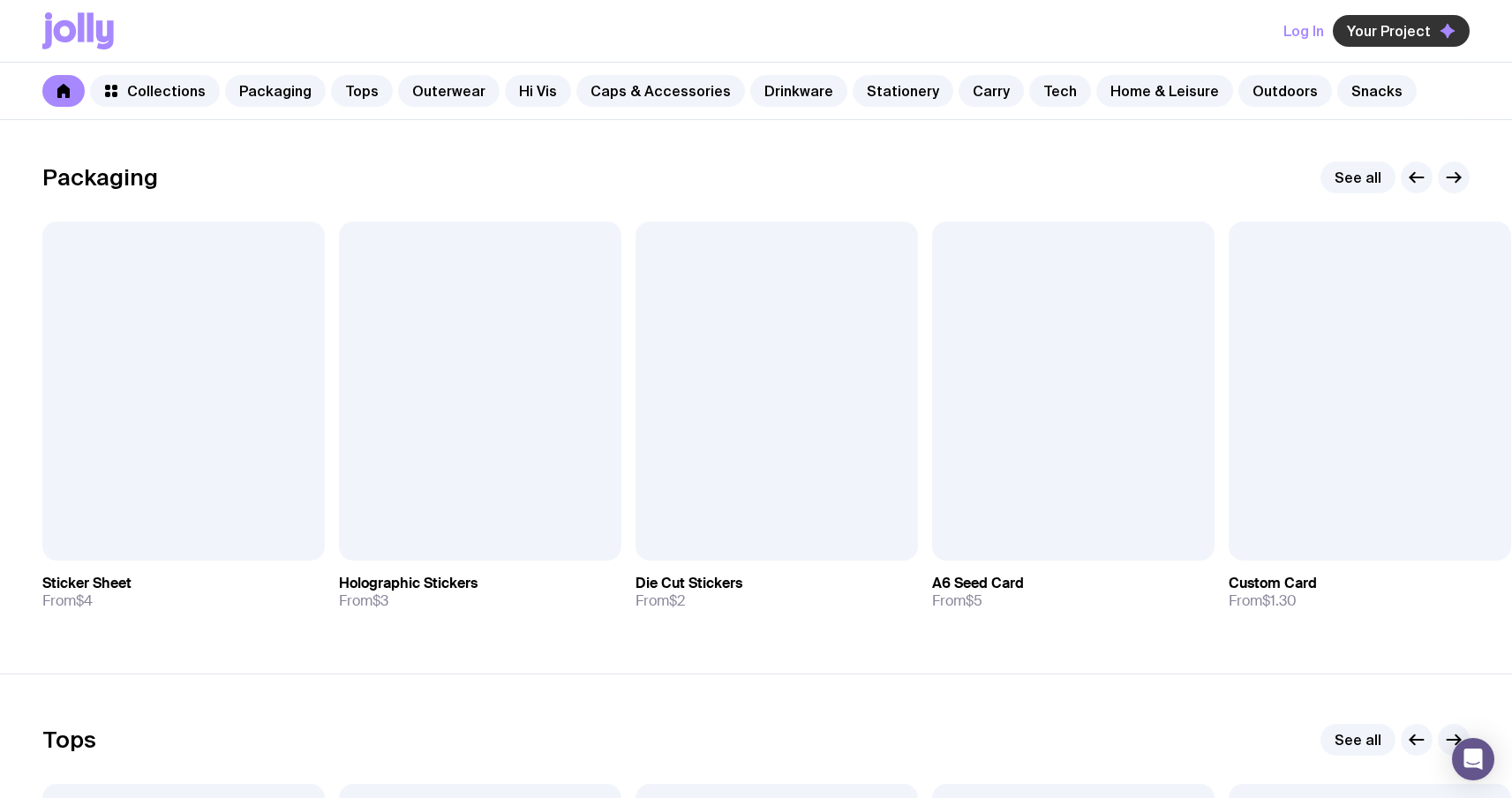
scroll to position [275, 0]
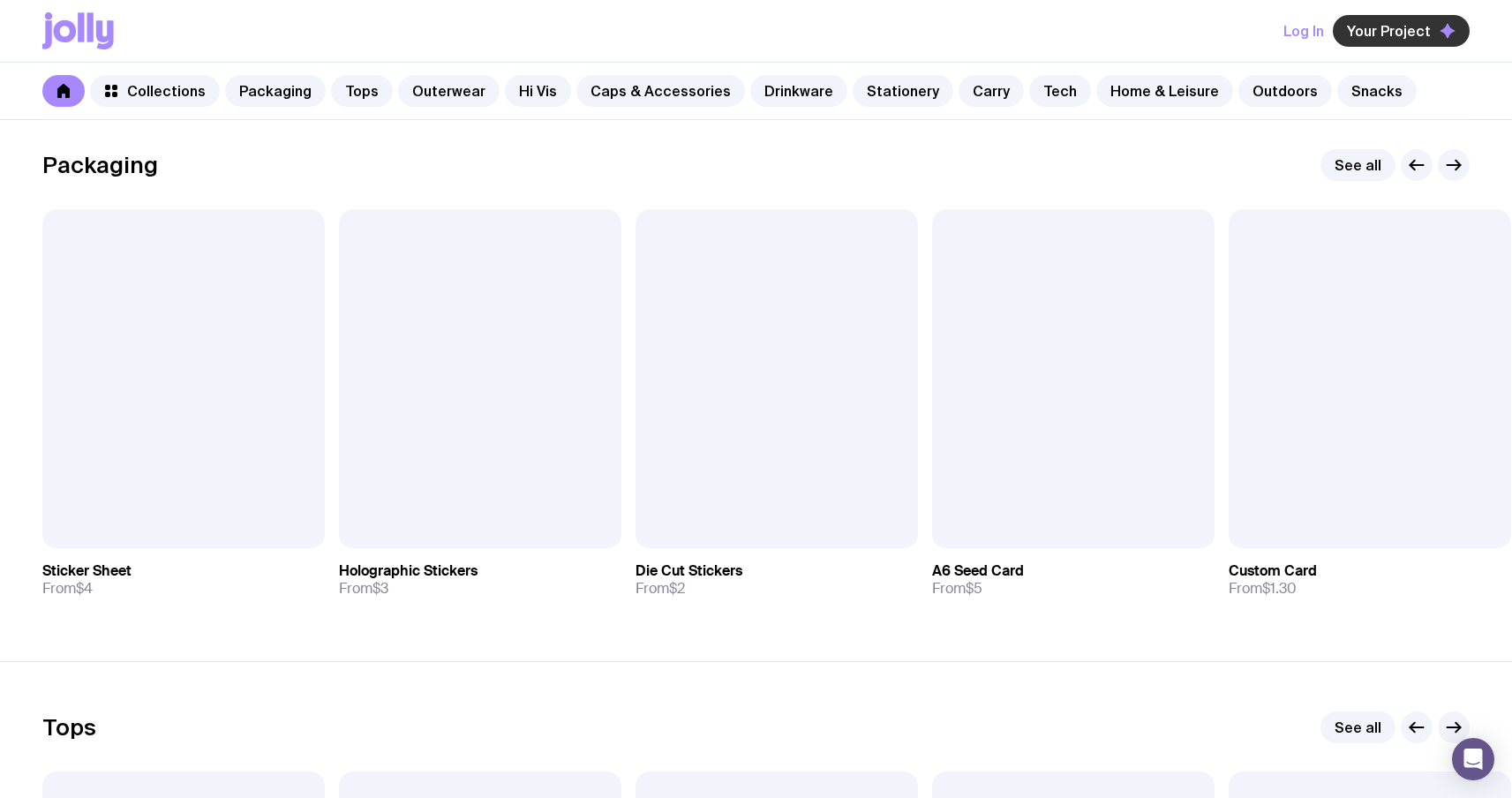
click at [1376, 38] on span "Your Project" at bounding box center [1388, 30] width 84 height 17
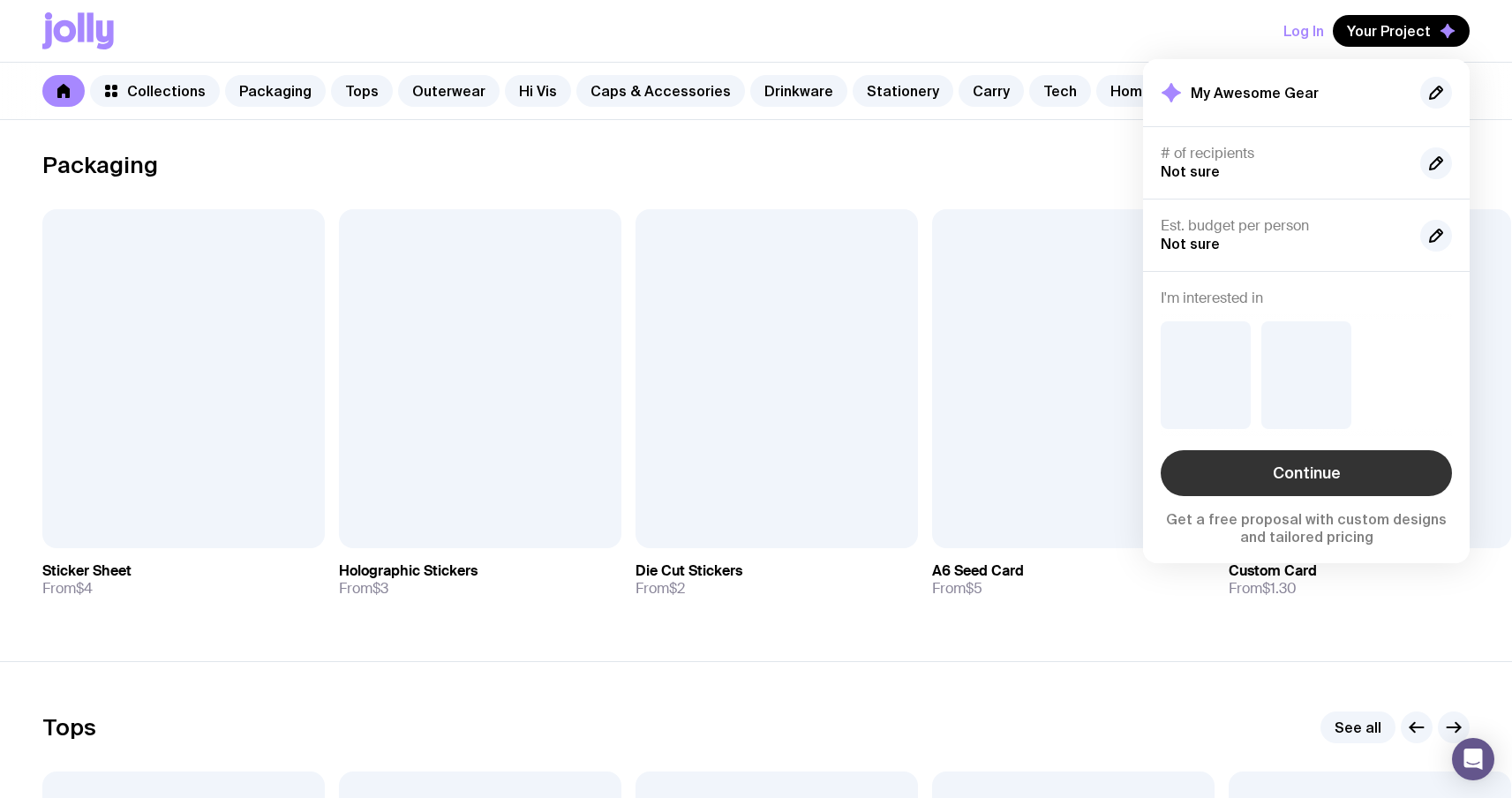
click at [1277, 468] on link "Continue" at bounding box center [1305, 473] width 291 height 46
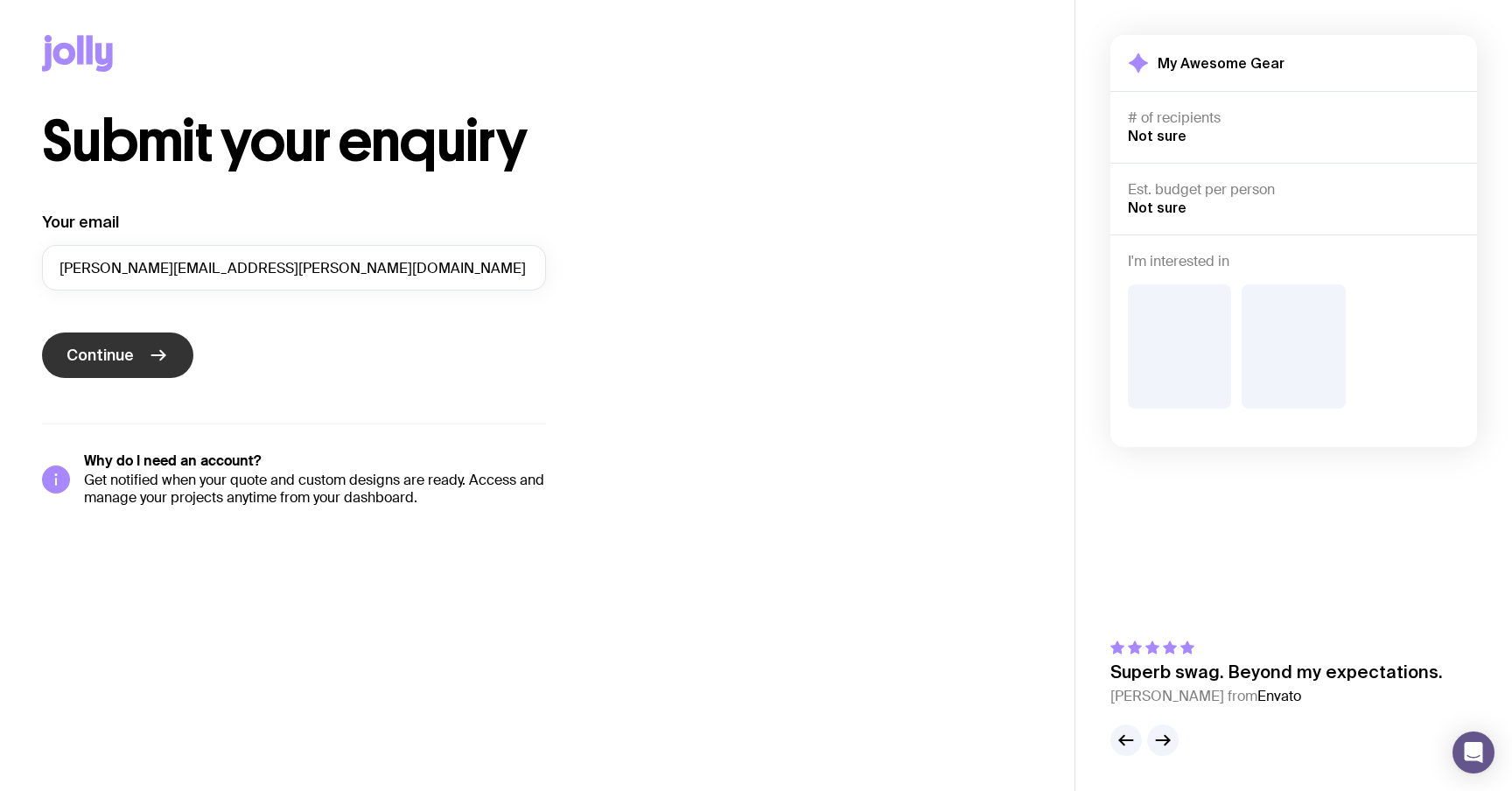
click at [164, 366] on button "Continue" at bounding box center [117, 355] width 151 height 46
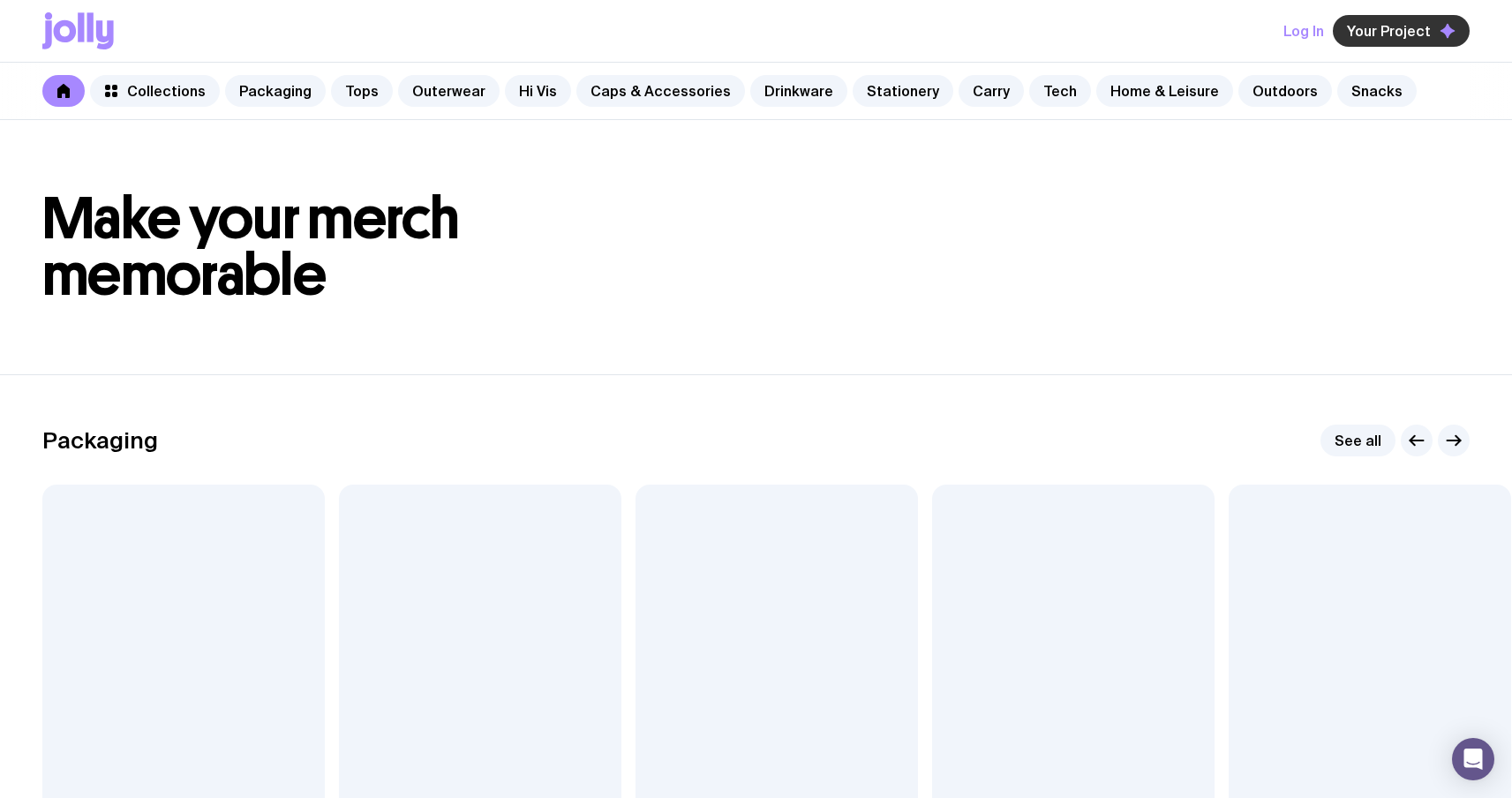
click at [1357, 16] on button "Your Project" at bounding box center [1401, 30] width 137 height 32
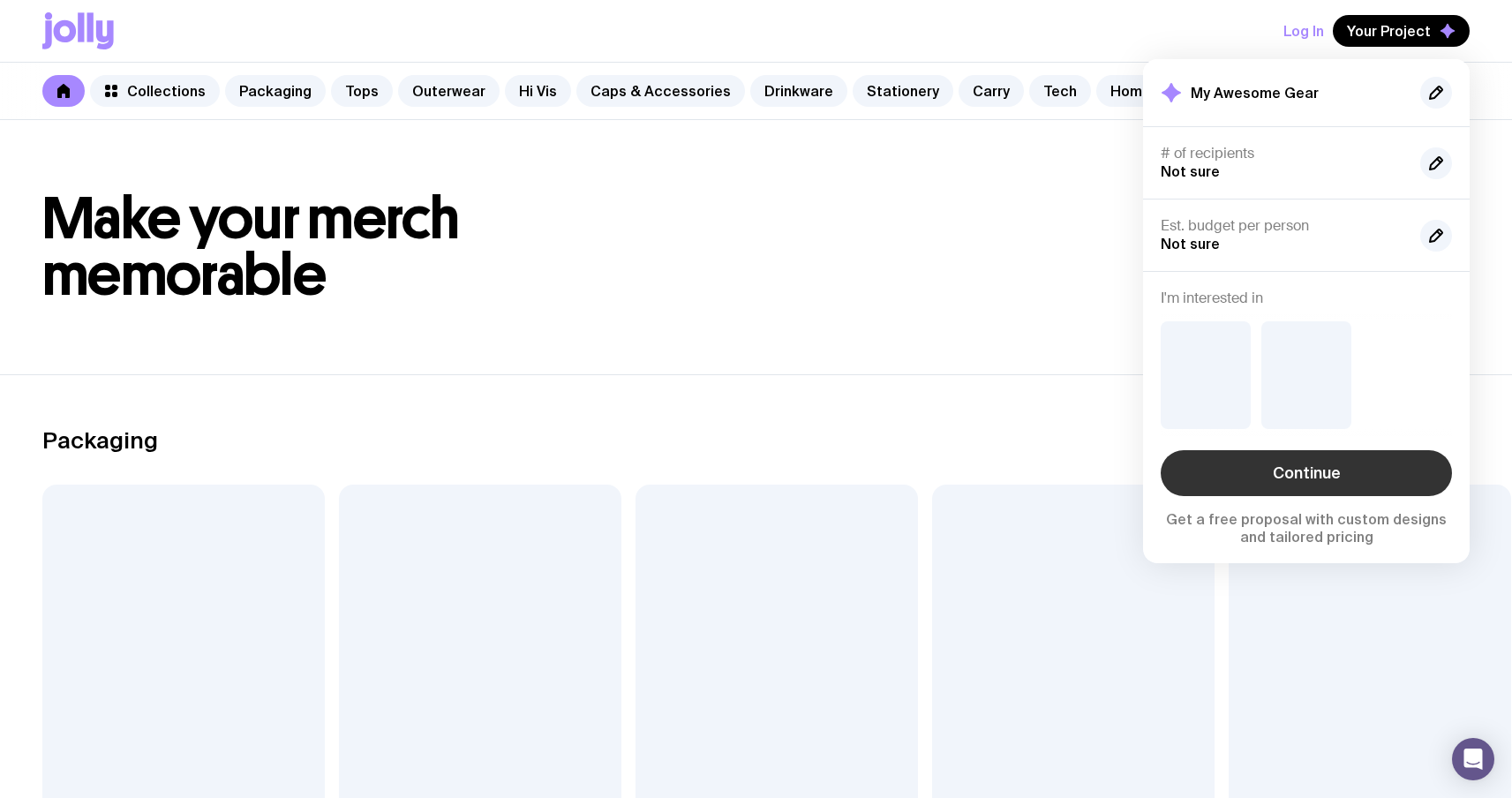
click at [1276, 496] on div "Continue Get a free proposal with custom designs and tailored pricing" at bounding box center [1305, 498] width 291 height 96
click at [1286, 482] on link "Continue" at bounding box center [1305, 473] width 291 height 46
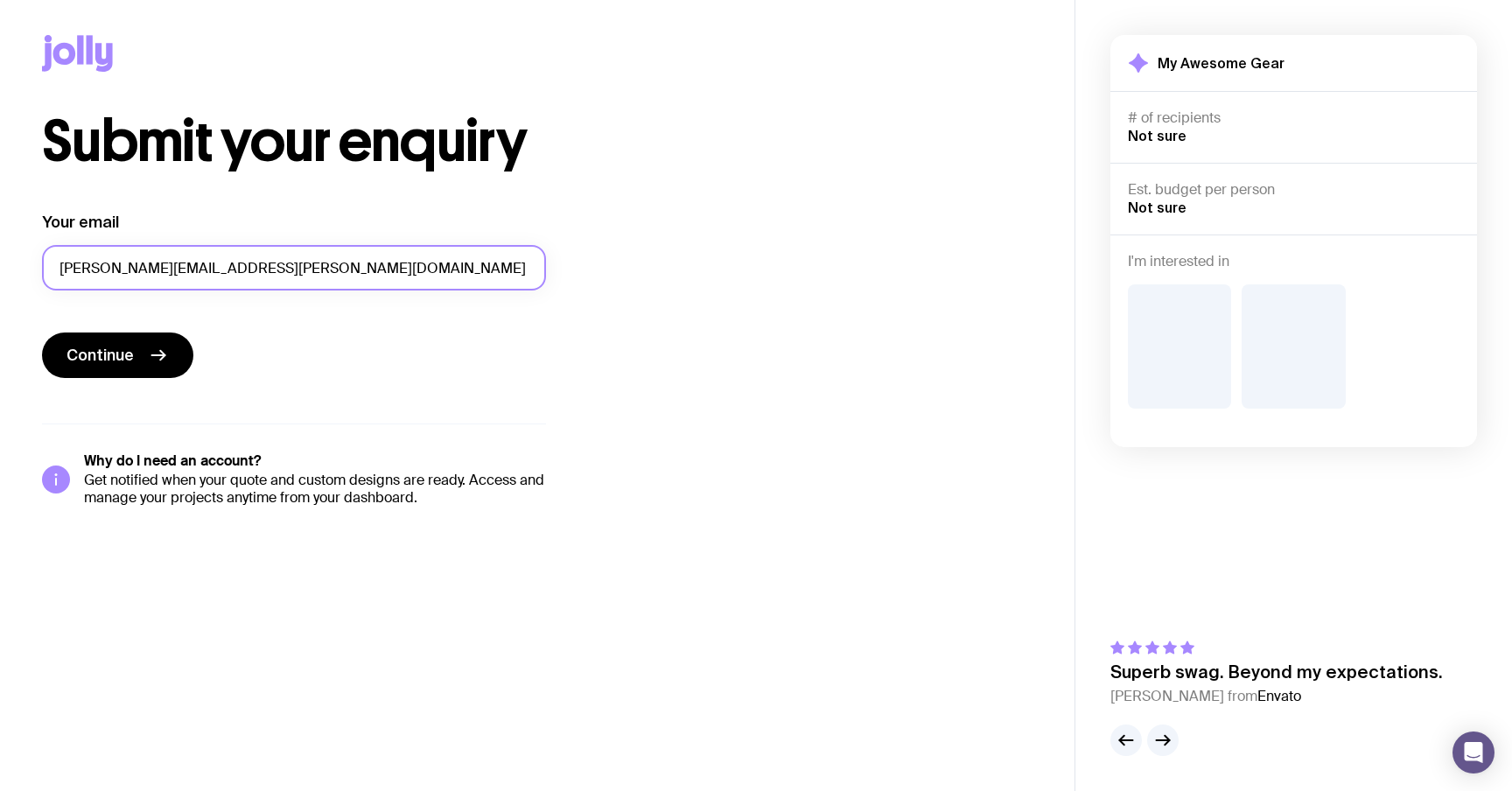
drag, startPoint x: 278, startPoint y: 274, endPoint x: 61, endPoint y: 258, distance: 217.6
click at [62, 259] on input "sergey.brykov+11@uinno.io" at bounding box center [294, 268] width 504 height 46
click at [157, 289] on input "sergey.brykov+11@uinno.io" at bounding box center [294, 268] width 504 height 46
drag, startPoint x: 133, startPoint y: 261, endPoint x: 152, endPoint y: 261, distance: 19.0
click at [152, 261] on input "sergey.brykov+11@uinno.io" at bounding box center [294, 268] width 504 height 46
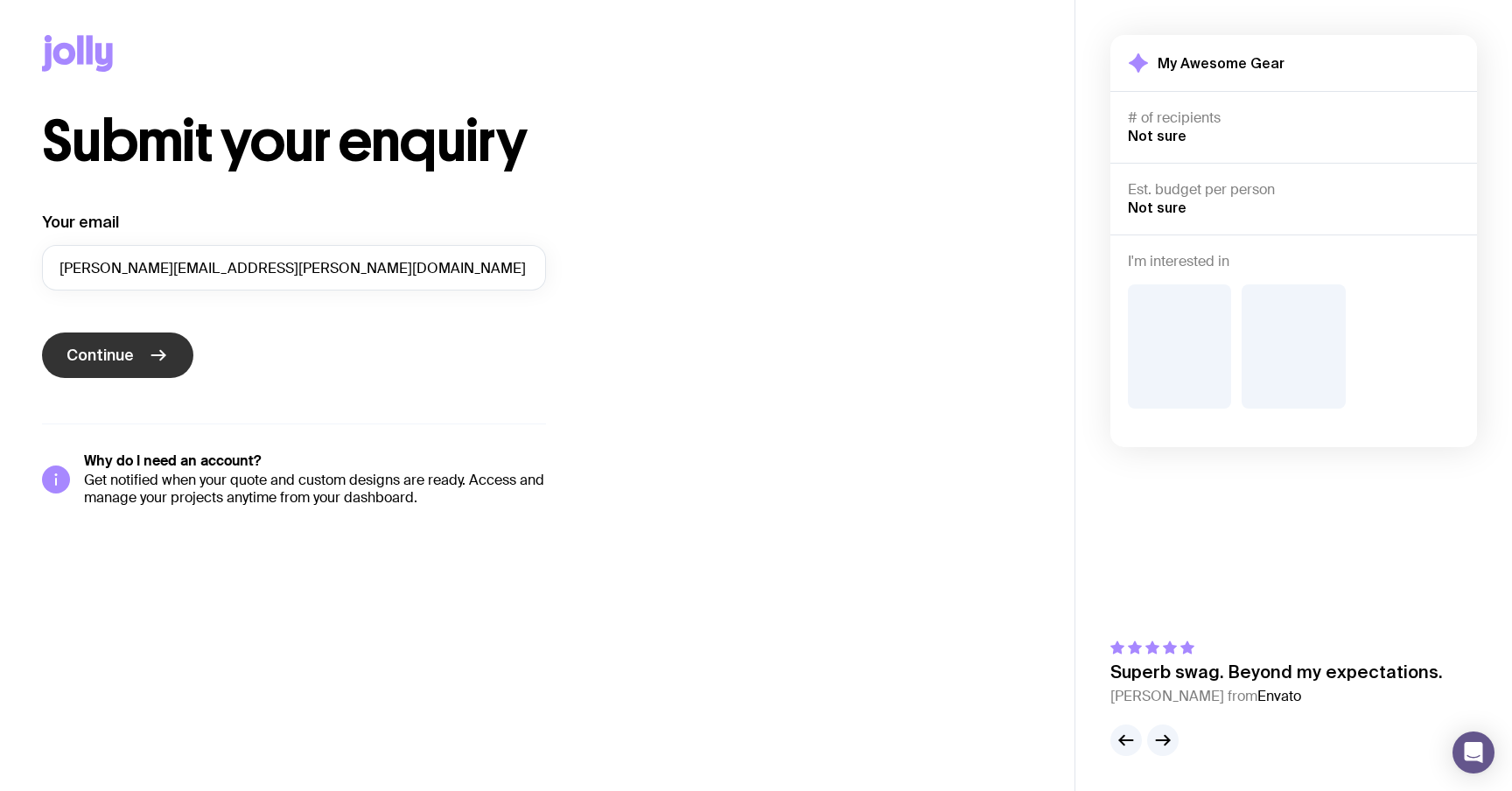
click at [125, 360] on span "Continue" at bounding box center [100, 355] width 67 height 21
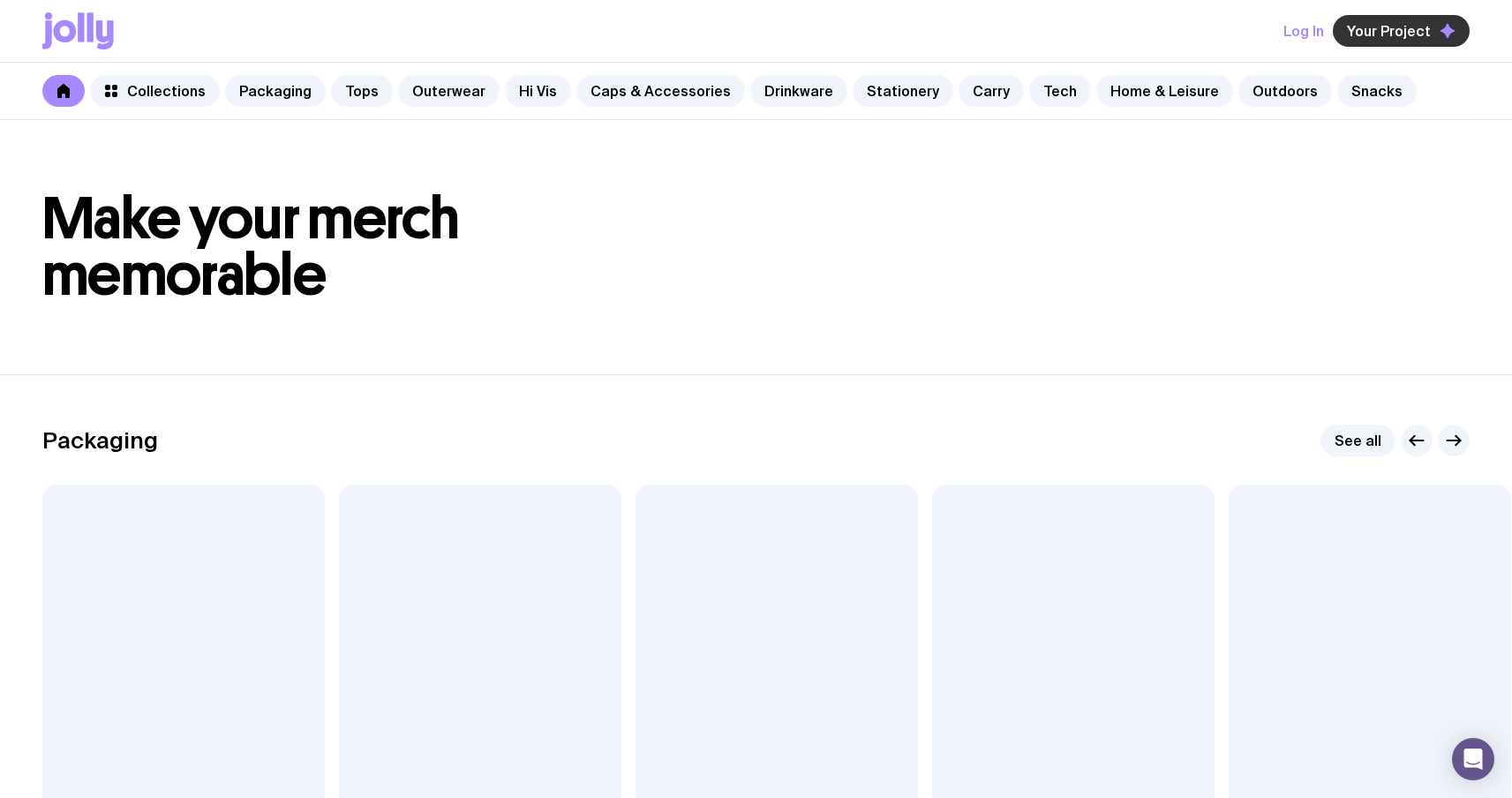
click at [1390, 45] on button "Your Project" at bounding box center [1401, 30] width 137 height 32
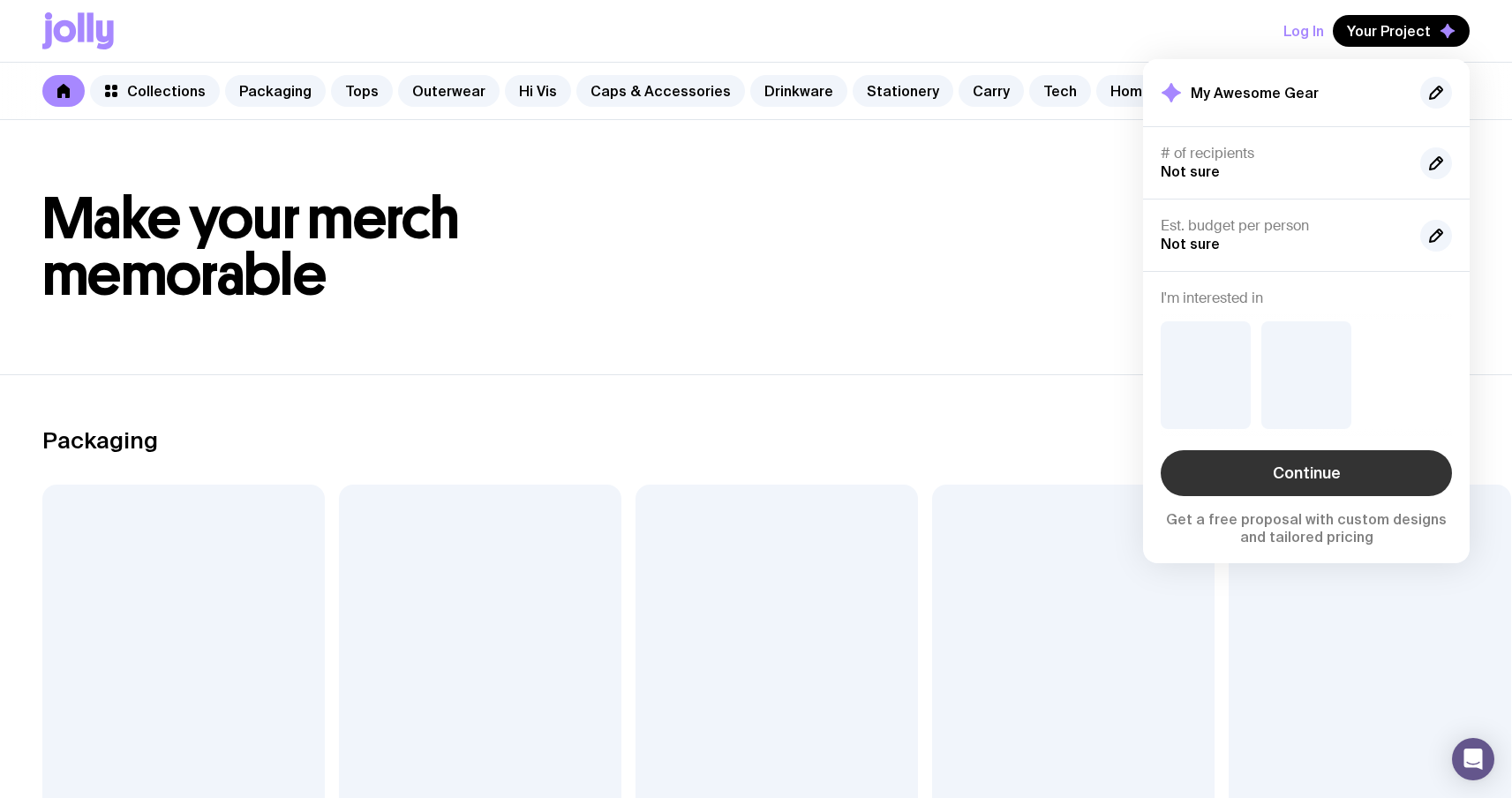
click at [1281, 469] on link "Continue" at bounding box center [1305, 473] width 291 height 46
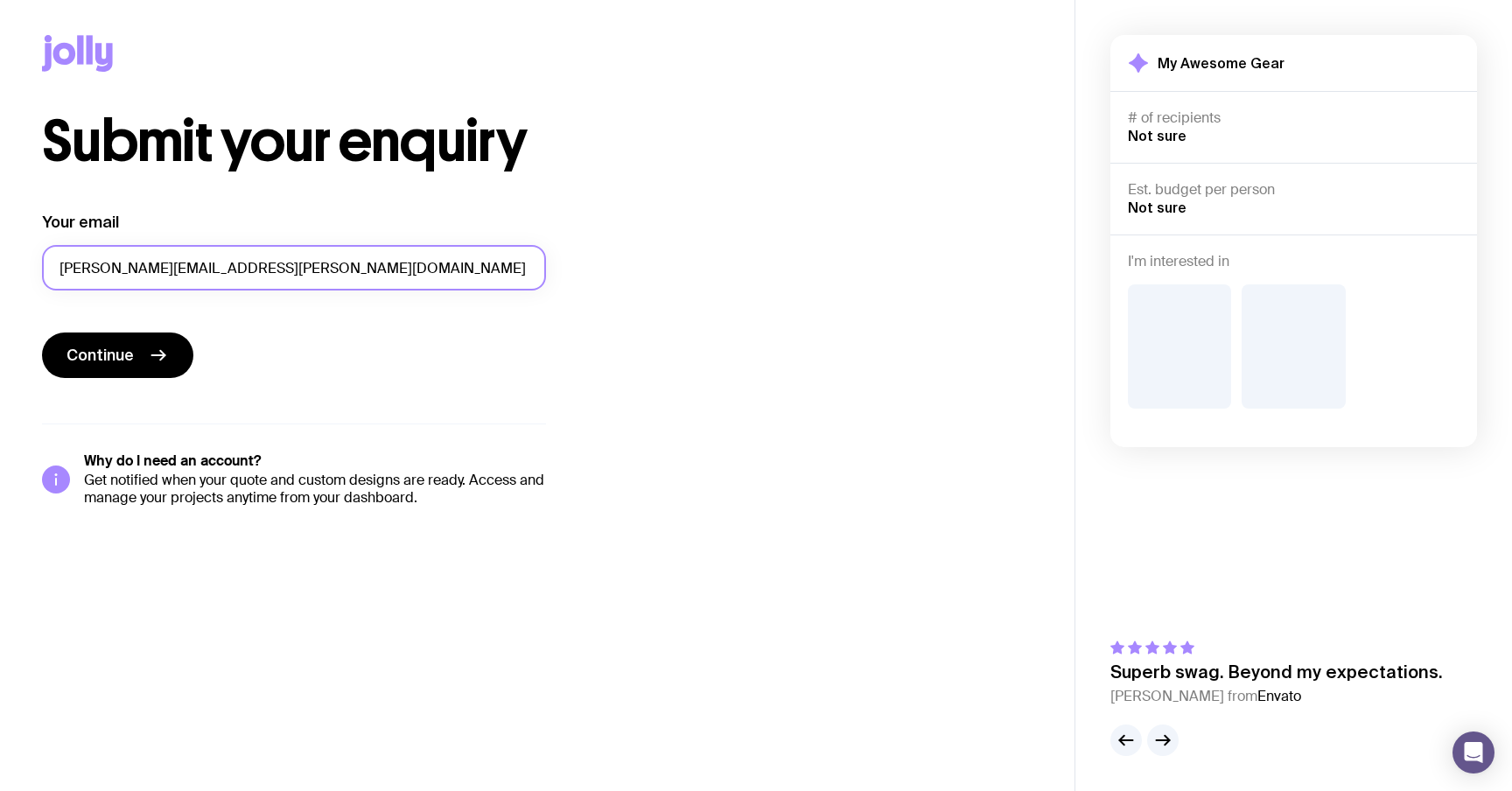
click at [173, 269] on input "[PERSON_NAME][EMAIL_ADDRESS][PERSON_NAME][DOMAIN_NAME]" at bounding box center [294, 268] width 504 height 46
type input "sergey.brykov@uinno.io"
click at [42, 332] on button "Continue" at bounding box center [117, 355] width 151 height 46
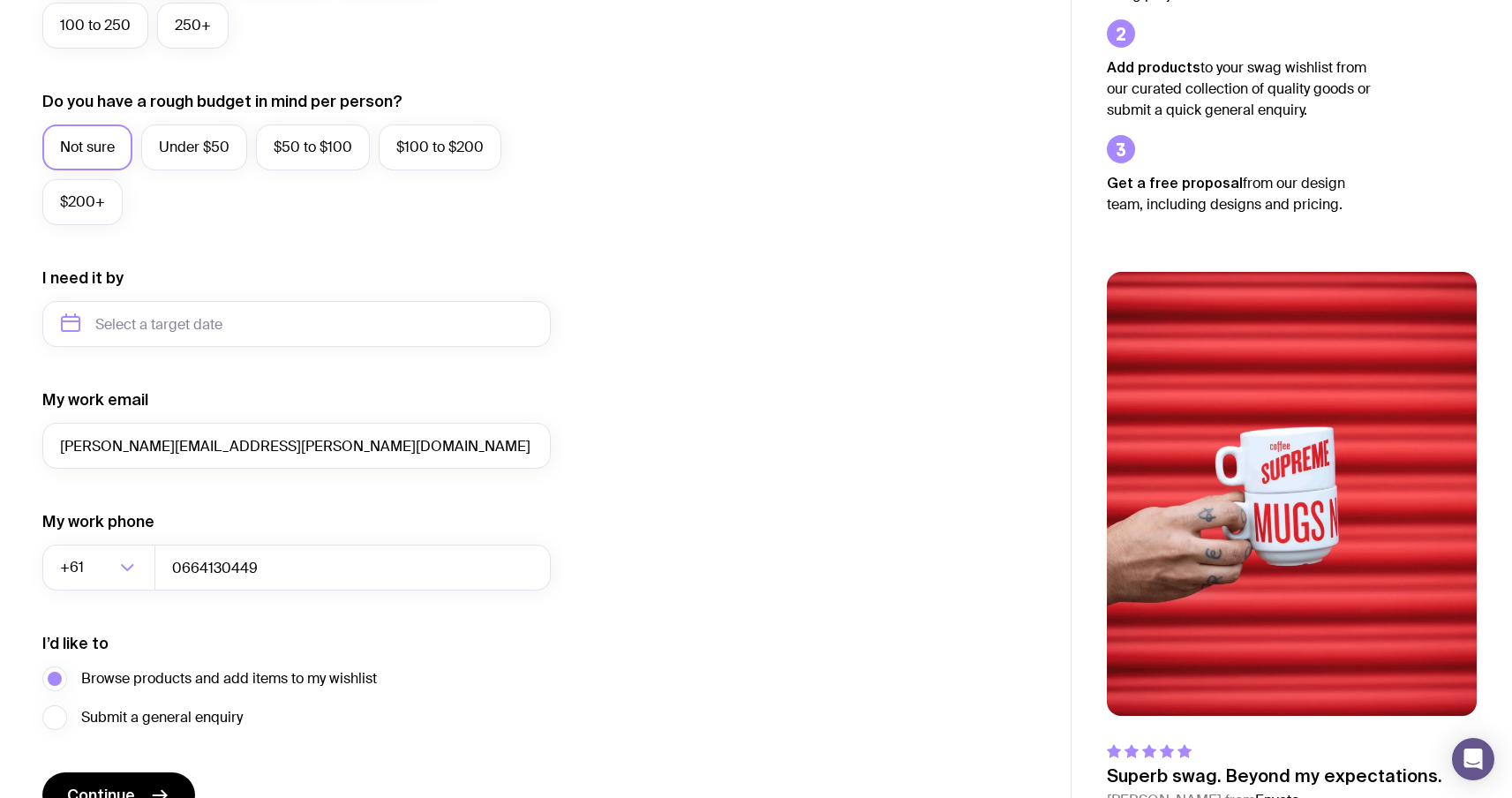
click at [683, 410] on div "I want swag for Customers Team members An event Approximately how many people d…" at bounding box center [535, 242] width 986 height 1153
click at [515, 362] on form "I want swag for Customers Team members An event Approximately how many people d…" at bounding box center [297, 242] width 509 height 1153
click at [779, 379] on div "I want swag for Customers Team members An event Approximately how many people d…" at bounding box center [535, 242] width 986 height 1153
click at [652, 500] on div "I want swag for Customers Team members An event Approximately how many people d…" at bounding box center [535, 242] width 986 height 1153
click at [227, 456] on input "[PERSON_NAME][EMAIL_ADDRESS][PERSON_NAME][DOMAIN_NAME]" at bounding box center [297, 446] width 509 height 46
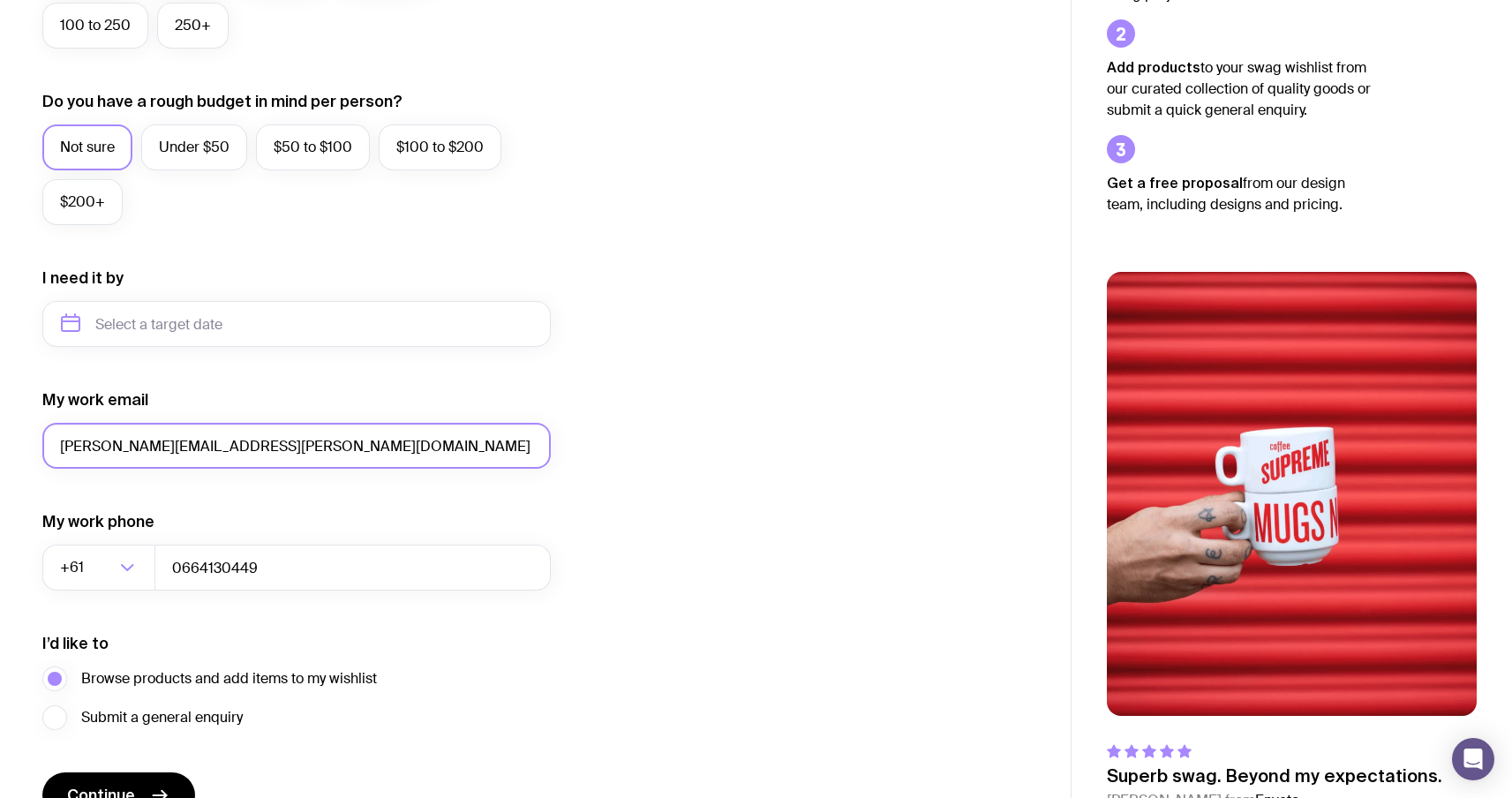
click at [160, 447] on input "[PERSON_NAME][EMAIL_ADDRESS][PERSON_NAME][DOMAIN_NAME]" at bounding box center [297, 446] width 509 height 46
click at [164, 446] on input "[PERSON_NAME][EMAIL_ADDRESS][PERSON_NAME][DOMAIN_NAME]" at bounding box center [297, 446] width 509 height 46
click at [162, 791] on icon "submit" at bounding box center [163, 795] width 5 height 10
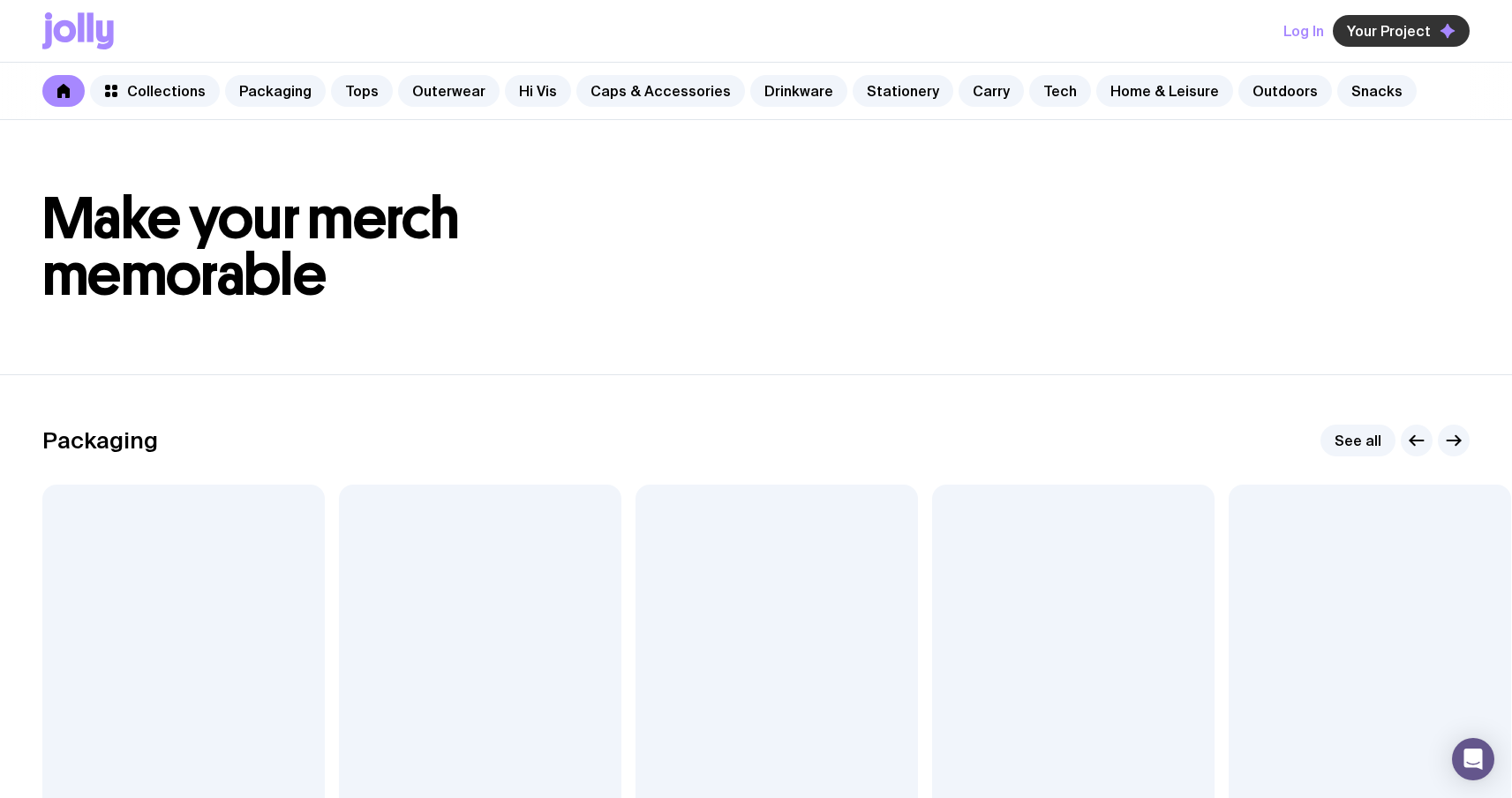
click at [1422, 35] on span "Your Project" at bounding box center [1388, 30] width 84 height 17
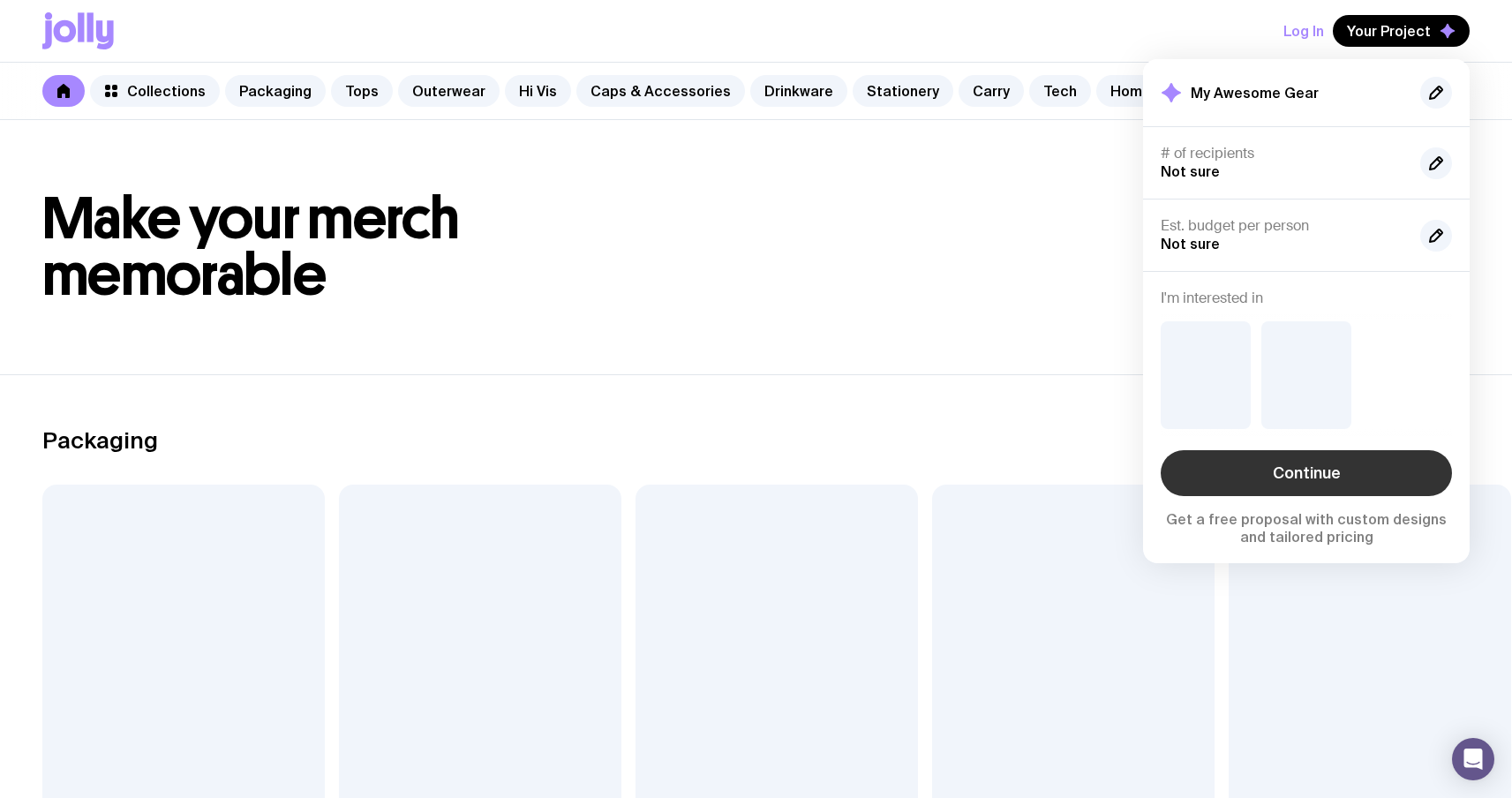
click at [1319, 484] on link "Continue" at bounding box center [1305, 473] width 291 height 46
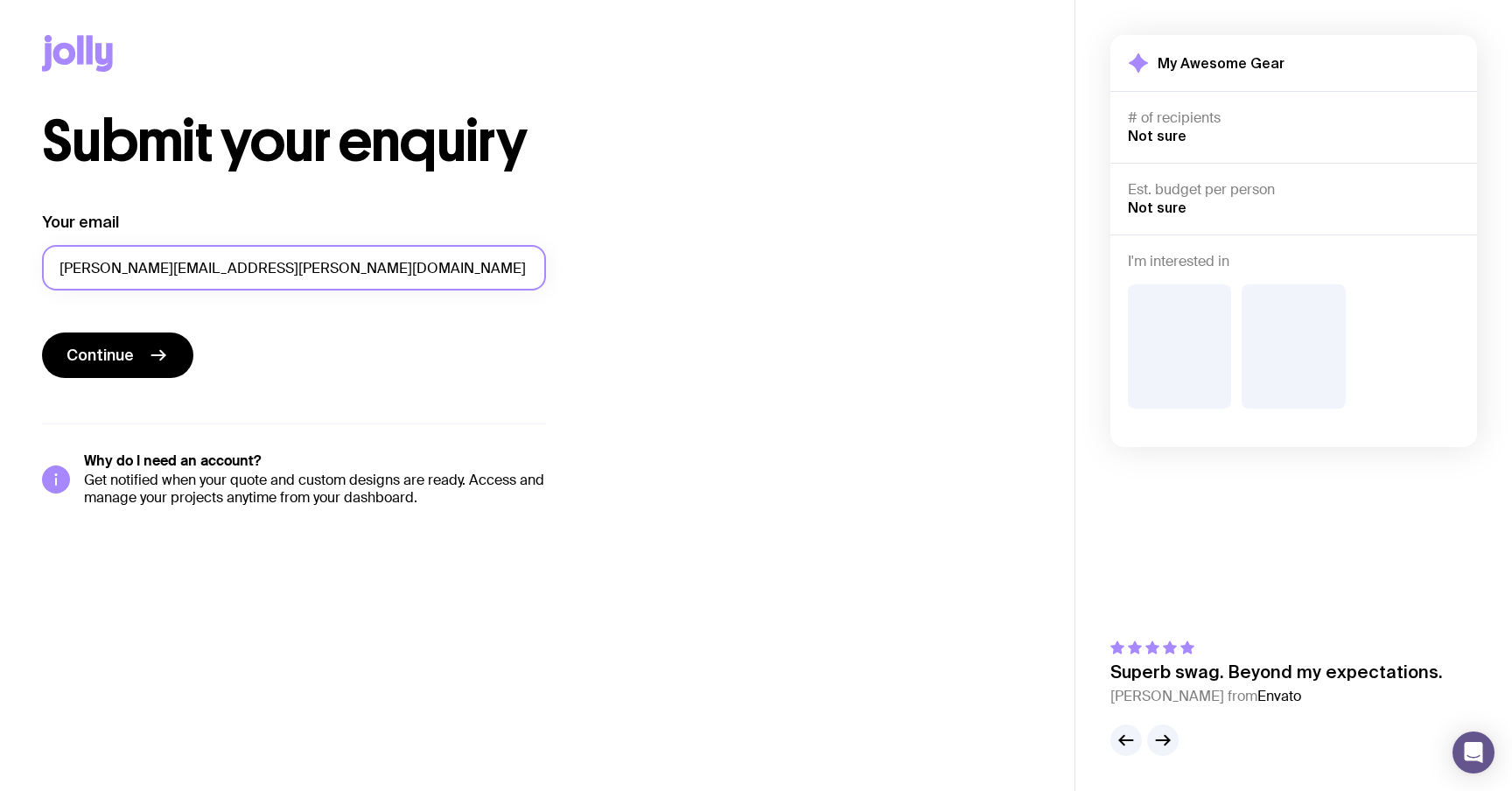
click at [165, 273] on input "[PERSON_NAME][EMAIL_ADDRESS][PERSON_NAME][DOMAIN_NAME]" at bounding box center [294, 268] width 504 height 46
type input "sergey.brykov+12@uinno.io"
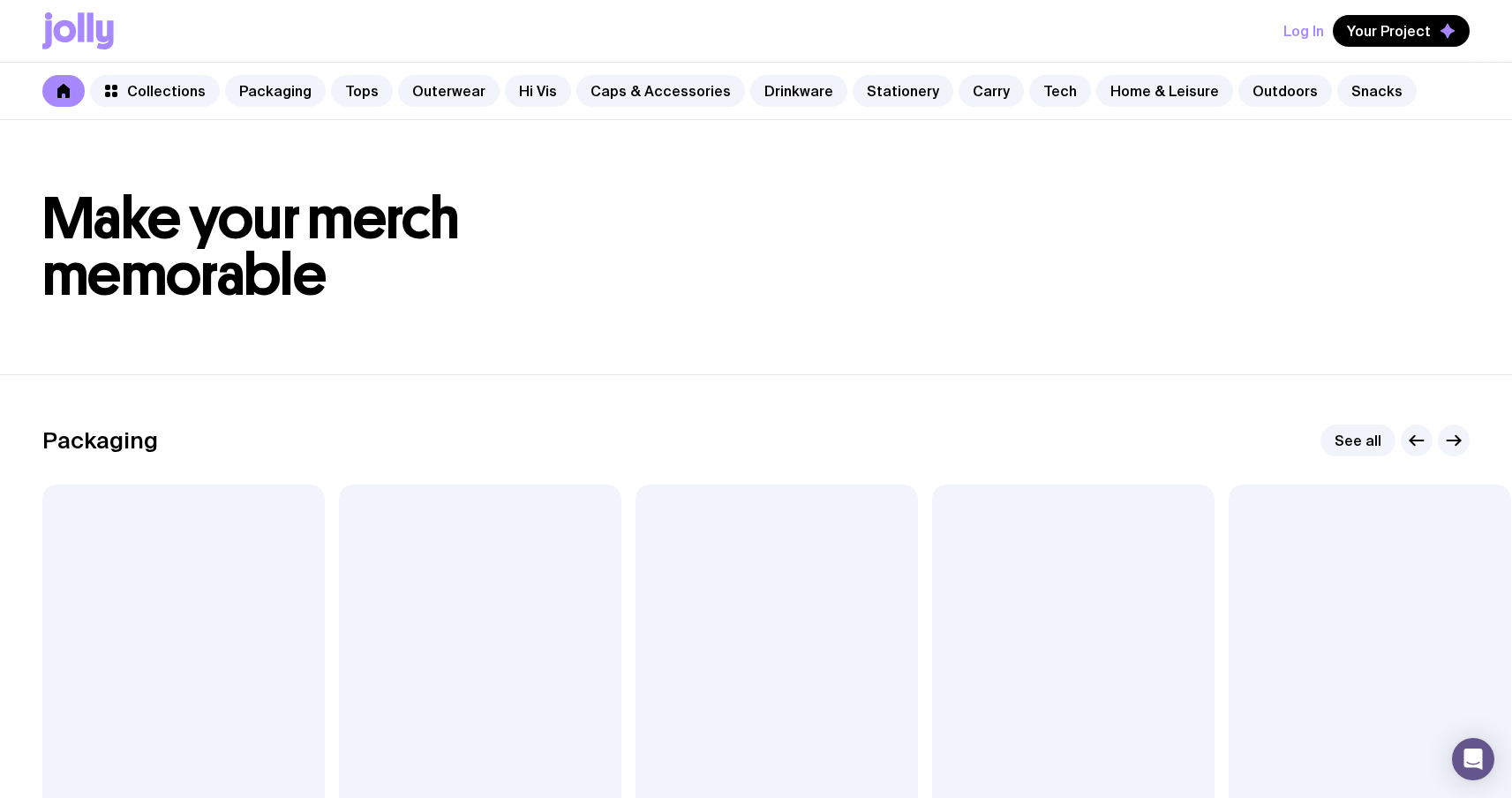
click at [1327, 228] on h1 "Make your merch memorable" at bounding box center [756, 247] width 1428 height 113
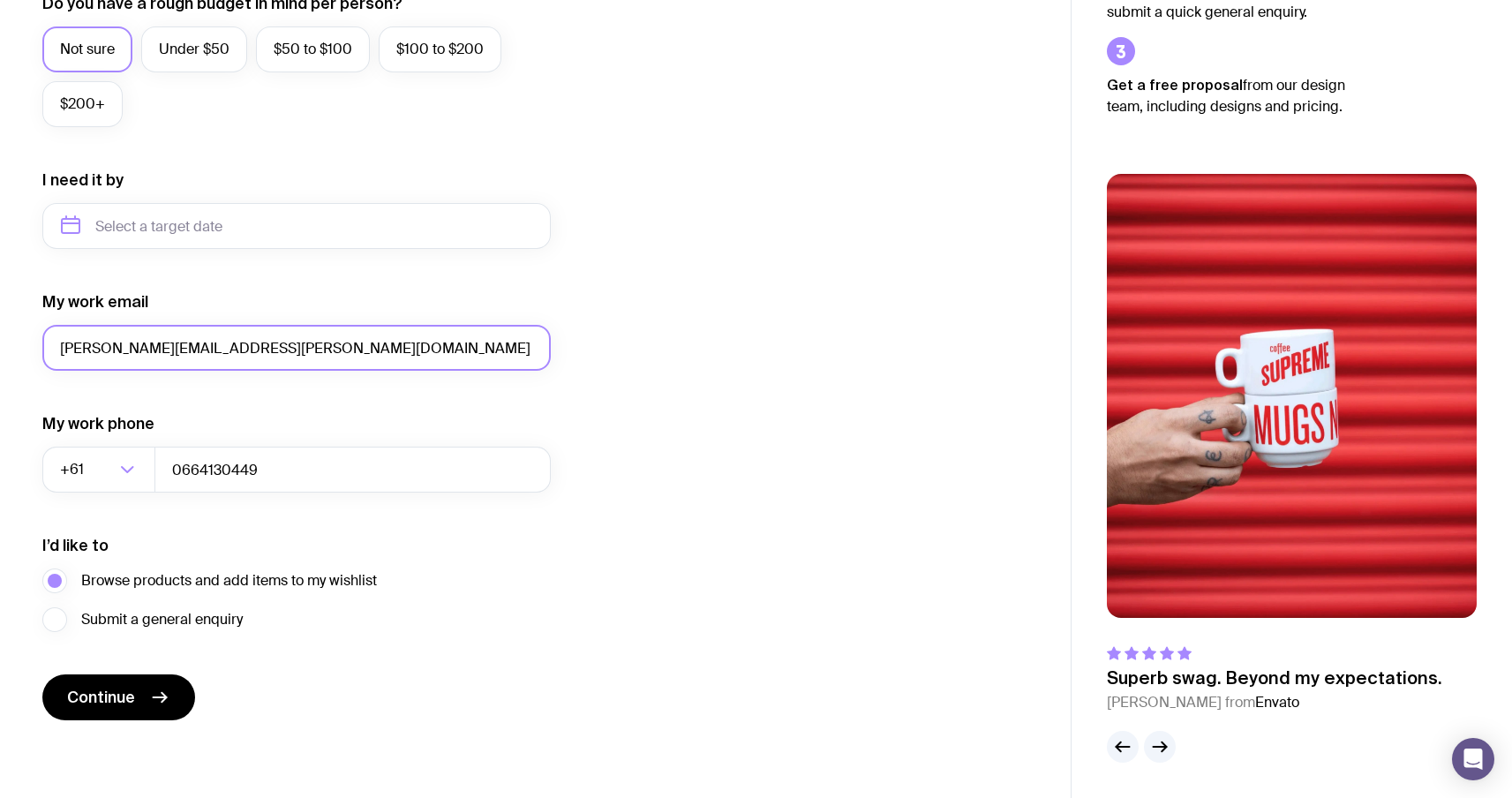
click at [171, 354] on input "[PERSON_NAME][EMAIL_ADDRESS][PERSON_NAME][DOMAIN_NAME]" at bounding box center [297, 348] width 509 height 46
drag, startPoint x: 325, startPoint y: 345, endPoint x: 0, endPoint y: 309, distance: 327.0
click at [0, 309] on div "I want swag for Customers Team members An event Approximately how many people d…" at bounding box center [535, 144] width 1070 height 1153
type input "[PERSON_NAME][EMAIL_ADDRESS][PERSON_NAME][DOMAIN_NAME]"
click at [129, 691] on span "Continue" at bounding box center [101, 697] width 68 height 21
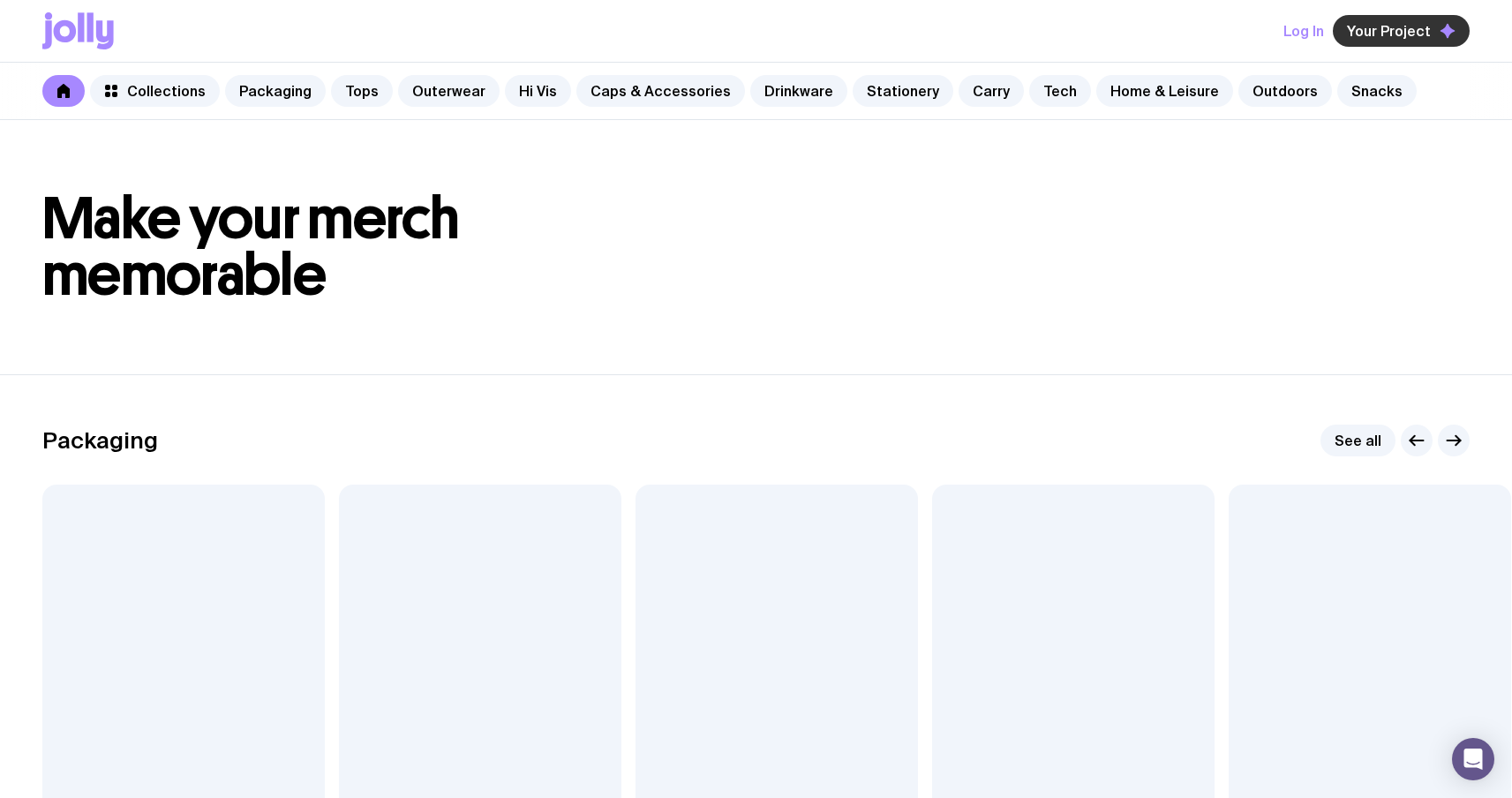
click at [1405, 38] on span "Your Project" at bounding box center [1388, 30] width 84 height 17
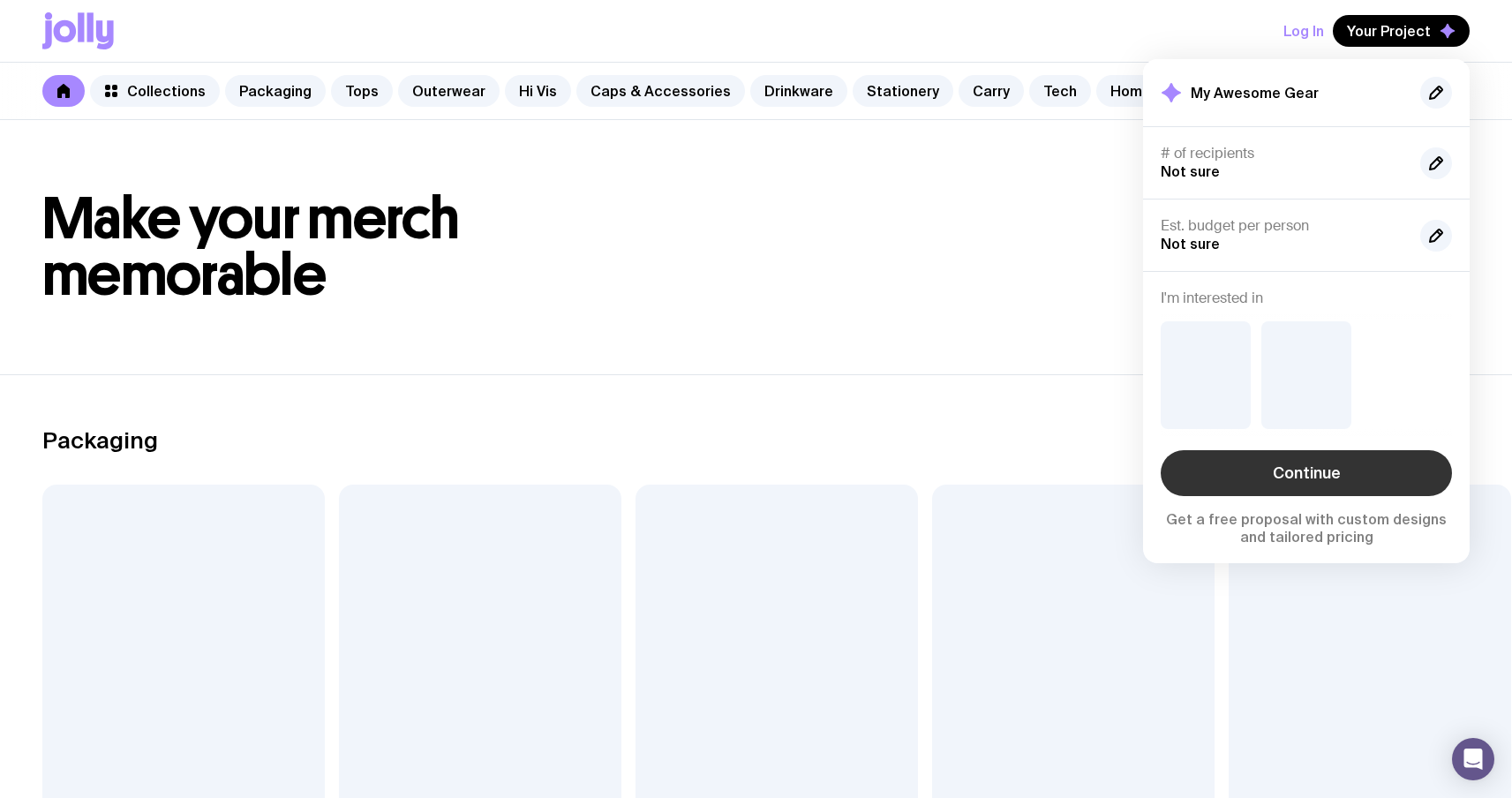
click at [1326, 474] on link "Continue" at bounding box center [1305, 473] width 291 height 46
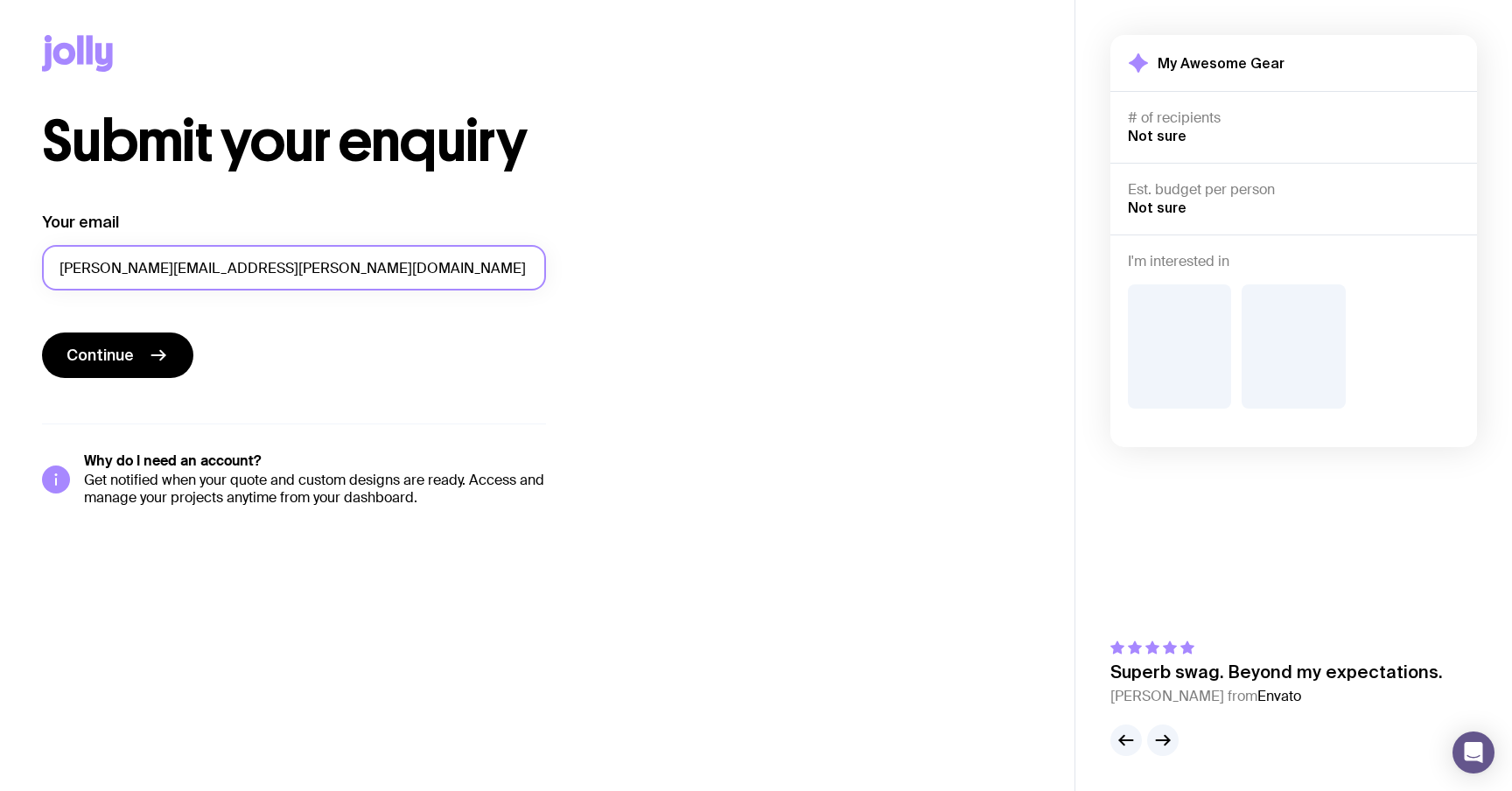
drag, startPoint x: 141, startPoint y: 262, endPoint x: 291, endPoint y: 264, distance: 150.0
click at [291, 264] on input "[PERSON_NAME][EMAIL_ADDRESS][PERSON_NAME][DOMAIN_NAME]" at bounding box center [294, 268] width 504 height 46
drag, startPoint x: 531, startPoint y: 135, endPoint x: 401, endPoint y: 144, distance: 130.3
click at [460, 140] on h1 "Submit your enquiry" at bounding box center [336, 142] width 588 height 56
click at [95, 379] on div "Continue" at bounding box center [294, 357] width 504 height 49
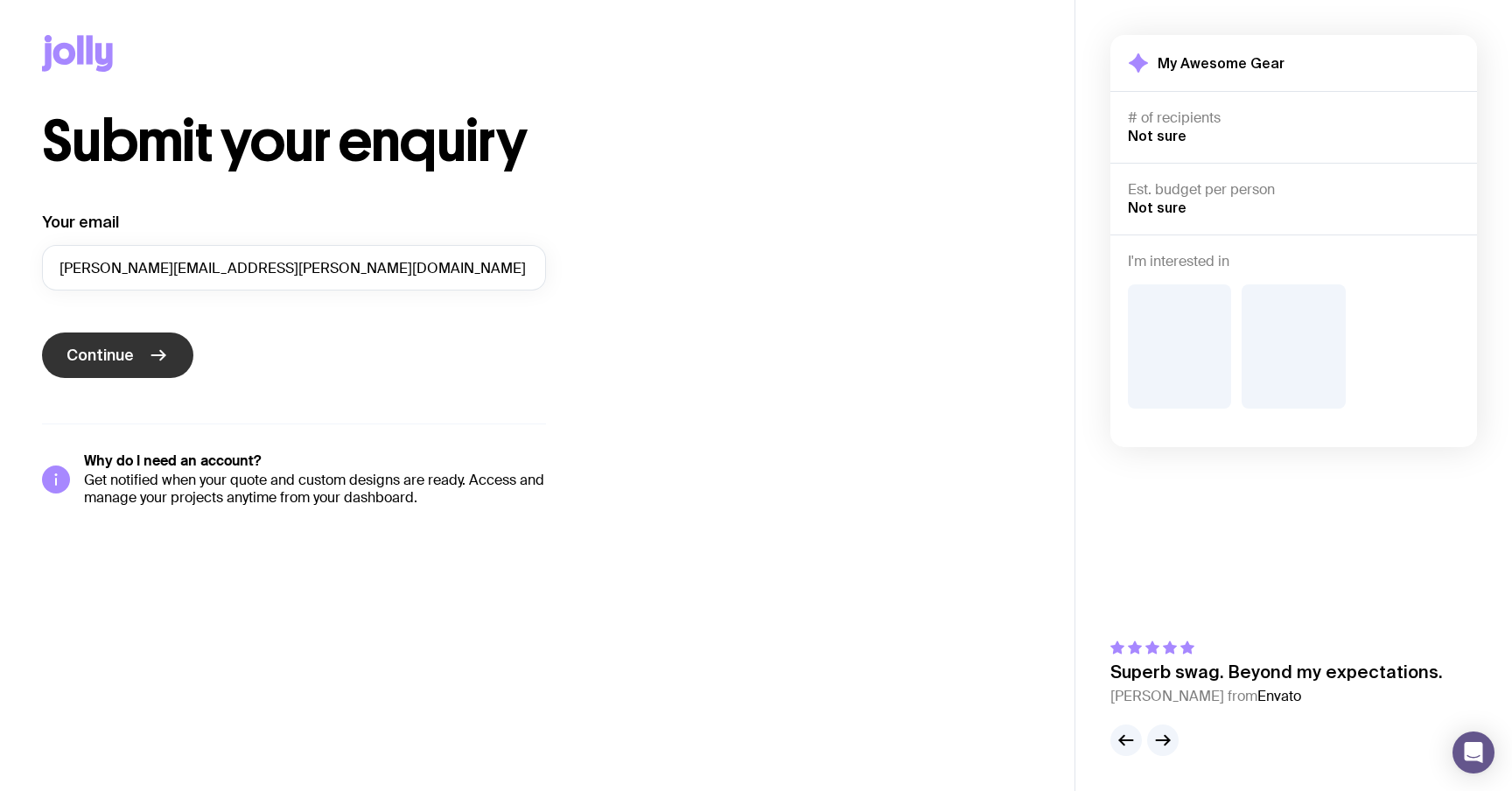
click at [107, 370] on button "Continue" at bounding box center [117, 355] width 151 height 46
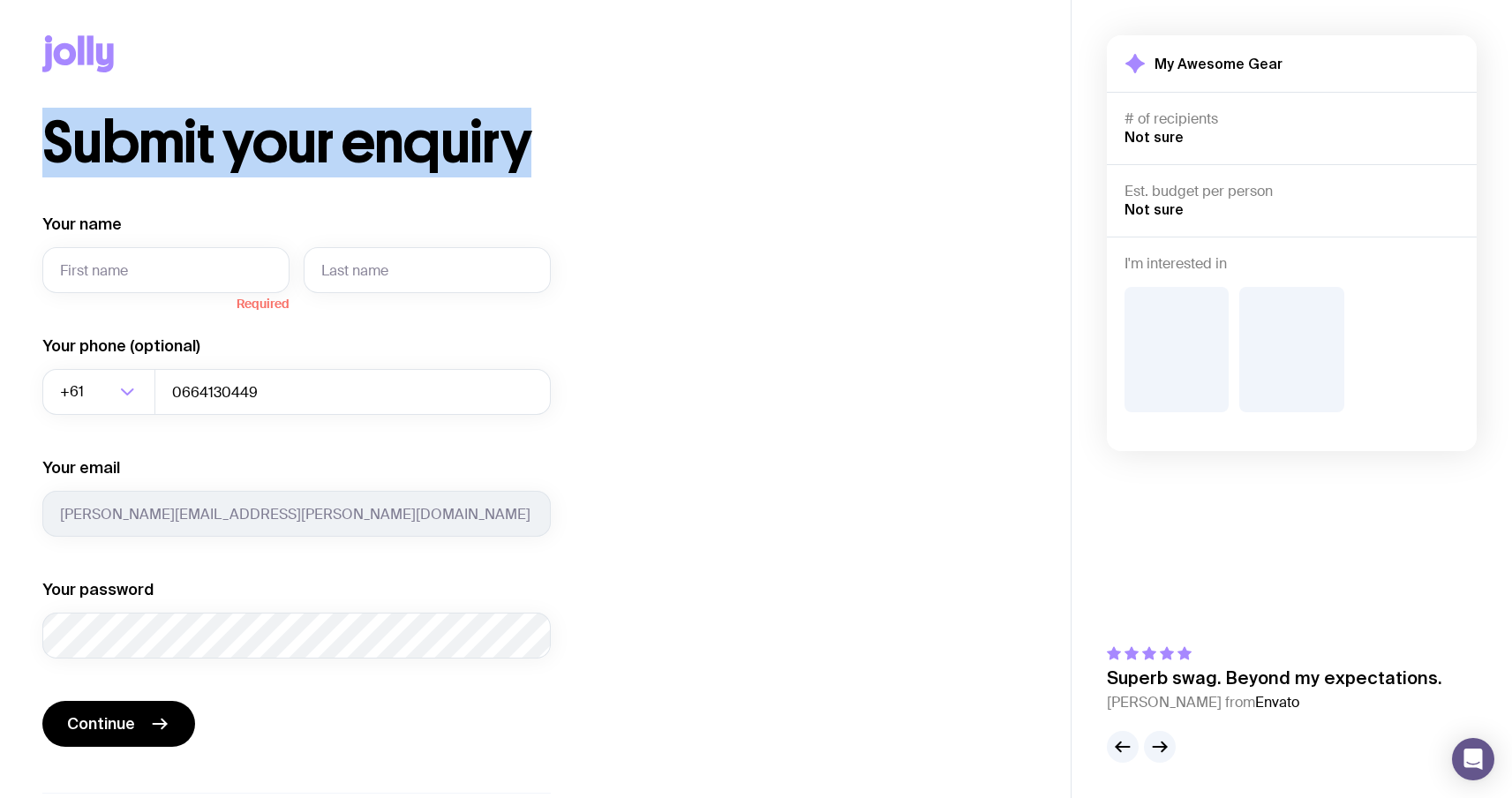
drag, startPoint x: 540, startPoint y: 140, endPoint x: 50, endPoint y: 122, distance: 490.3
click at [50, 122] on h1 "Submit your enquiry" at bounding box center [339, 143] width 593 height 57
copy h1 "Submit your enquiry"
